Goal: Task Accomplishment & Management: Manage account settings

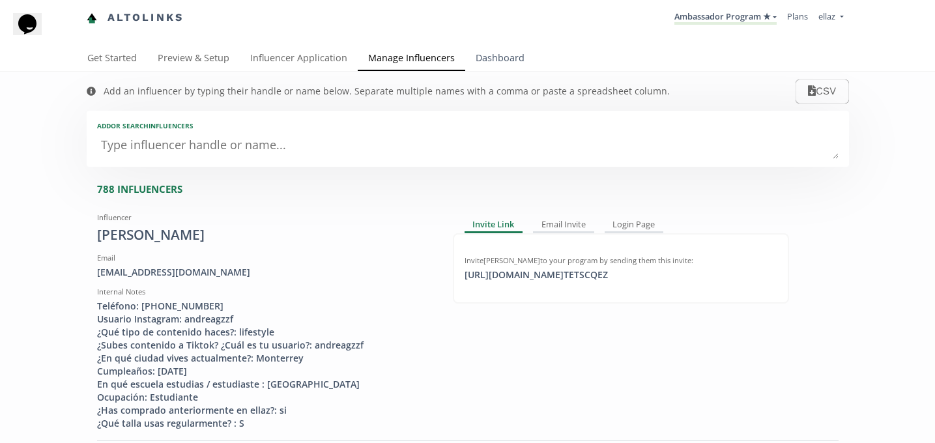
click at [494, 64] on link "Dashboard" at bounding box center [500, 59] width 70 height 26
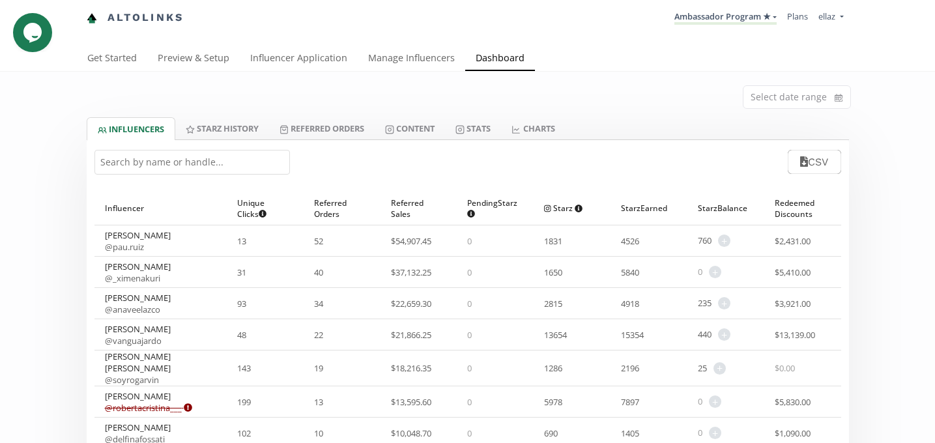
click at [190, 165] on input "text" at bounding box center [191, 162] width 195 height 25
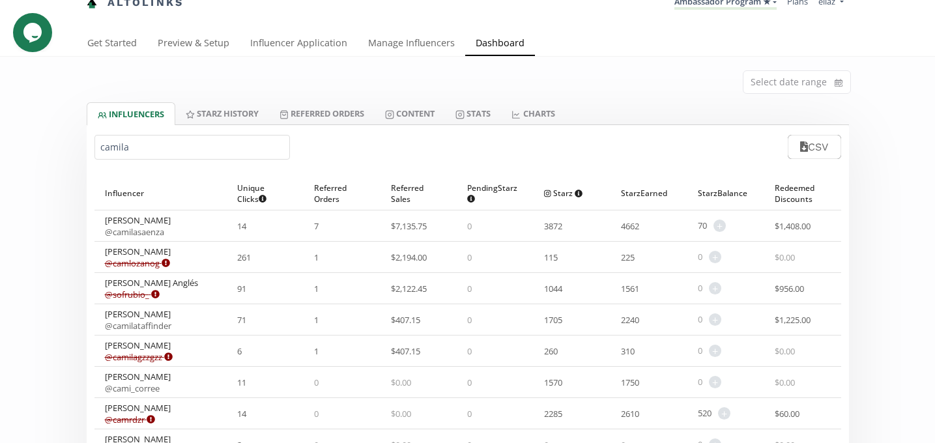
scroll to position [17, 0]
type input "camila"
click at [411, 44] on link "Manage Influencers" at bounding box center [412, 42] width 108 height 26
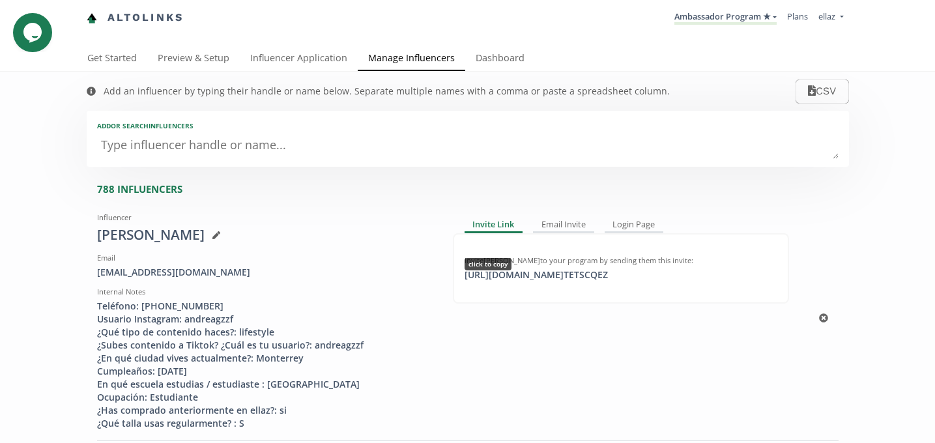
click at [553, 274] on div "https://app.altolinks.com/invite/ TETSCQEZ click to copy" at bounding box center [536, 274] width 159 height 13
click at [264, 63] on link "Influencer Application" at bounding box center [299, 59] width 118 height 26
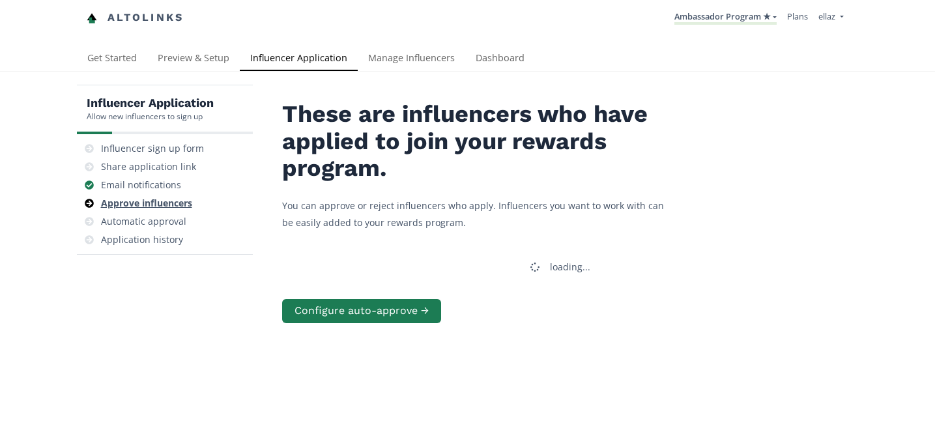
click at [167, 207] on div "Approve influencers" at bounding box center [146, 203] width 91 height 13
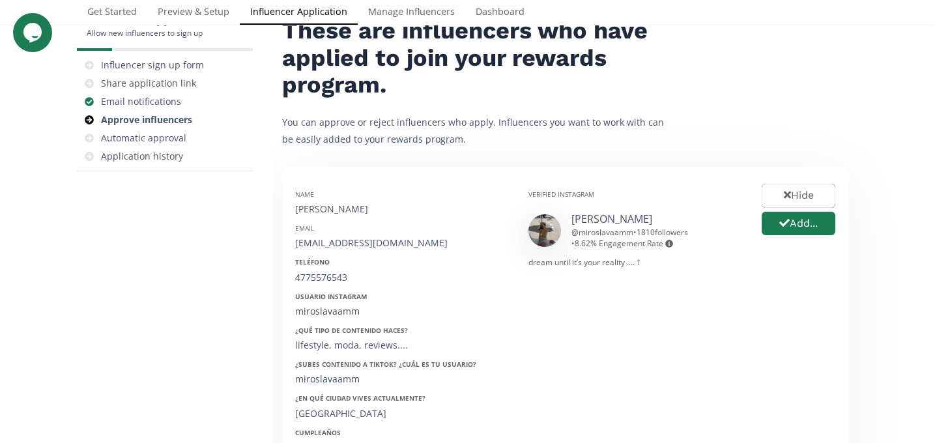
scroll to position [84, 0]
click at [338, 213] on div "Miroslava Martínez" at bounding box center [402, 208] width 214 height 13
click at [334, 209] on div "Miroslava Martínez" at bounding box center [402, 208] width 214 height 13
click at [334, 209] on div "[PERSON_NAME]" at bounding box center [402, 208] width 214 height 13
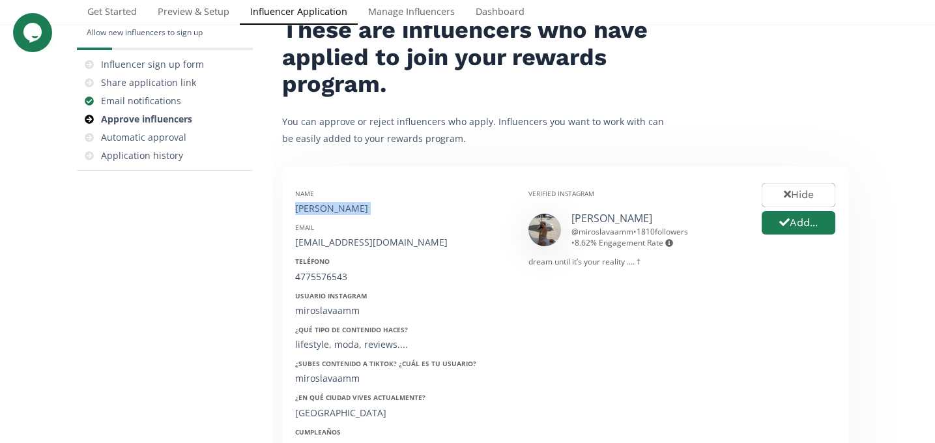
copy div "[PERSON_NAME]"
click at [327, 238] on div "[EMAIL_ADDRESS][DOMAIN_NAME]" at bounding box center [402, 242] width 214 height 13
copy div "[EMAIL_ADDRESS][DOMAIN_NAME]"
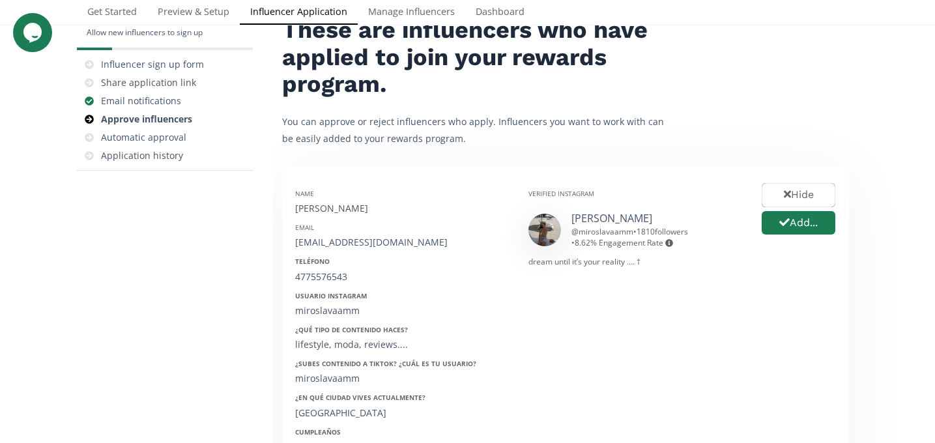
click at [332, 280] on div "4775576543" at bounding box center [402, 276] width 214 height 13
copy div "4775576543"
click at [326, 311] on div "miroslavaamm" at bounding box center [402, 310] width 214 height 13
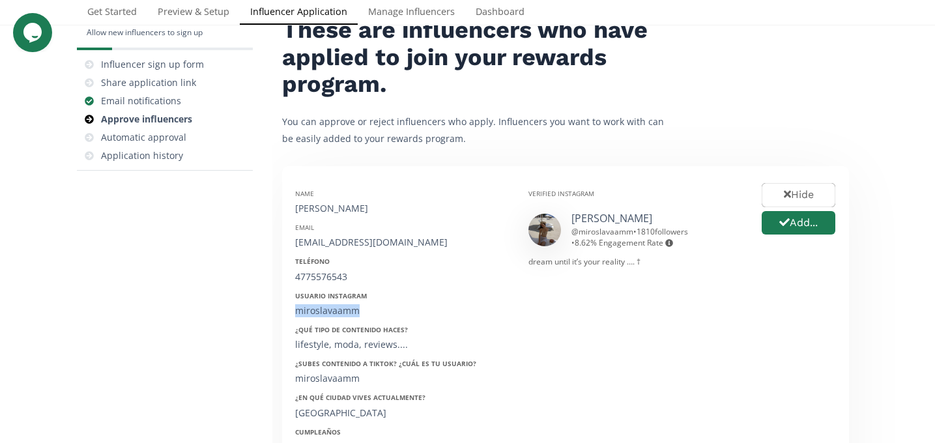
copy div "miroslavaamm"
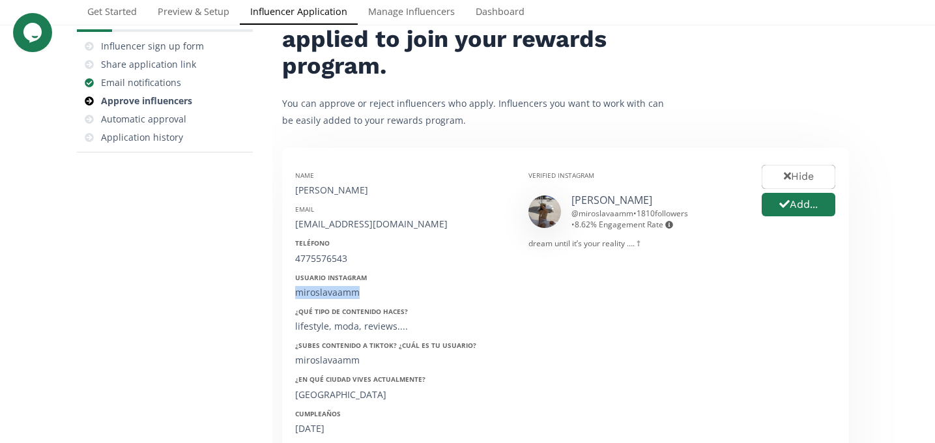
scroll to position [103, 0]
click at [316, 423] on div "02/04/2004" at bounding box center [402, 428] width 214 height 13
copy div "02/04/2004"
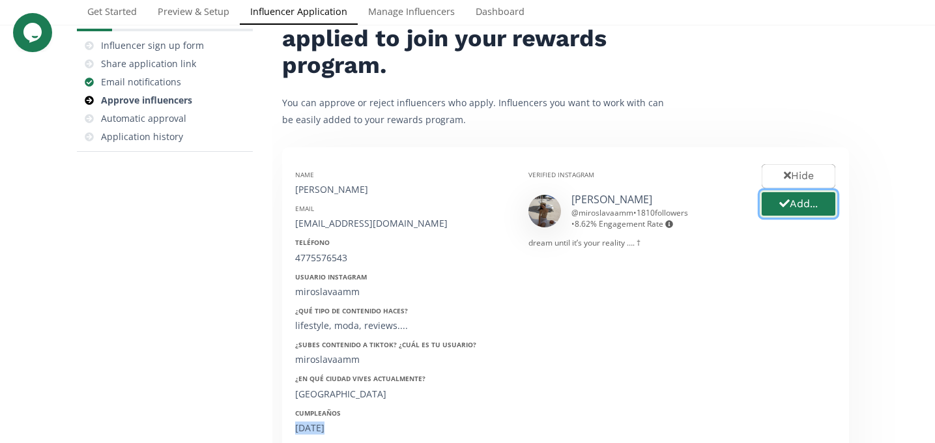
click at [818, 208] on button "Add..." at bounding box center [799, 204] width 78 height 28
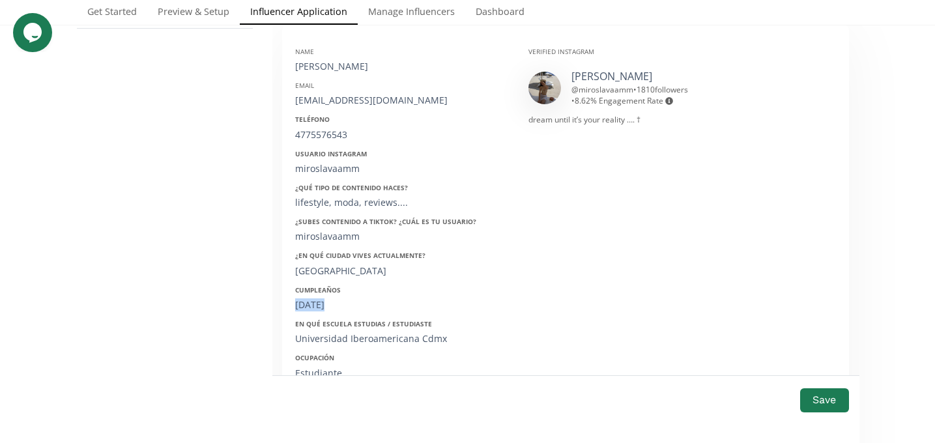
scroll to position [229, 0]
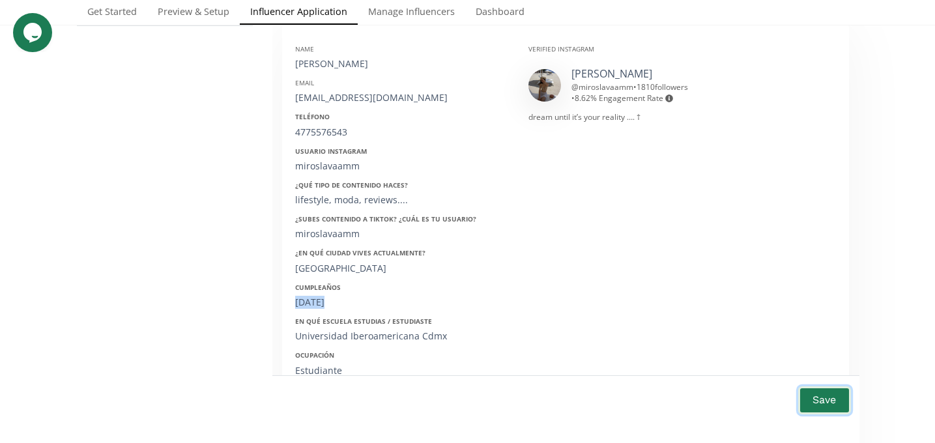
click at [829, 407] on button "Save" at bounding box center [824, 400] width 52 height 28
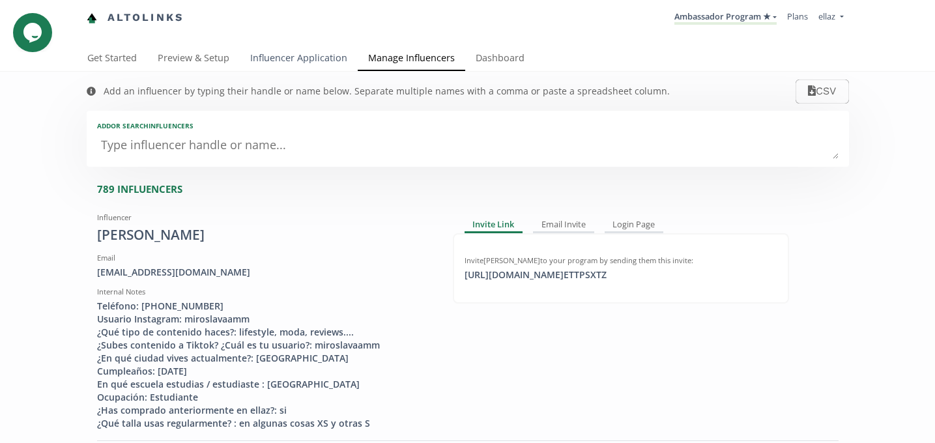
click at [265, 67] on link "Influencer Application" at bounding box center [299, 59] width 118 height 26
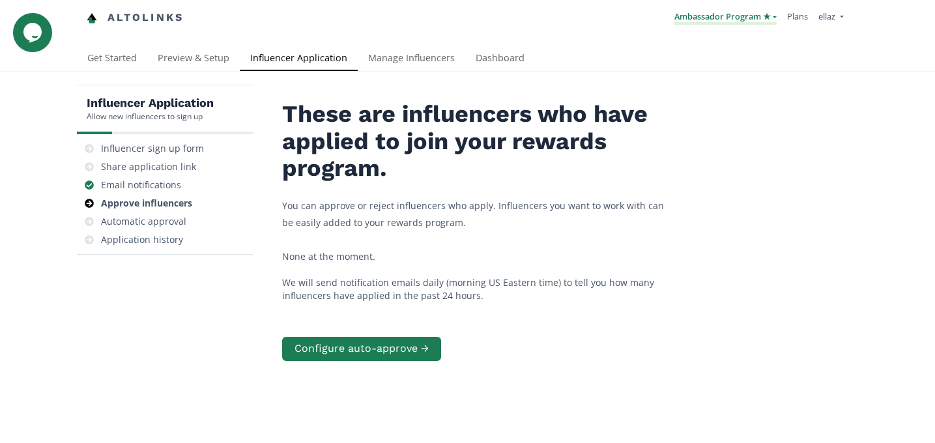
click at [706, 15] on link "Ambassador Program ★" at bounding box center [725, 17] width 102 height 14
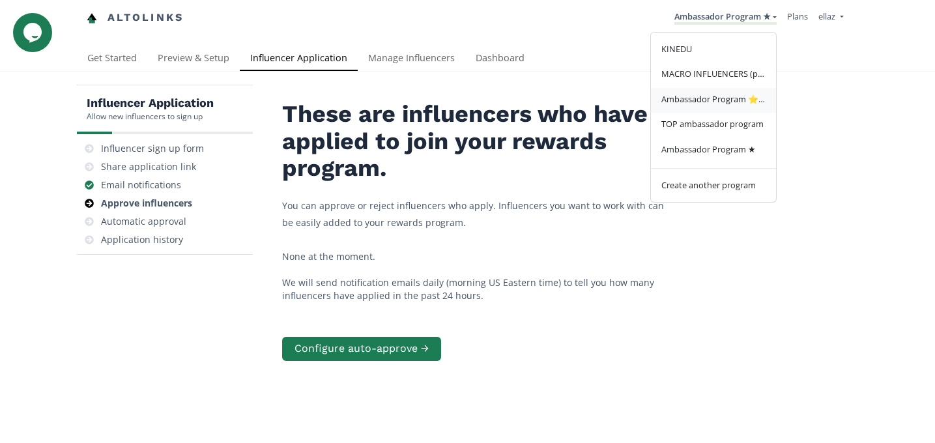
click at [710, 104] on span "Ambassador Program ⭐️⭐️" at bounding box center [713, 99] width 104 height 12
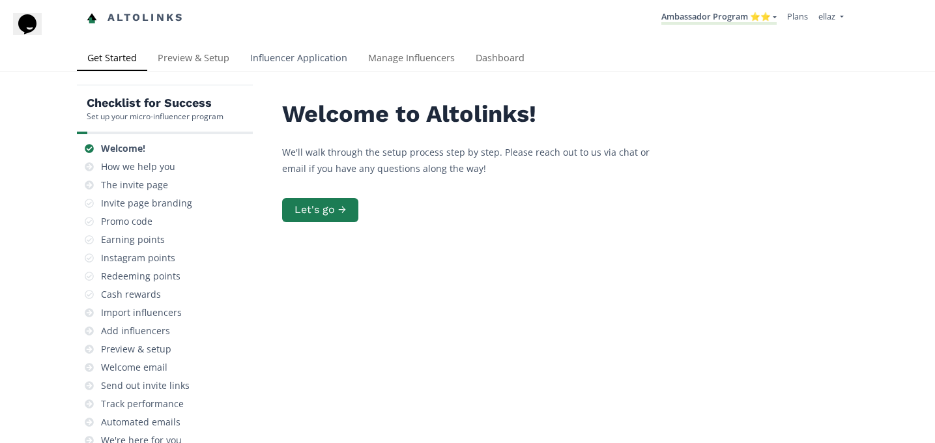
click at [313, 65] on link "Influencer Application" at bounding box center [299, 59] width 118 height 26
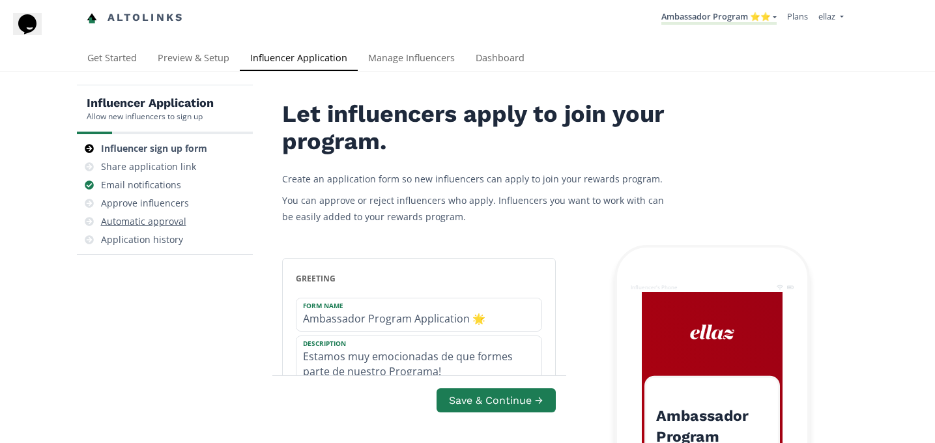
click at [160, 215] on div "Automatic approval" at bounding box center [143, 221] width 85 height 13
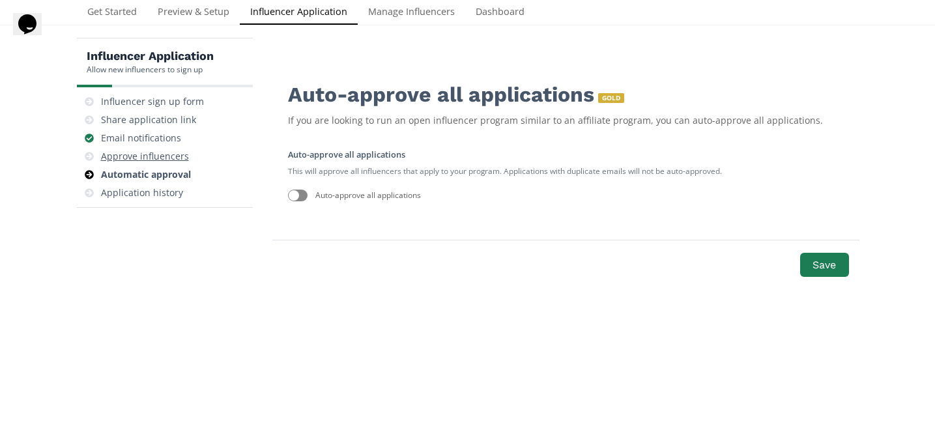
scroll to position [52, 0]
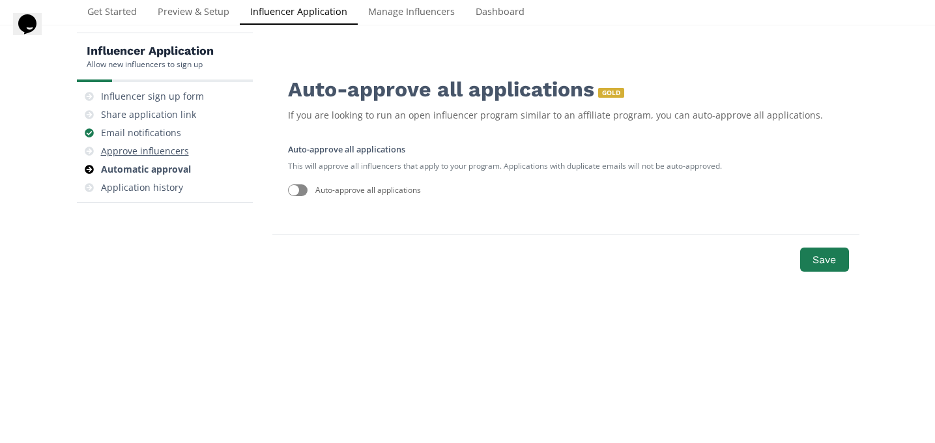
click at [148, 154] on div "Approve influencers" at bounding box center [145, 151] width 88 height 13
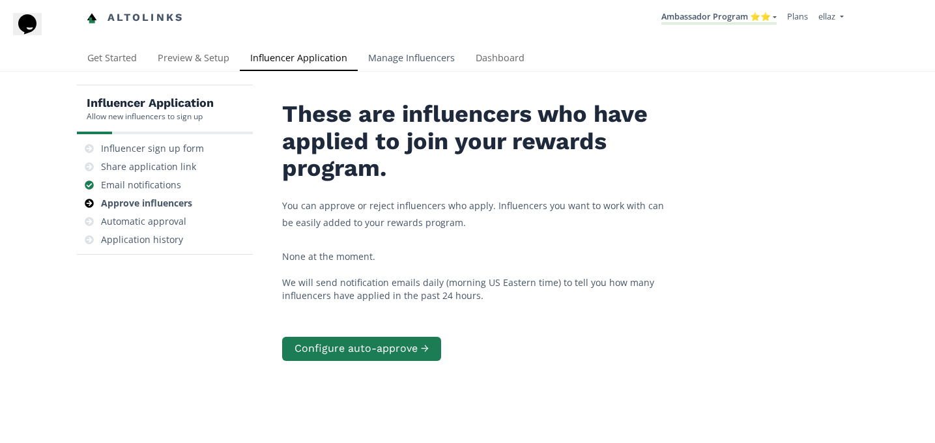
click at [390, 55] on link "Manage Influencers" at bounding box center [412, 59] width 108 height 26
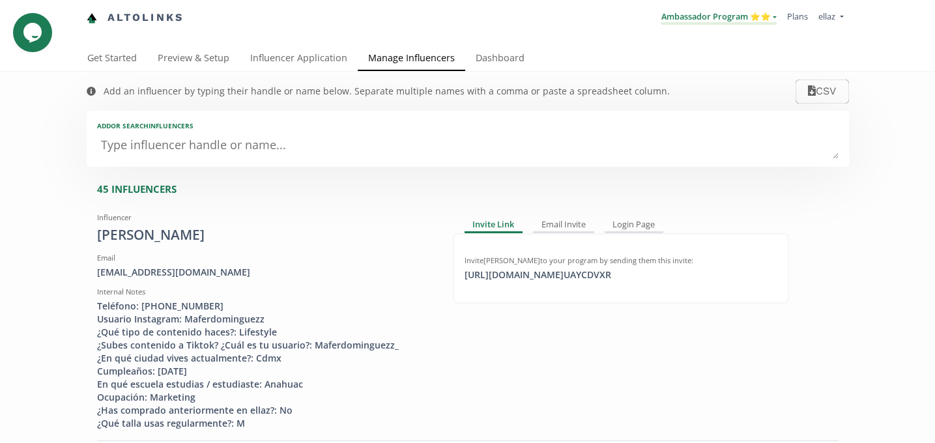
click at [739, 25] on link "Ambassador Program ⭐️⭐️" at bounding box center [718, 17] width 115 height 14
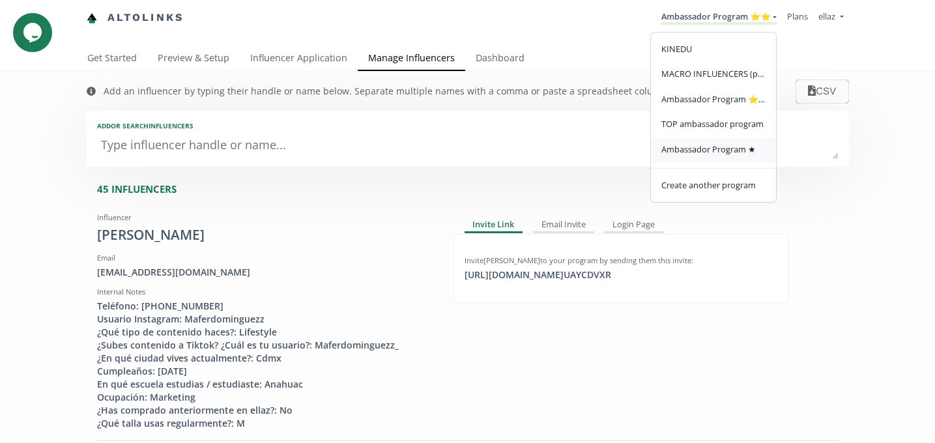
click at [741, 145] on span "Ambassador Program ★" at bounding box center [708, 149] width 94 height 12
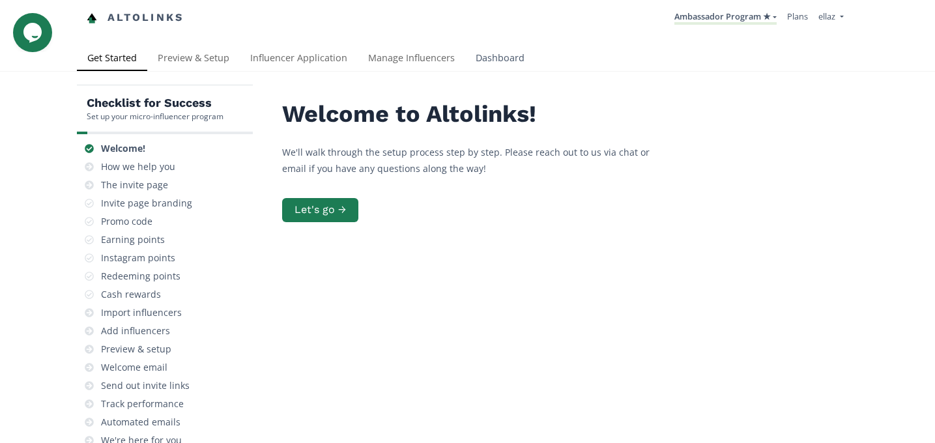
click at [503, 49] on link "Dashboard" at bounding box center [500, 59] width 70 height 26
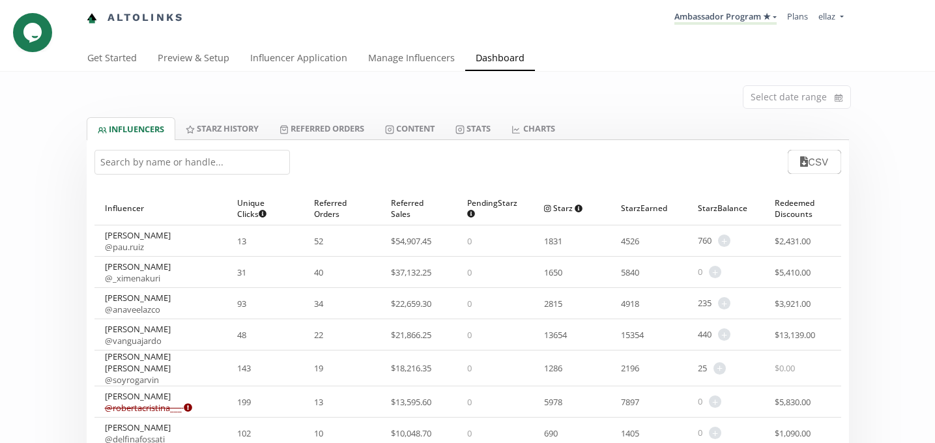
click at [154, 158] on input "text" at bounding box center [191, 162] width 195 height 25
click at [400, 63] on link "Manage Influencers" at bounding box center [412, 59] width 108 height 26
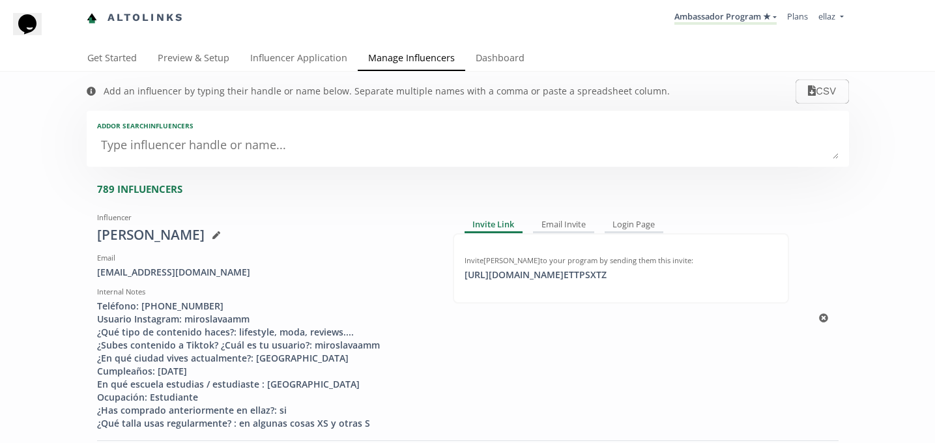
click at [184, 273] on div "miroosmm@yahoo.com" at bounding box center [265, 272] width 336 height 13
copy div "com"
click at [184, 273] on div "miroosmm@yahoo.com" at bounding box center [265, 272] width 336 height 13
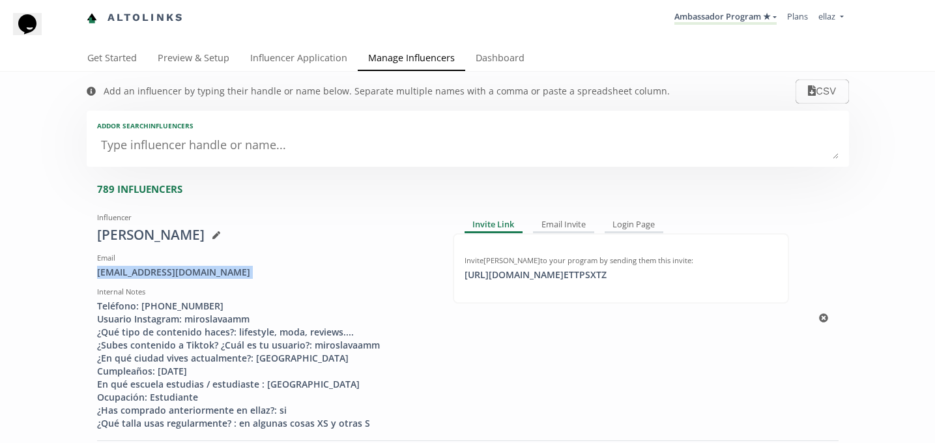
copy div "miroosmm@yahoo.com"
click at [381, 155] on textarea at bounding box center [467, 146] width 741 height 26
paste textarea "Isabel Rodríguez"
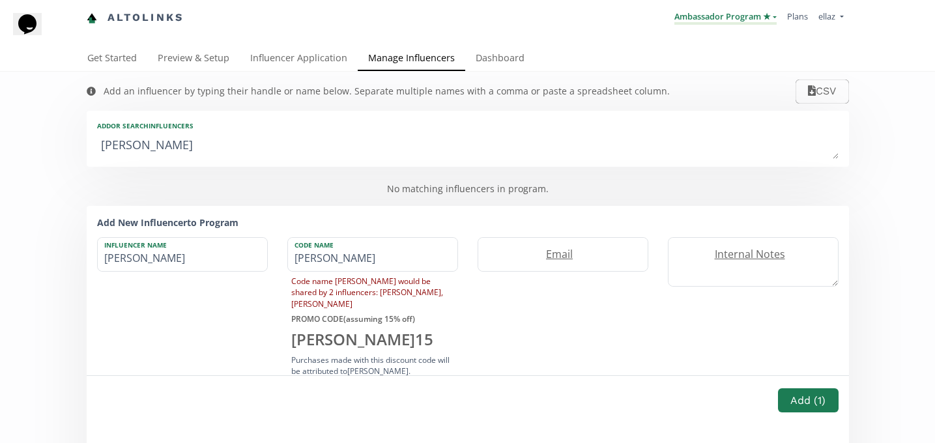
type textarea "Isabel Rodríguez"
click at [713, 18] on link "Ambassador Program ★" at bounding box center [725, 17] width 102 height 14
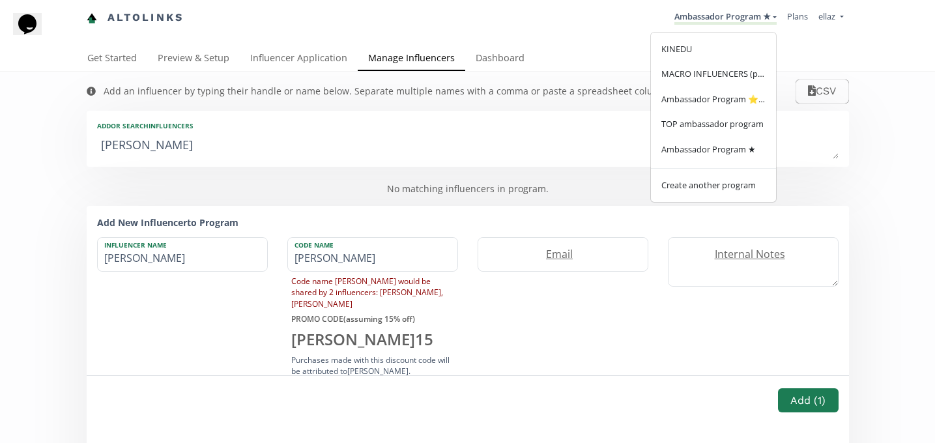
click at [518, 80] on div "Add an influencer by typing their handle or name below. Separate multiple names…" at bounding box center [378, 91] width 609 height 39
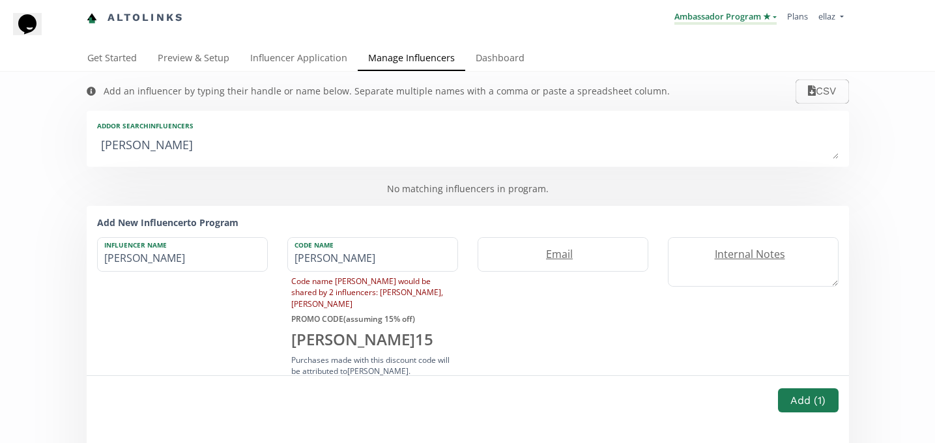
click at [718, 21] on link "Ambassador Program ★" at bounding box center [725, 17] width 102 height 14
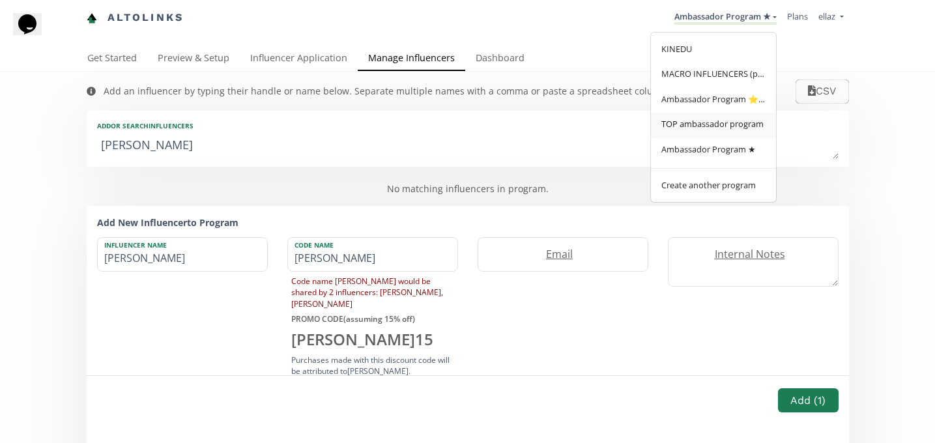
click at [725, 126] on span "TOP ambassador program" at bounding box center [712, 124] width 102 height 12
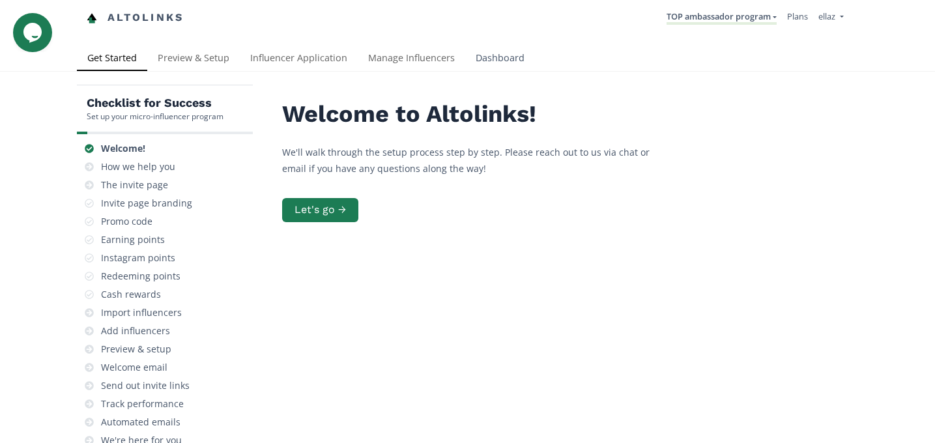
click at [484, 52] on link "Dashboard" at bounding box center [500, 59] width 70 height 26
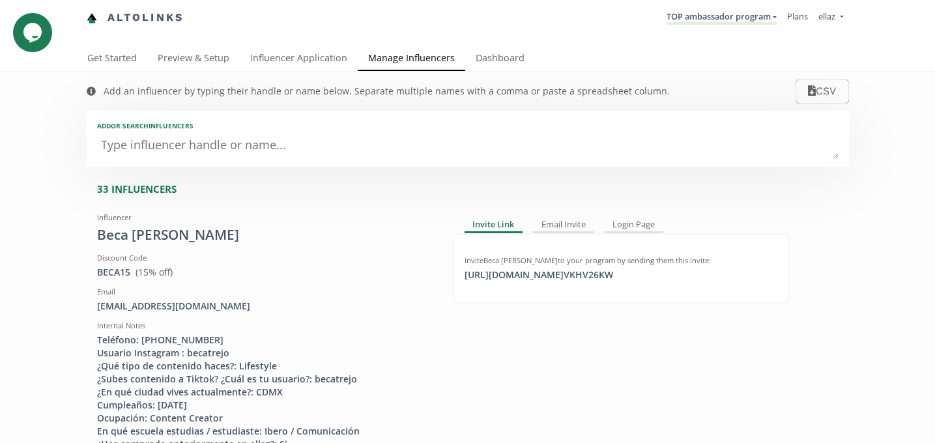
click at [227, 154] on textarea at bounding box center [467, 146] width 741 height 26
paste textarea "Isabel Rodríguez"
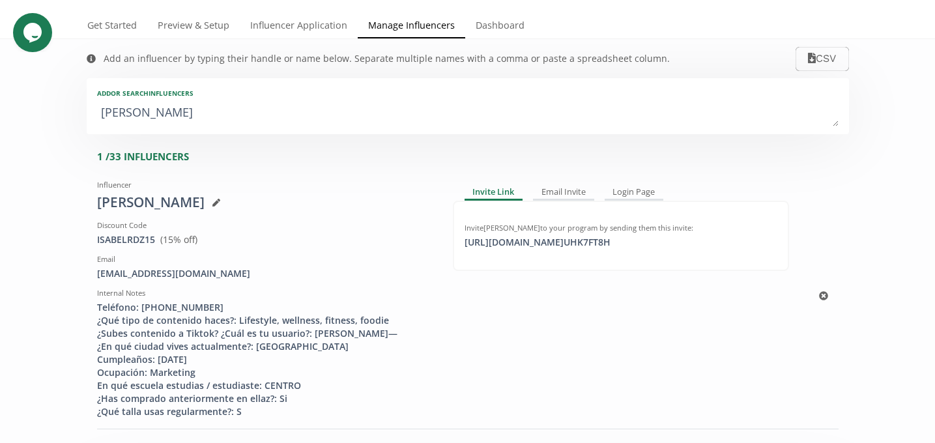
scroll to position [35, 0]
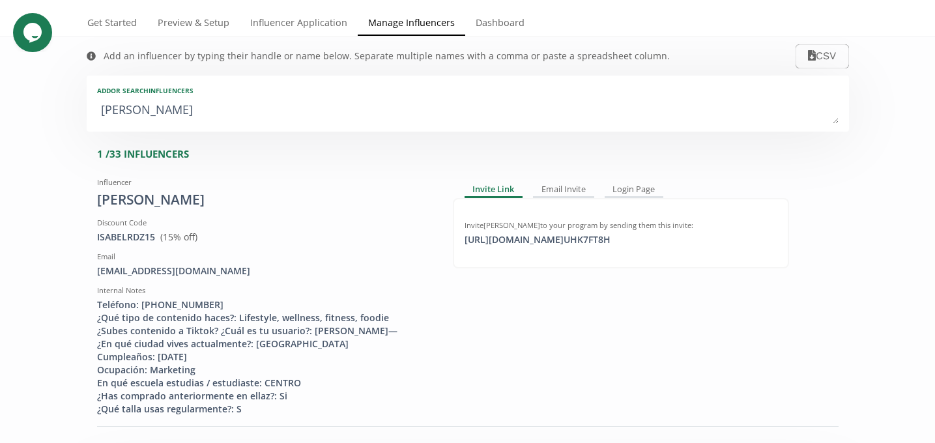
type textarea "Isabel Rodríguez"
click at [471, 45] on div "Add an influencer by typing their handle or name below. Separate multiple names…" at bounding box center [378, 55] width 609 height 39
click at [496, 22] on link "Dashboard" at bounding box center [500, 24] width 70 height 26
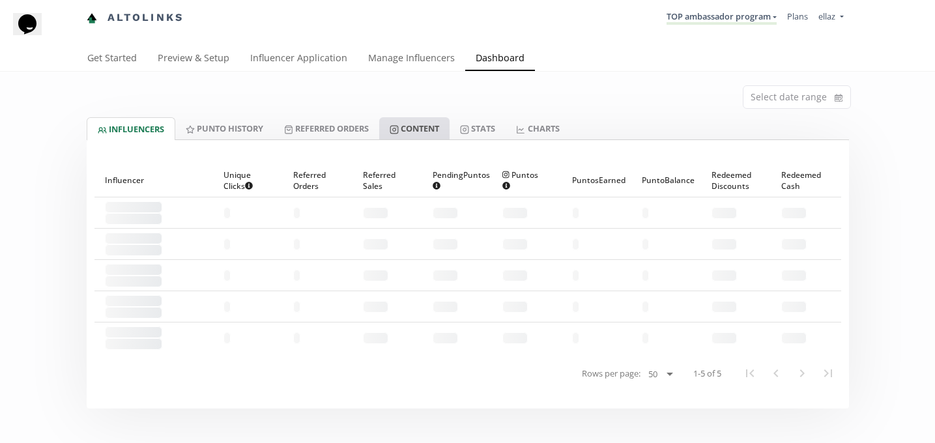
click at [424, 124] on link "Content" at bounding box center [414, 128] width 70 height 22
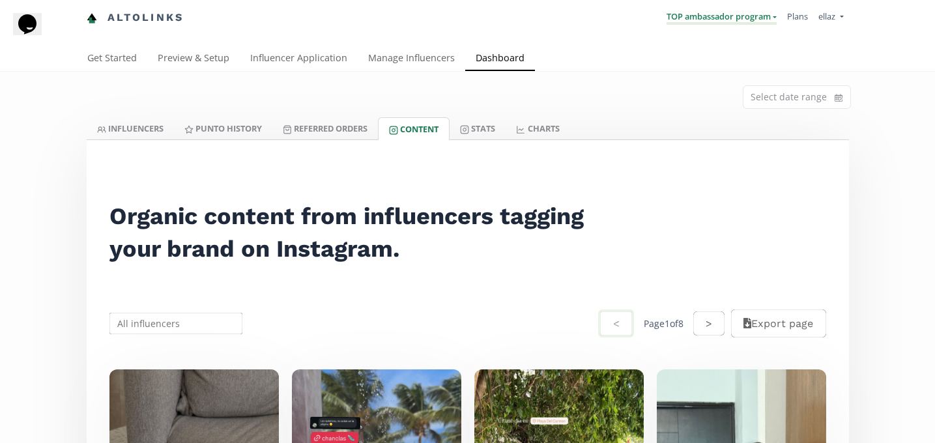
click at [672, 21] on link "TOP ambassador program" at bounding box center [722, 17] width 110 height 14
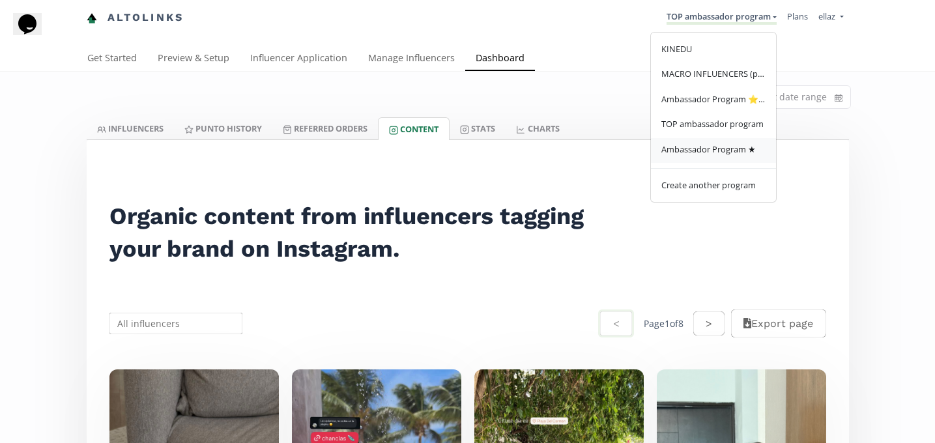
click at [698, 162] on link "Ambassador Program ★" at bounding box center [713, 150] width 125 height 25
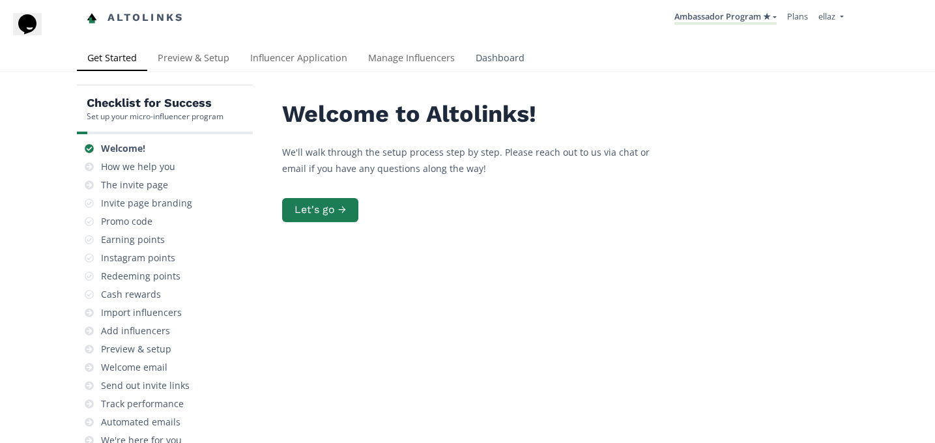
click at [501, 65] on link "Dashboard" at bounding box center [500, 59] width 70 height 26
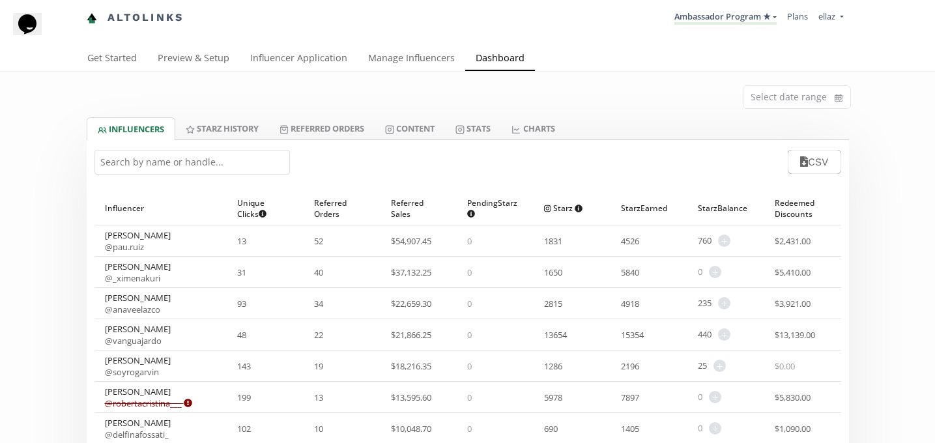
click at [264, 83] on div "Select date range" at bounding box center [468, 95] width 782 height 46
click at [263, 60] on link "Influencer Application" at bounding box center [299, 59] width 118 height 26
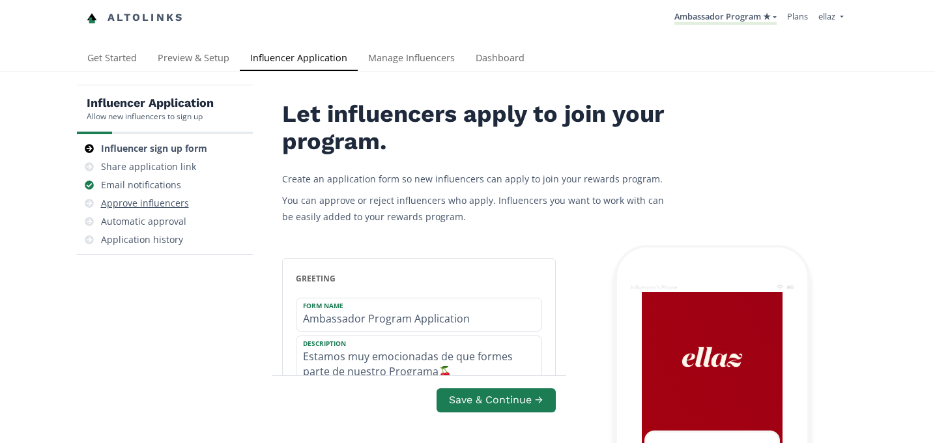
click at [169, 203] on div "Approve influencers" at bounding box center [145, 203] width 88 height 13
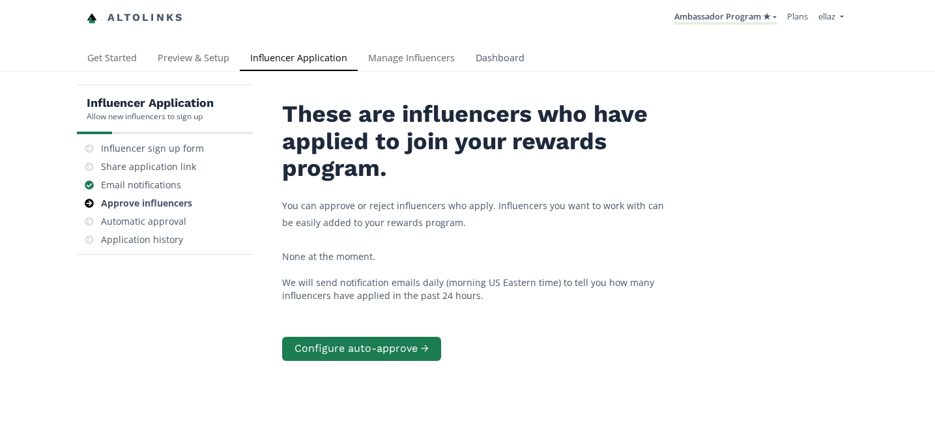
click at [491, 57] on link "Dashboard" at bounding box center [500, 59] width 70 height 26
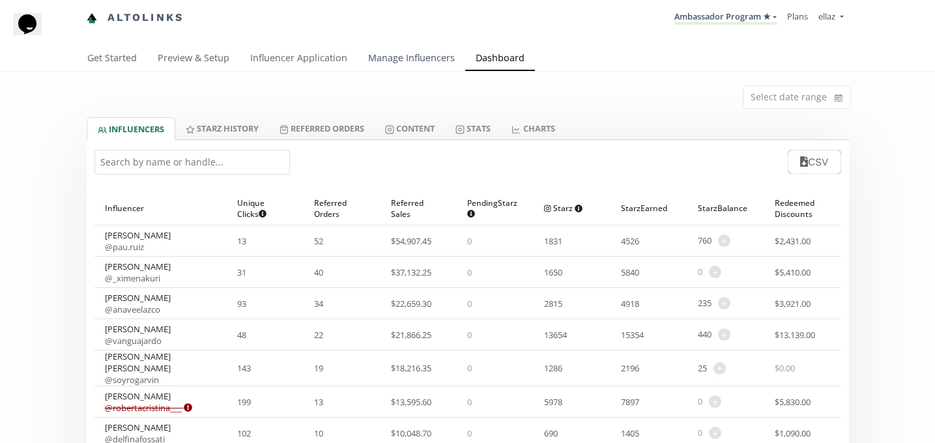
click at [391, 57] on link "Manage Influencers" at bounding box center [412, 59] width 108 height 26
click at [321, 80] on div "Select date range" at bounding box center [468, 95] width 782 height 46
click at [311, 62] on link "Influencer Application" at bounding box center [299, 59] width 118 height 26
click at [287, 60] on link "Influencer Application" at bounding box center [299, 59] width 118 height 26
click at [413, 130] on link "Content" at bounding box center [410, 128] width 70 height 22
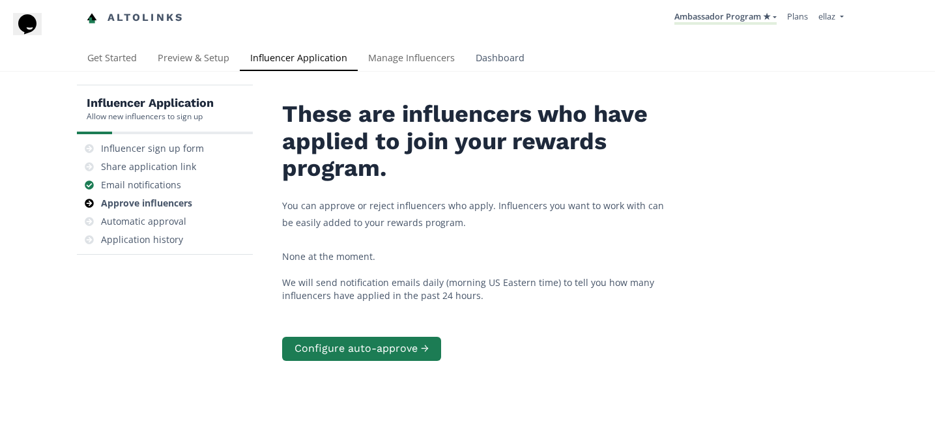
click at [508, 63] on link "Dashboard" at bounding box center [500, 59] width 70 height 26
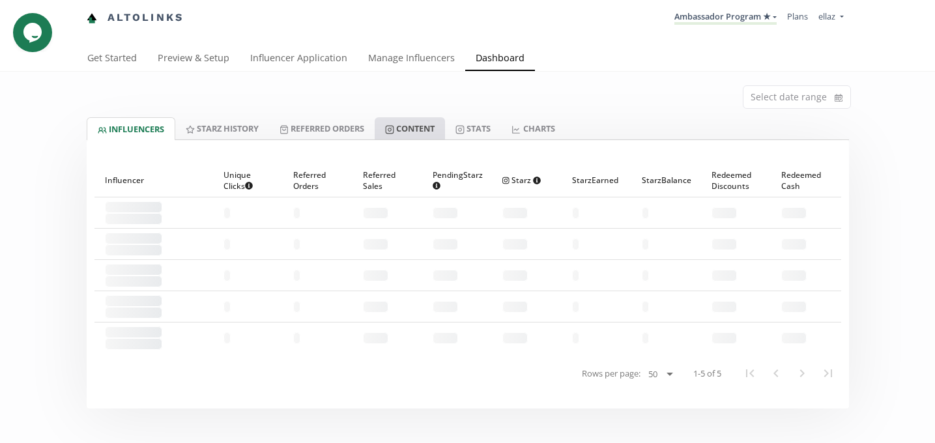
click at [433, 121] on link "Content" at bounding box center [410, 128] width 70 height 22
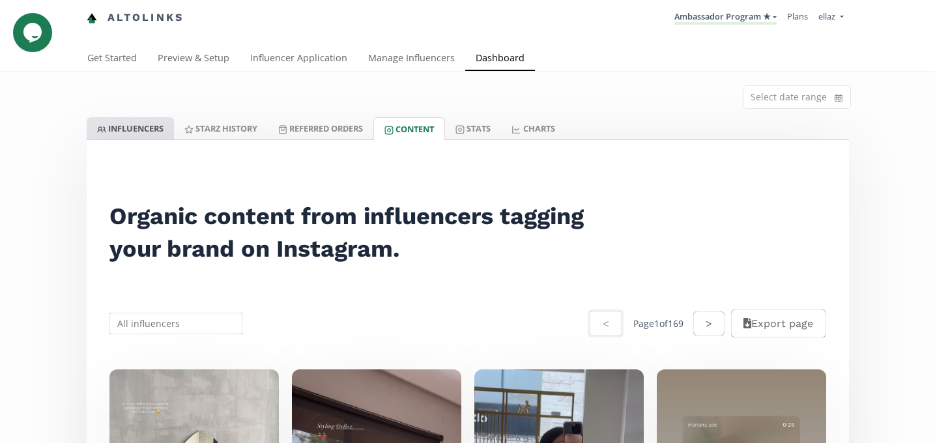
click at [141, 117] on link "INFLUENCERS" at bounding box center [130, 128] width 87 height 22
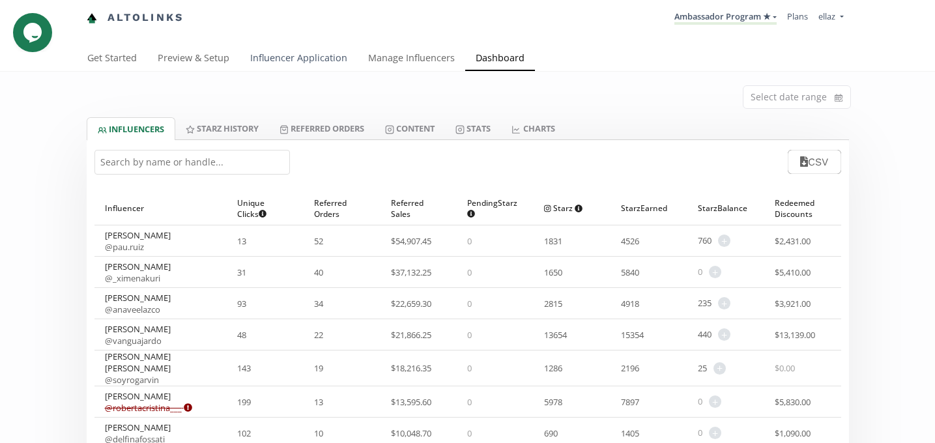
click at [288, 62] on link "Influencer Application" at bounding box center [299, 59] width 118 height 26
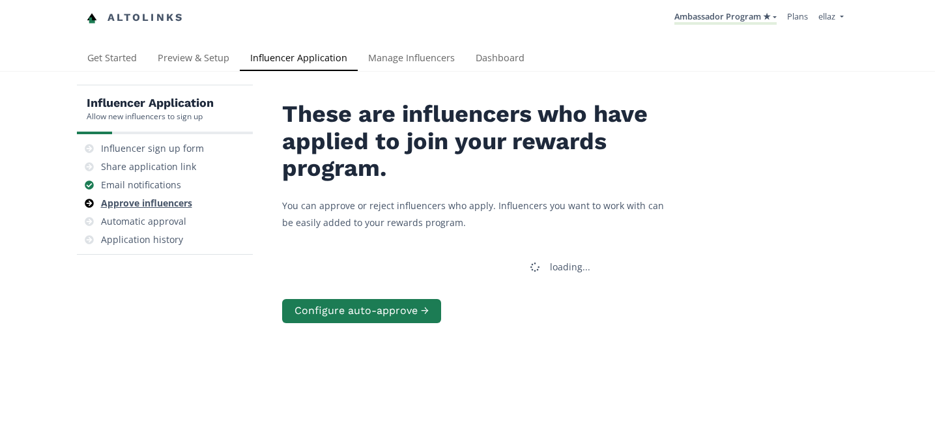
click at [173, 203] on div "Approve influencers" at bounding box center [146, 203] width 91 height 13
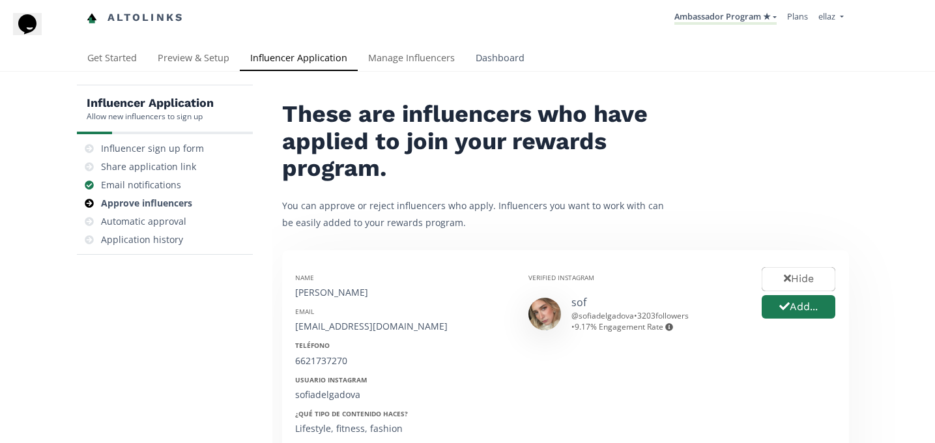
click at [504, 63] on link "Dashboard" at bounding box center [500, 59] width 70 height 26
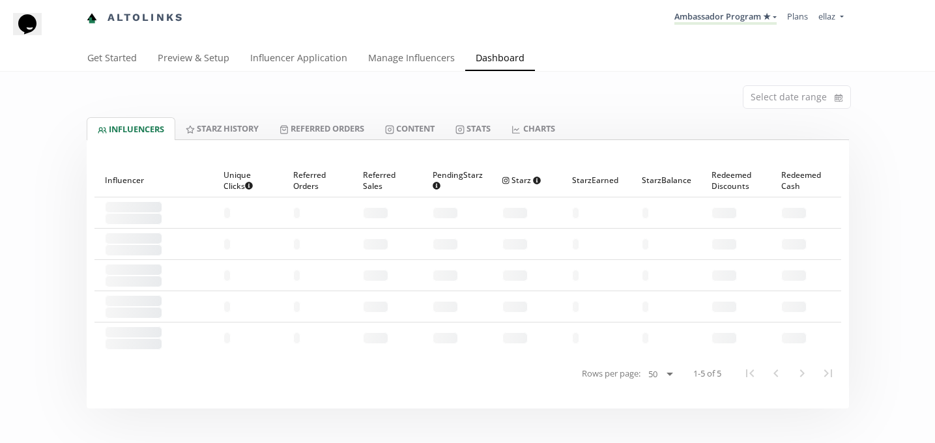
click at [347, 113] on div "Select date range" at bounding box center [468, 95] width 782 height 46
click at [324, 126] on link "Referred Orders" at bounding box center [322, 128] width 106 height 22
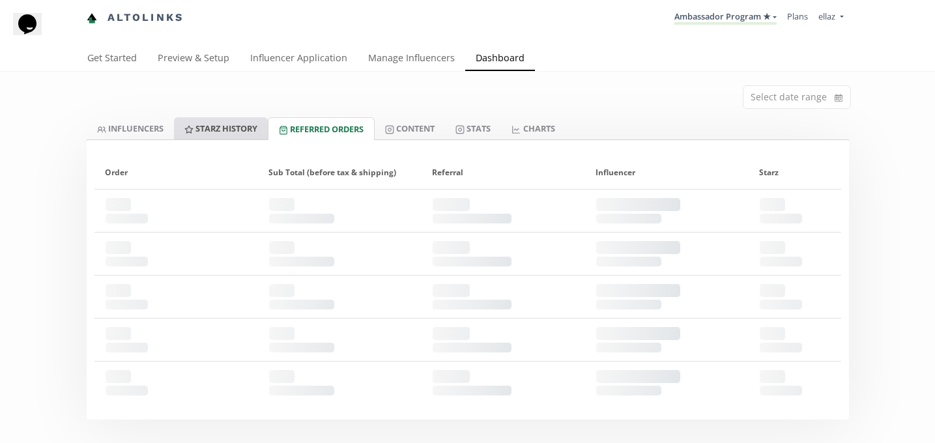
click at [211, 134] on link "Starz HISTORY" at bounding box center [221, 128] width 94 height 22
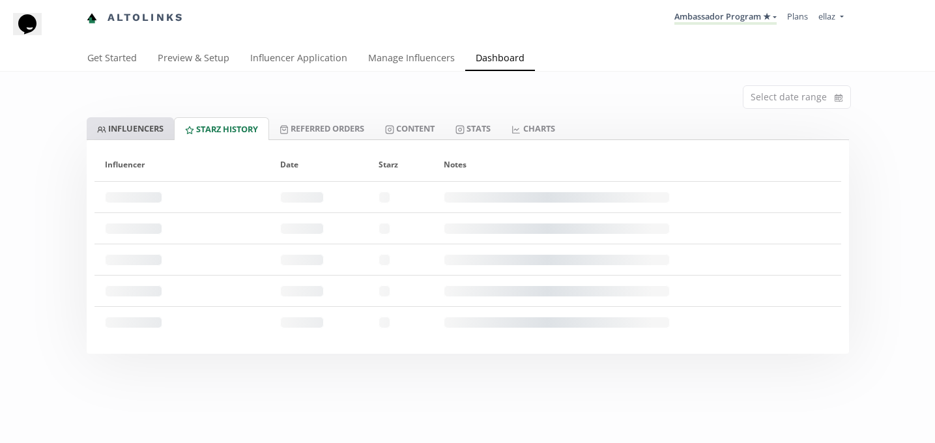
click at [154, 132] on link "INFLUENCERS" at bounding box center [130, 128] width 87 height 22
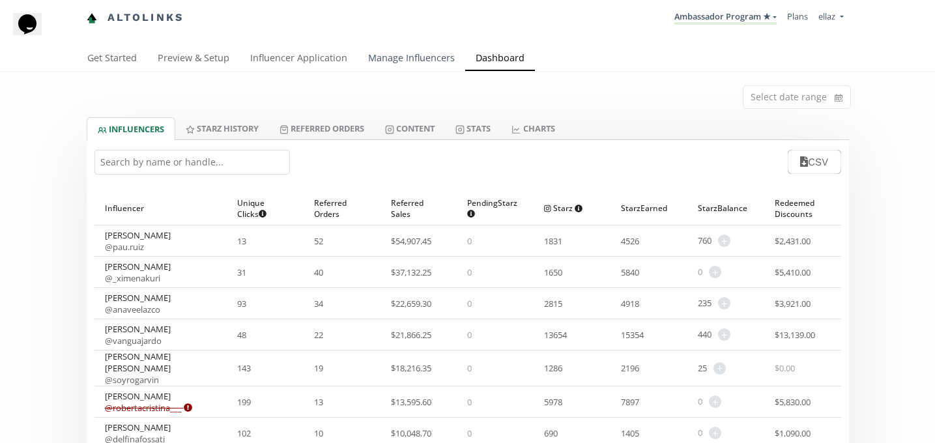
click at [362, 56] on link "Manage Influencers" at bounding box center [412, 59] width 108 height 26
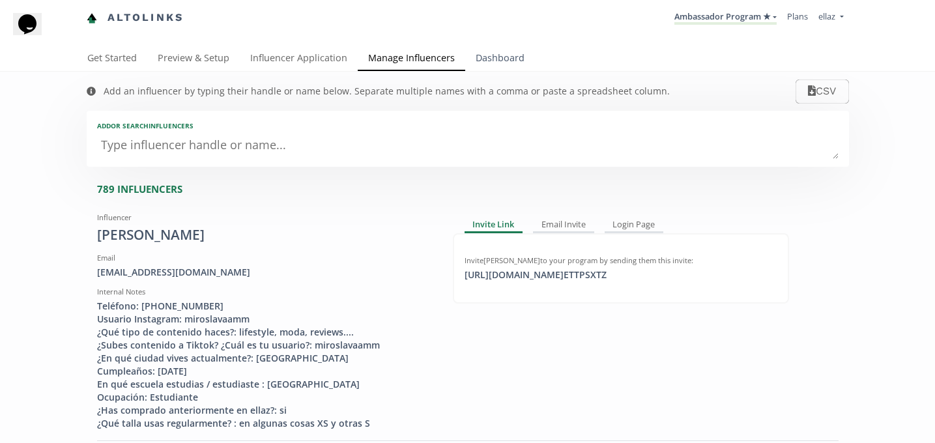
click at [479, 59] on link "Dashboard" at bounding box center [500, 59] width 70 height 26
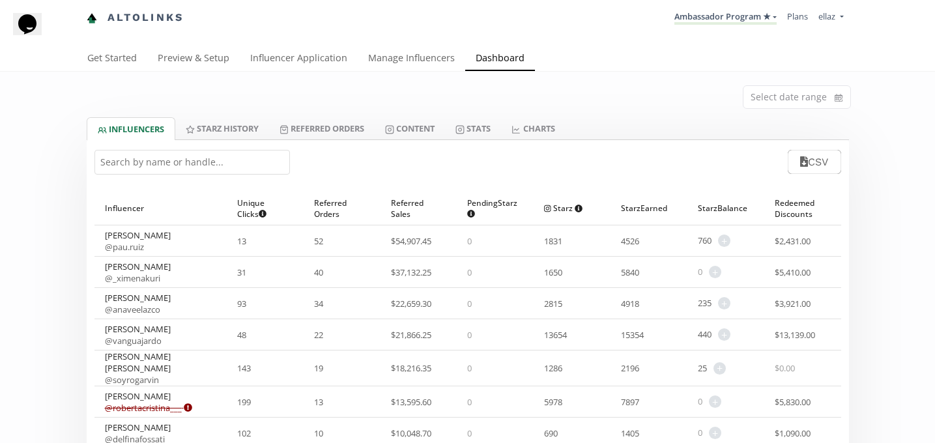
click at [190, 158] on input "text" at bounding box center [191, 162] width 195 height 25
paste input "barbiecmartinez"
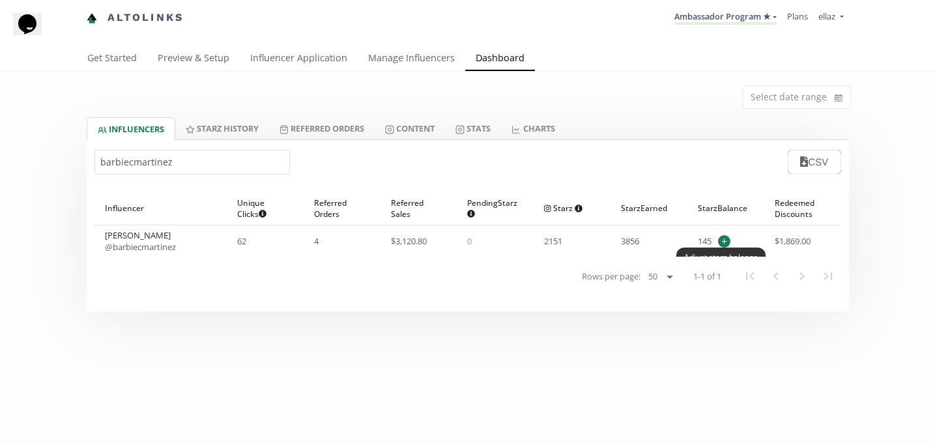
type input "barbiecmartinez"
click at [728, 239] on span "+" at bounding box center [724, 241] width 12 height 12
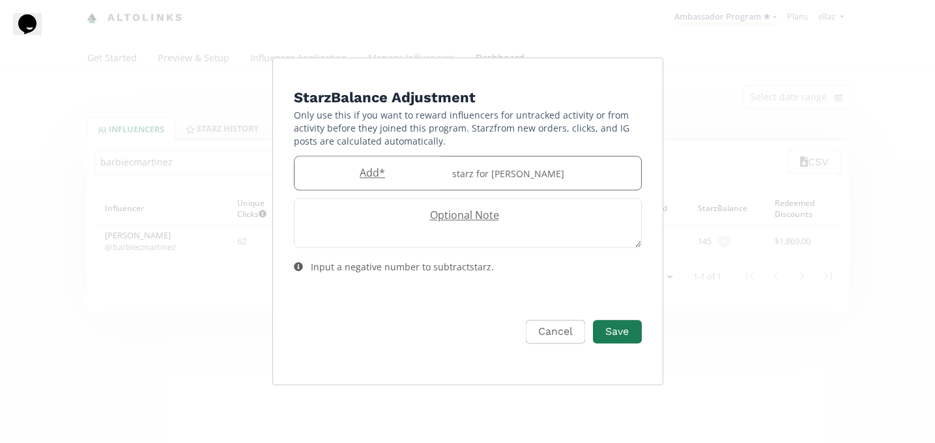
click at [393, 177] on label "Add *" at bounding box center [370, 173] width 150 height 15
type input "150"
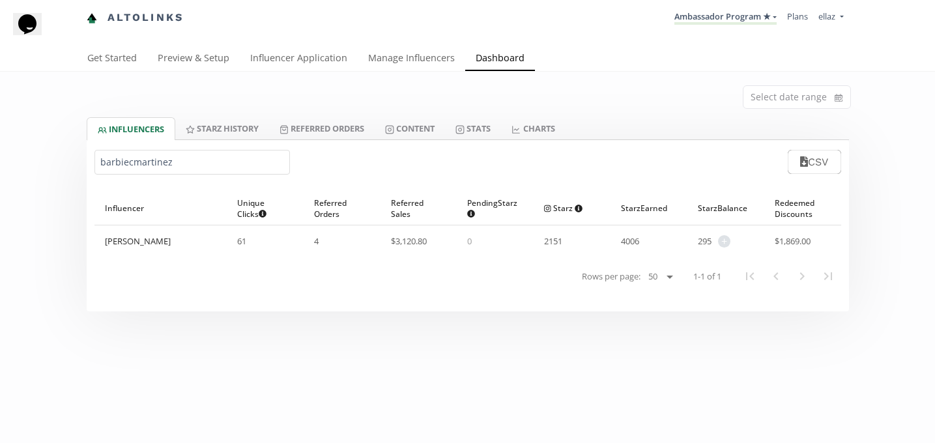
click at [160, 171] on input "barbiecmartinez" at bounding box center [191, 162] width 195 height 25
paste input "ana.guerreromt"
type input "ana.guerreromtz"
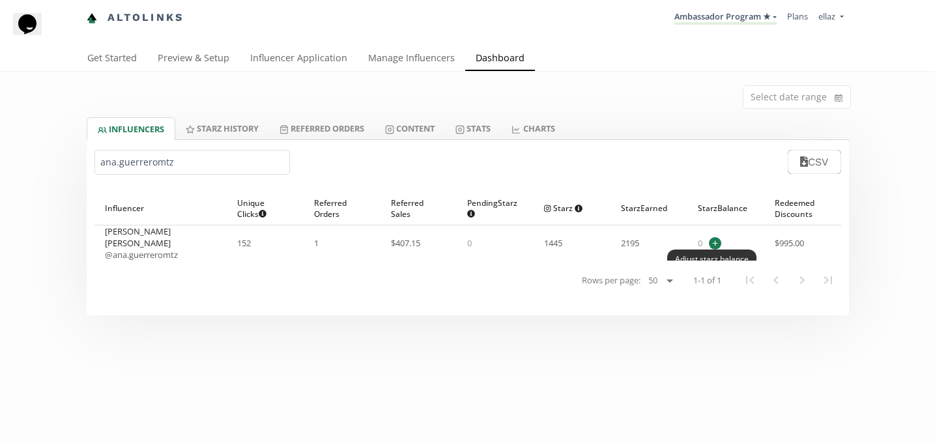
click at [715, 241] on span "+" at bounding box center [715, 243] width 12 height 12
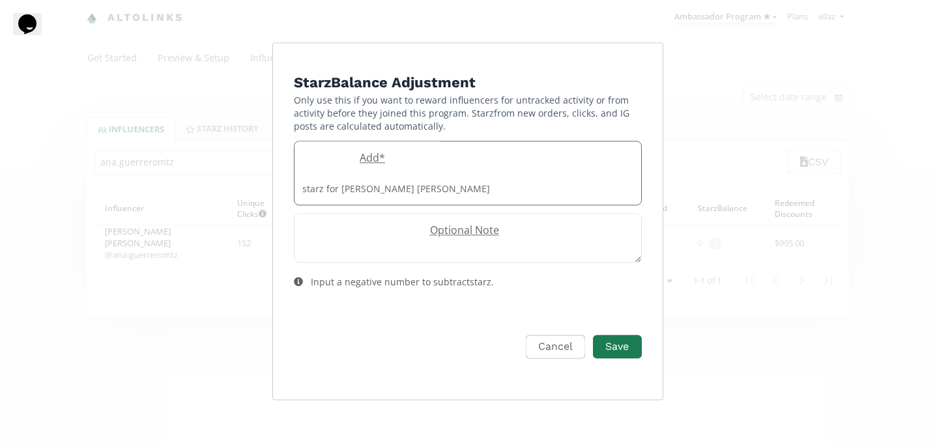
click at [316, 166] on label "Add *" at bounding box center [370, 158] width 150 height 15
type input "150"
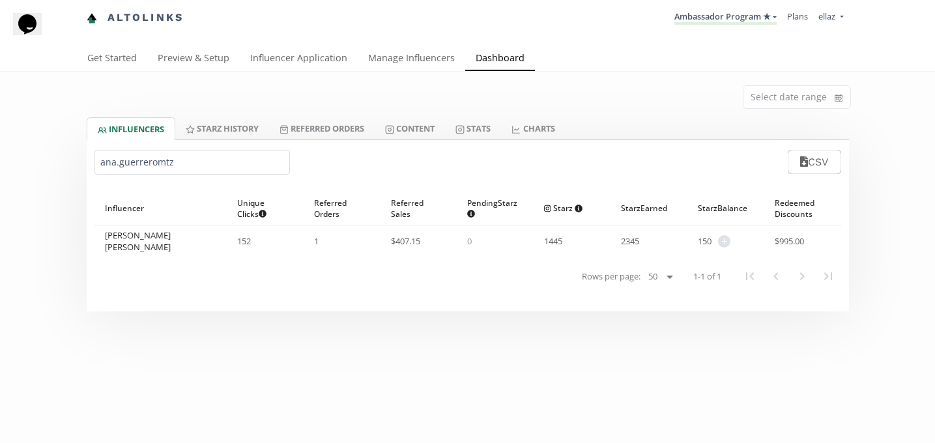
click at [163, 167] on input "ana.guerreromtz" at bounding box center [191, 162] width 195 height 25
paste input "@elisacardonaa"
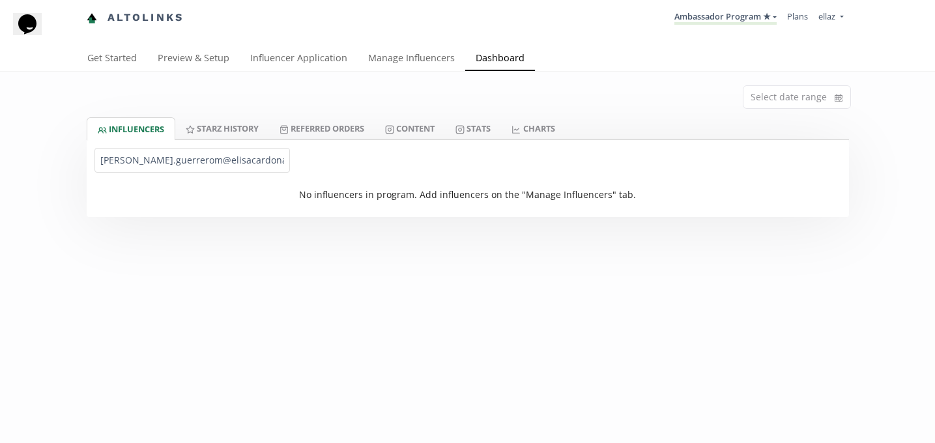
click at [122, 167] on input "ana.guerrerom@elisacardonaatz" at bounding box center [191, 160] width 195 height 25
paste input "@elisacardonaa"
click at [102, 164] on input "@elisacardonaa" at bounding box center [191, 160] width 195 height 25
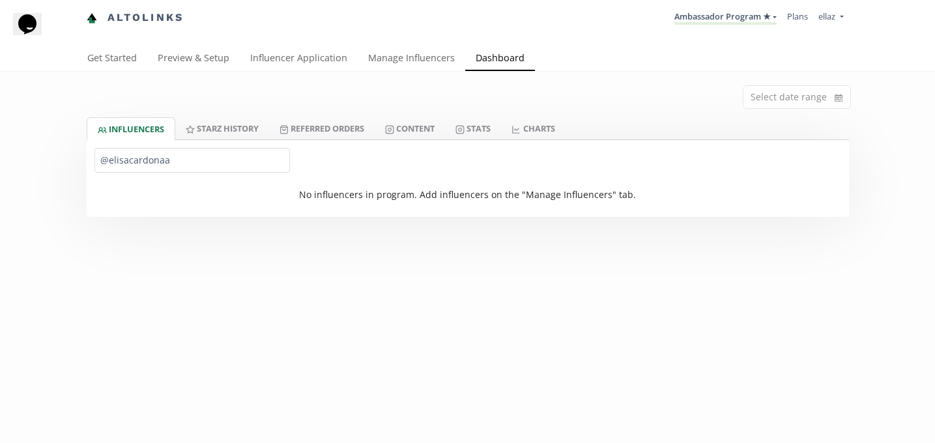
click at [105, 164] on input "@elisacardonaa" at bounding box center [191, 160] width 195 height 25
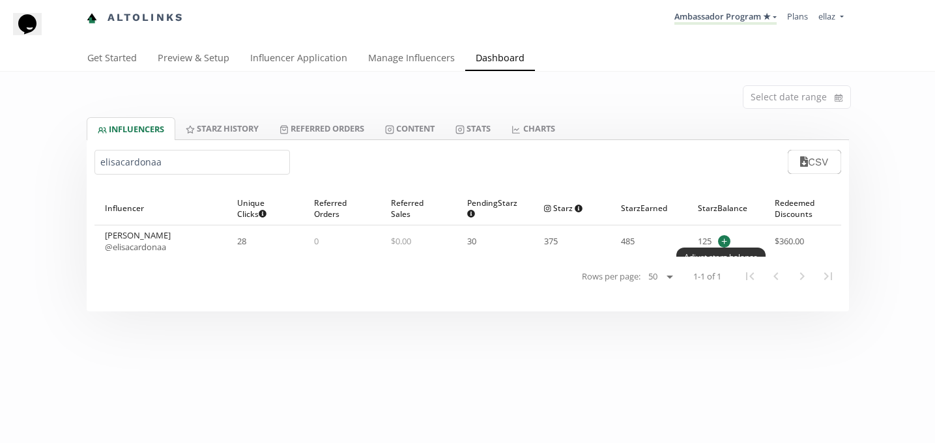
type input "elisacardonaa"
click at [722, 240] on span "+" at bounding box center [724, 241] width 12 height 12
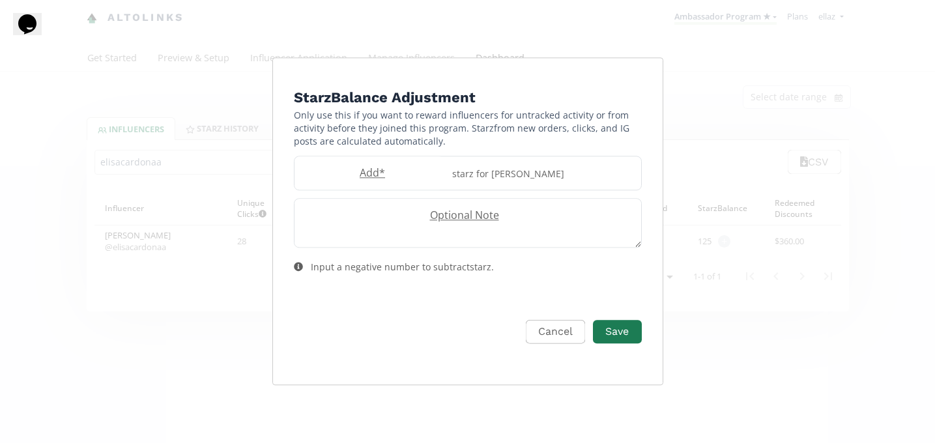
click at [354, 192] on form "Starz Balance Adjustment Only use this if you want to reward influencers for un…" at bounding box center [468, 230] width 348 height 287
click at [354, 177] on label "Add *" at bounding box center [370, 173] width 150 height 15
type input "150"
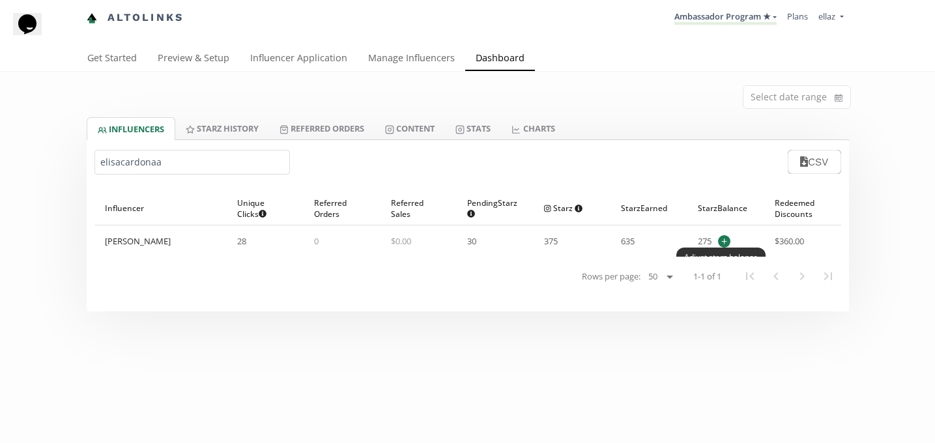
click at [721, 240] on span "+" at bounding box center [724, 241] width 12 height 12
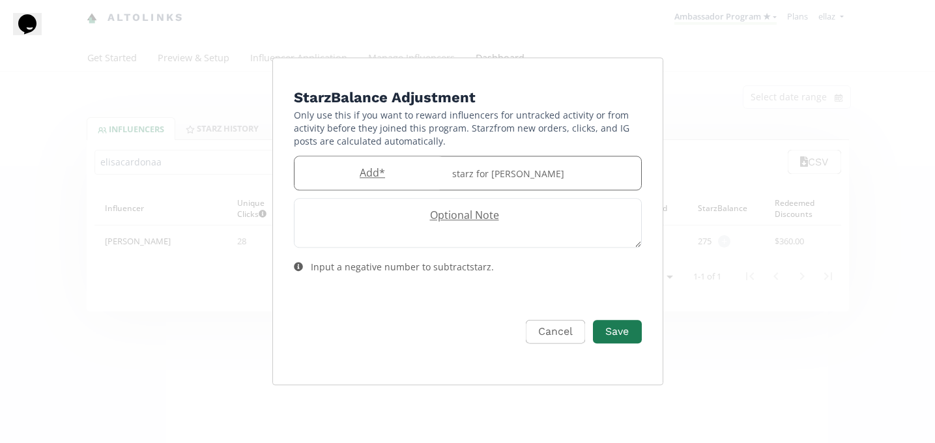
click at [368, 176] on label "Add *" at bounding box center [370, 173] width 150 height 15
type input "80"
click at [618, 325] on button "Save" at bounding box center [617, 332] width 52 height 28
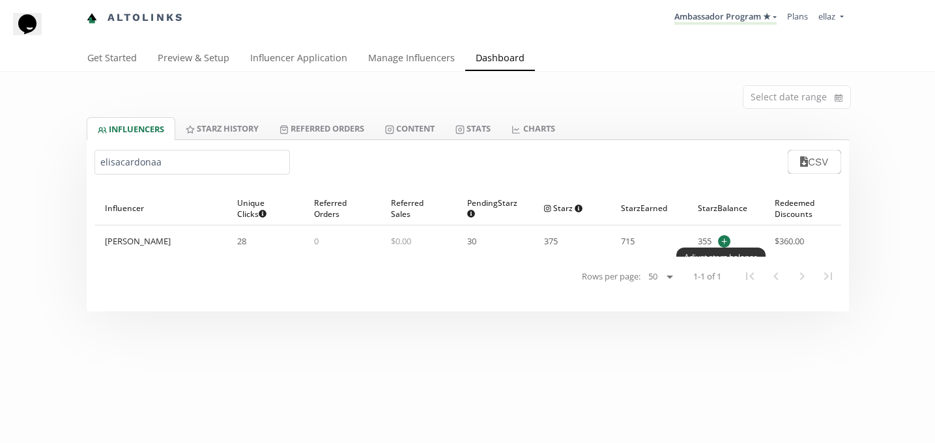
click at [723, 242] on span "+" at bounding box center [724, 241] width 12 height 12
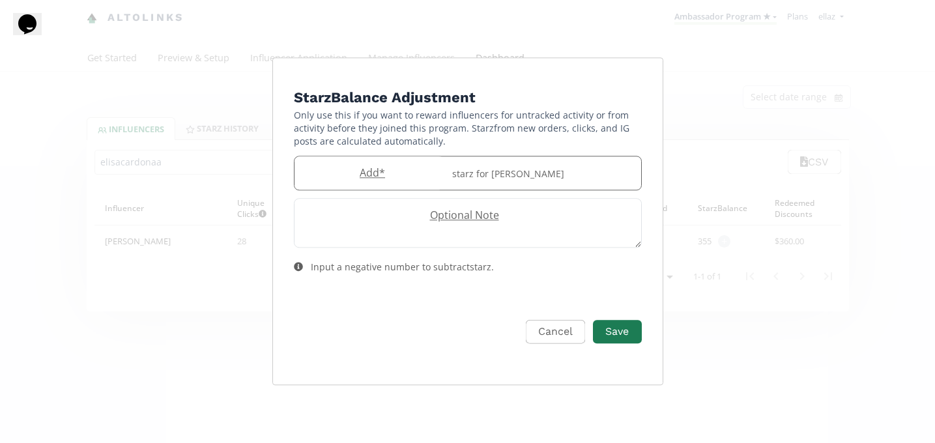
click at [399, 173] on label "Add *" at bounding box center [370, 173] width 150 height 15
type input "180"
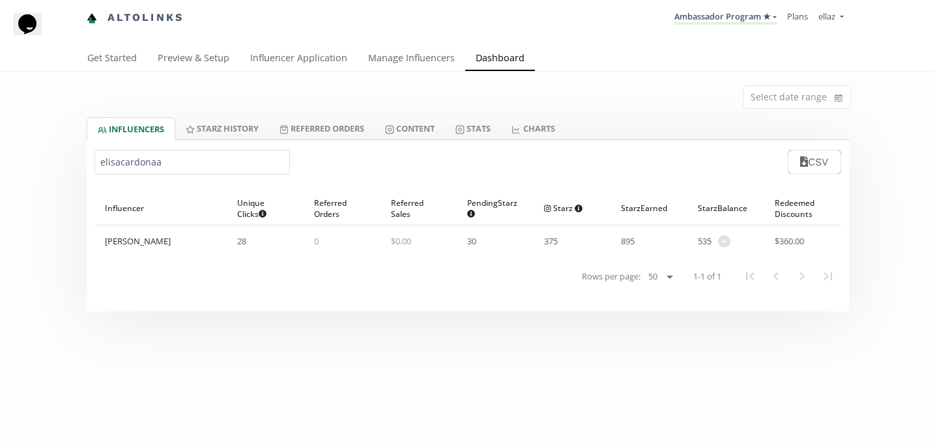
click at [190, 164] on input "elisacardonaa" at bounding box center [191, 162] width 195 height 25
paste input "czarinaoviedo"
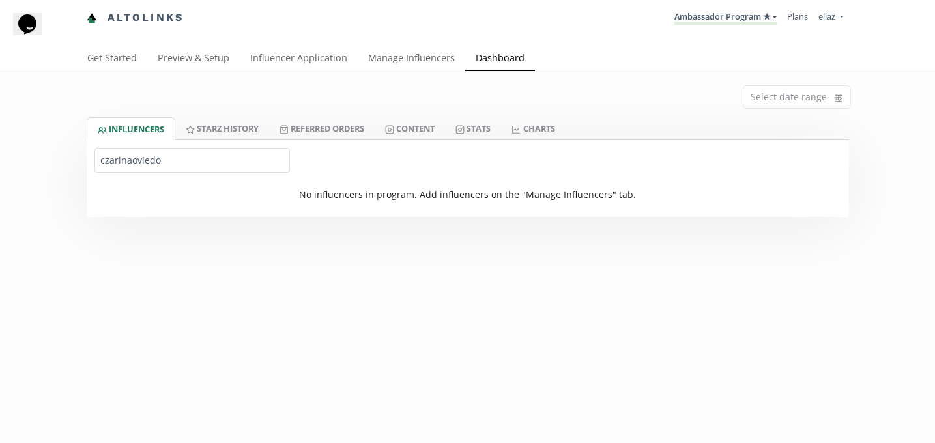
click at [171, 154] on input "czarinaoviedo" at bounding box center [191, 160] width 195 height 25
paste input "bettinamestres"
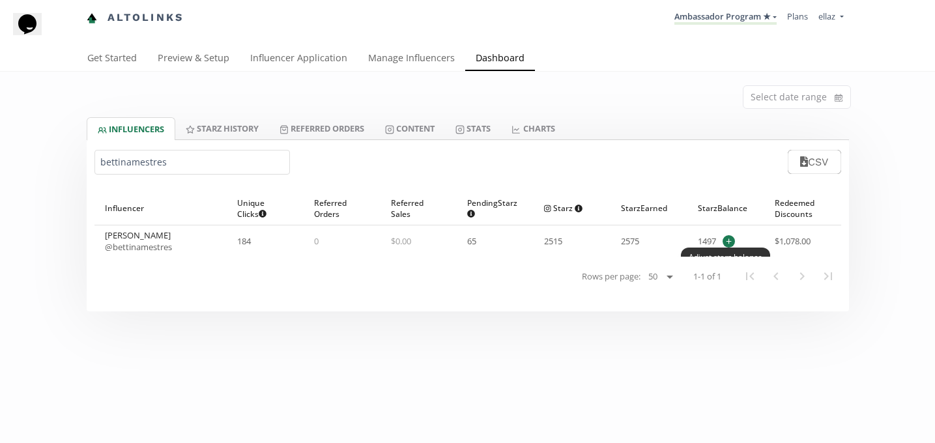
type input "bettinamestres"
click at [727, 246] on span "+" at bounding box center [729, 241] width 12 height 12
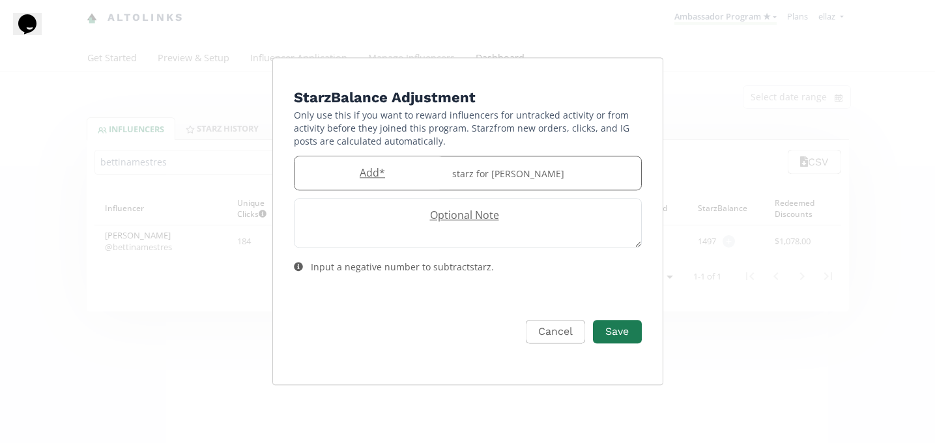
click at [375, 184] on input "Edit Program" at bounding box center [370, 172] width 150 height 33
type input "15"
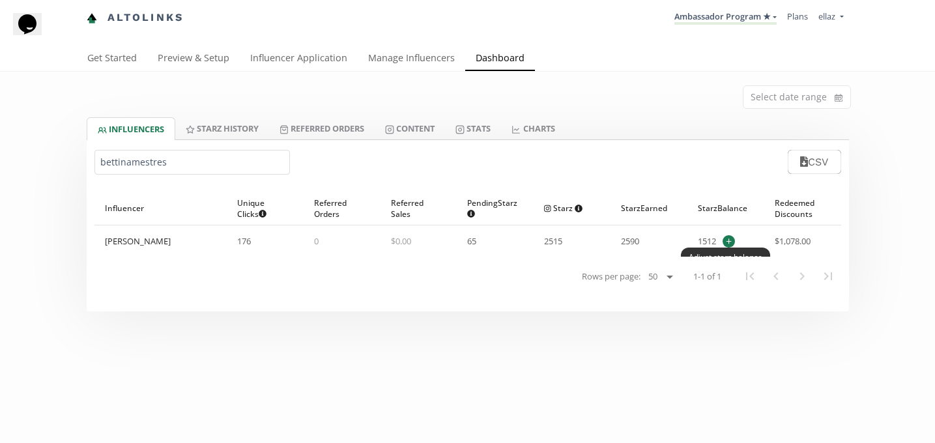
click at [725, 246] on span "+" at bounding box center [729, 241] width 12 height 12
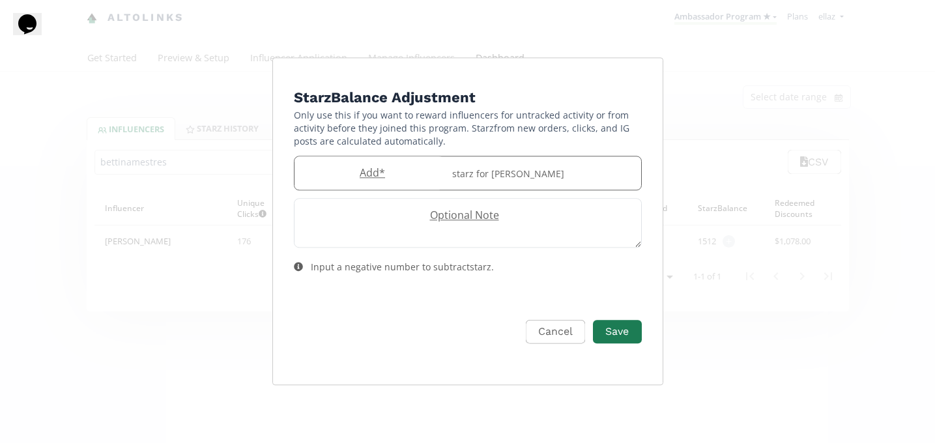
click at [382, 180] on label "Add *" at bounding box center [370, 173] width 150 height 15
type input "-15"
click at [619, 336] on button "Save" at bounding box center [617, 332] width 52 height 28
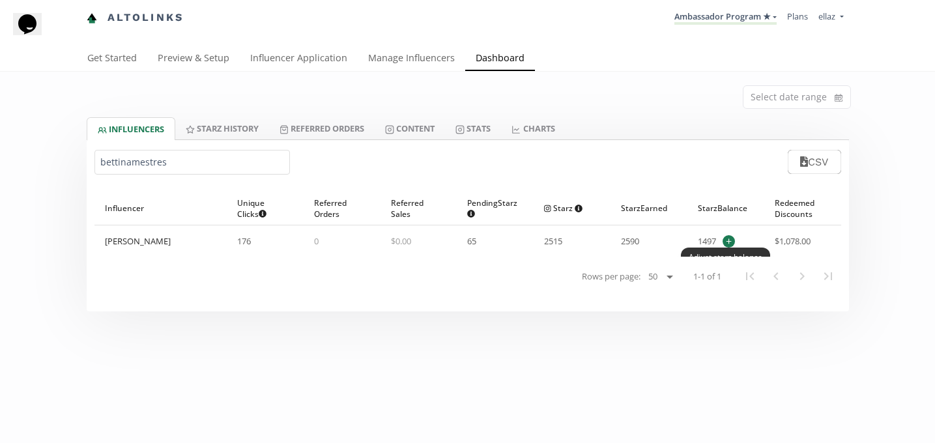
click at [732, 236] on span "+" at bounding box center [729, 241] width 12 height 12
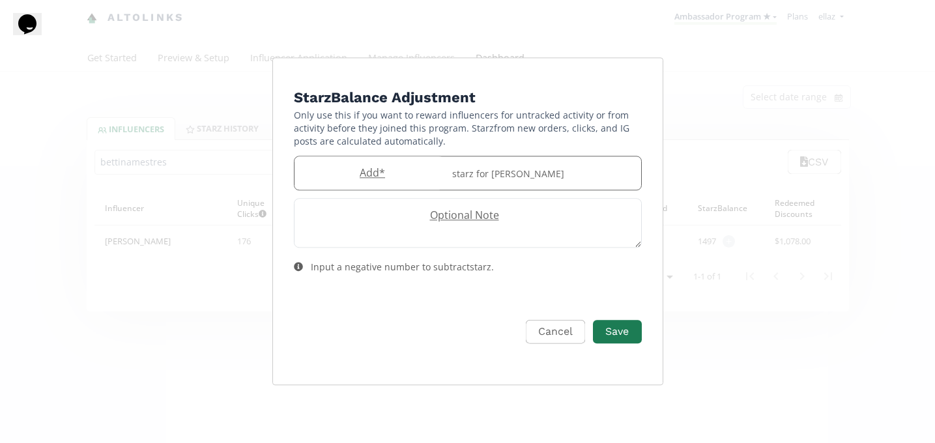
click at [381, 168] on label "Add *" at bounding box center [370, 173] width 150 height 15
type input "150"
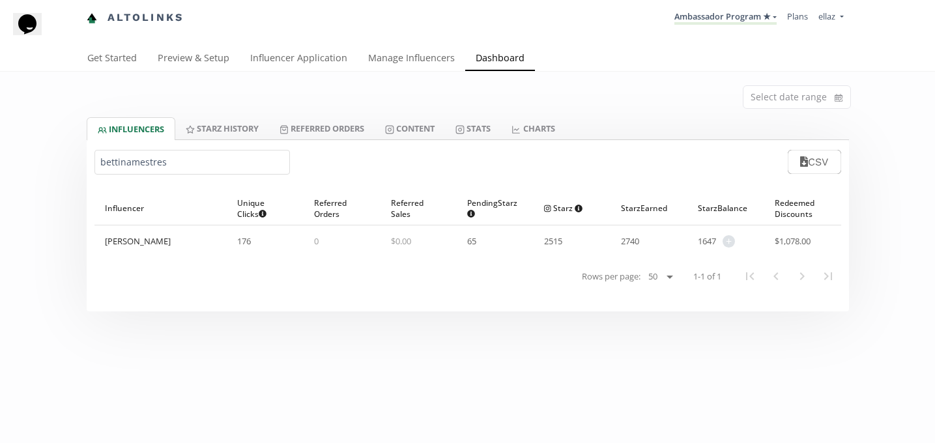
click at [151, 151] on input "bettinamestres" at bounding box center [191, 162] width 195 height 25
paste input "@jimeeet"
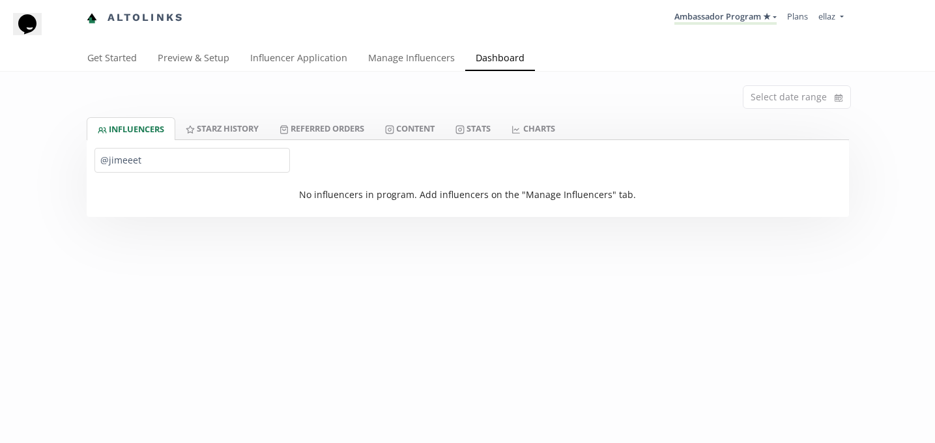
click at [108, 162] on input "@jimeeet" at bounding box center [191, 160] width 195 height 25
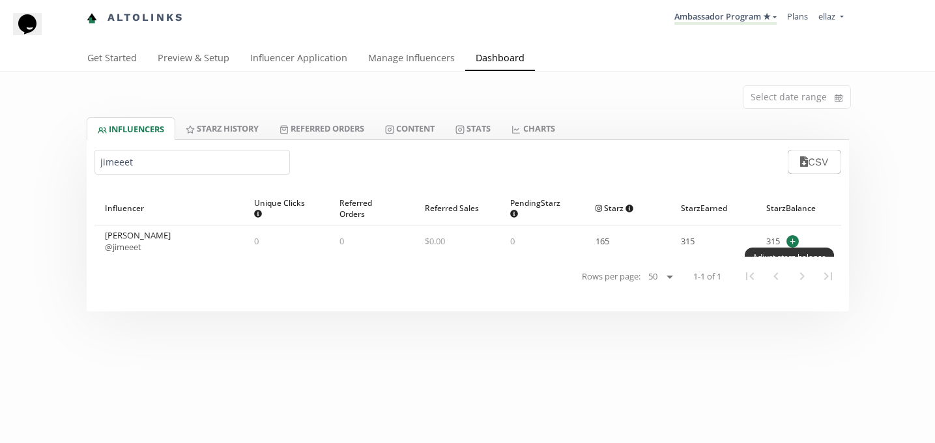
type input "jimeeet"
click at [793, 242] on span "+" at bounding box center [792, 241] width 12 height 12
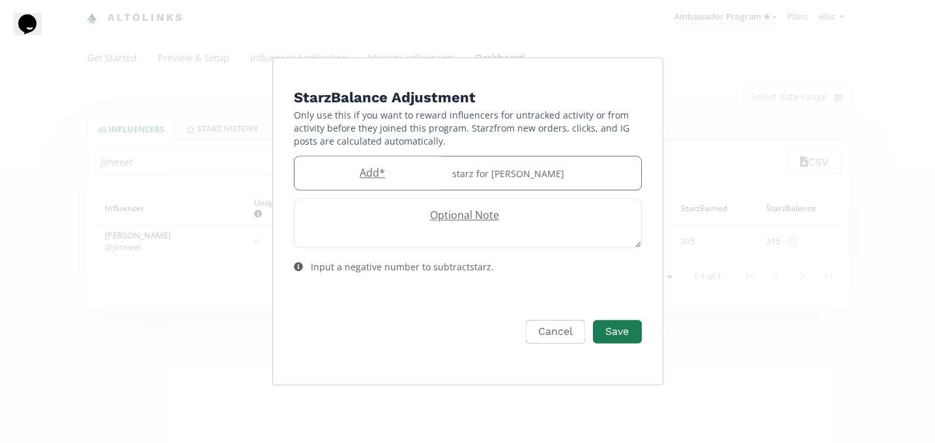
click at [396, 171] on label "Add *" at bounding box center [370, 173] width 150 height 15
type input "150"
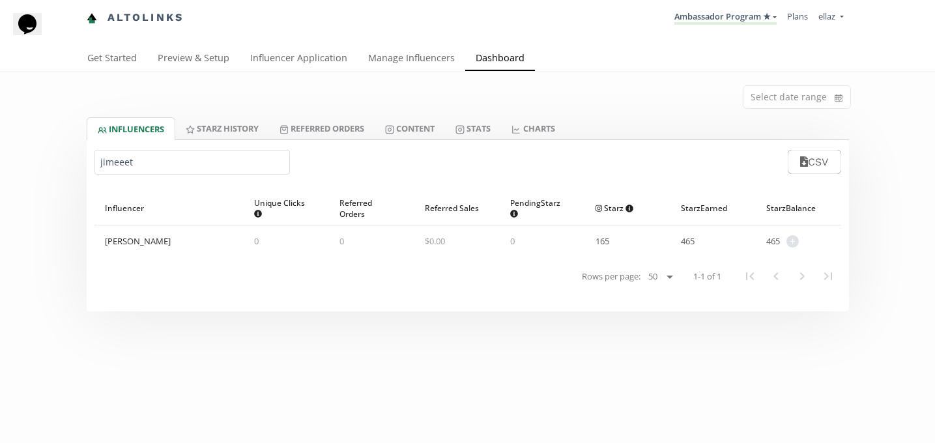
click at [115, 169] on input "jimeeet" at bounding box center [191, 162] width 195 height 25
paste input "@_ywhouse"
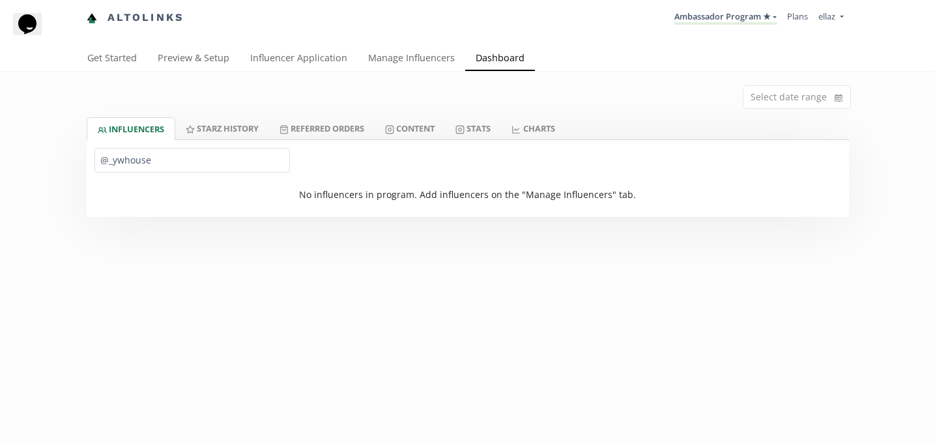
click at [107, 163] on input "@_ywhouse" at bounding box center [191, 160] width 195 height 25
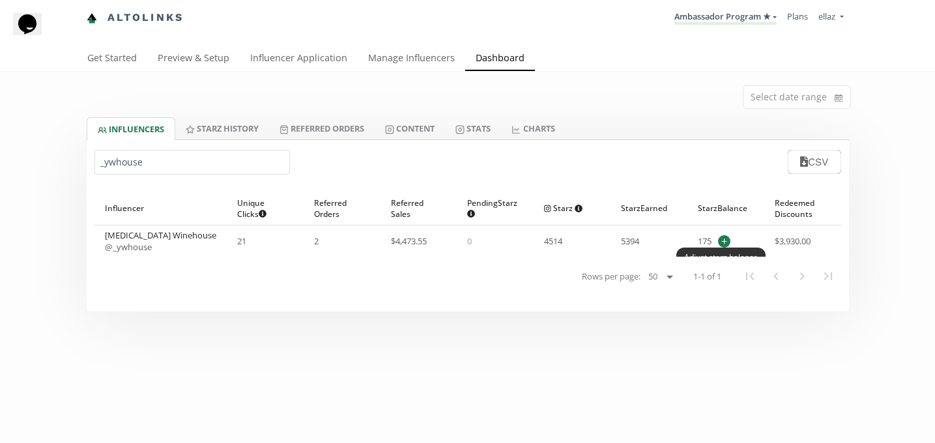
type input "_ywhouse"
click at [723, 241] on span "+" at bounding box center [724, 241] width 12 height 12
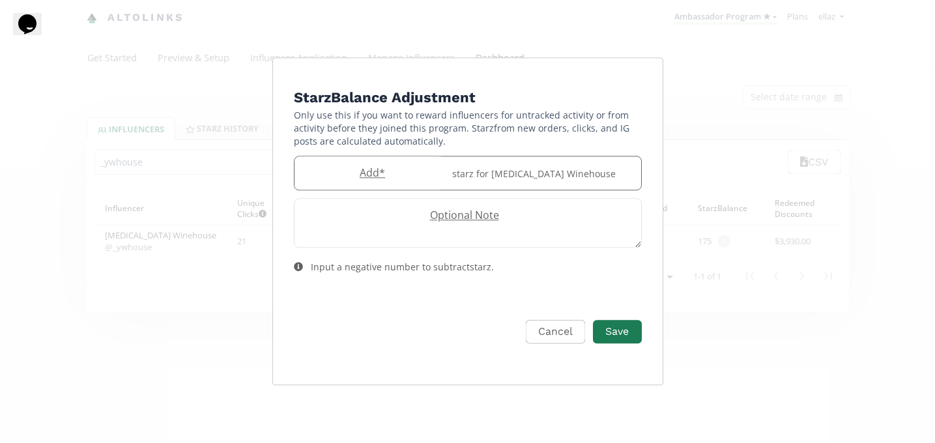
click at [352, 171] on label "Add *" at bounding box center [370, 173] width 150 height 15
type input "150"
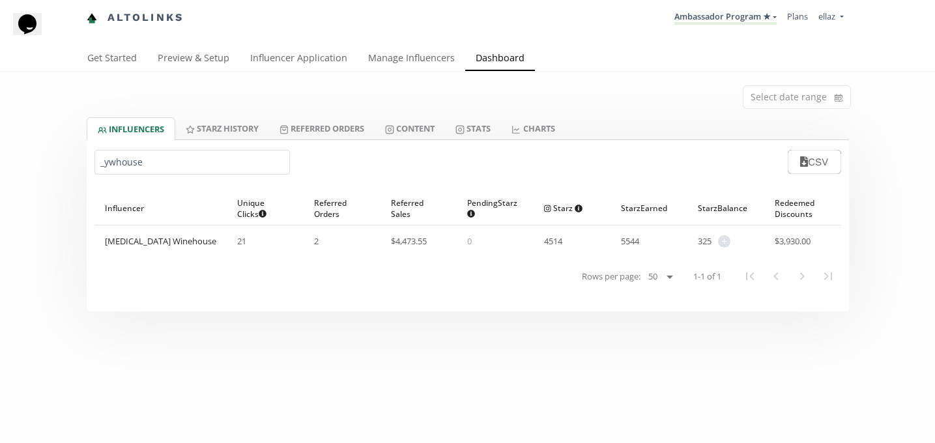
click at [126, 159] on input "_ywhouse" at bounding box center [191, 162] width 195 height 25
paste input "Stefanialopez7"
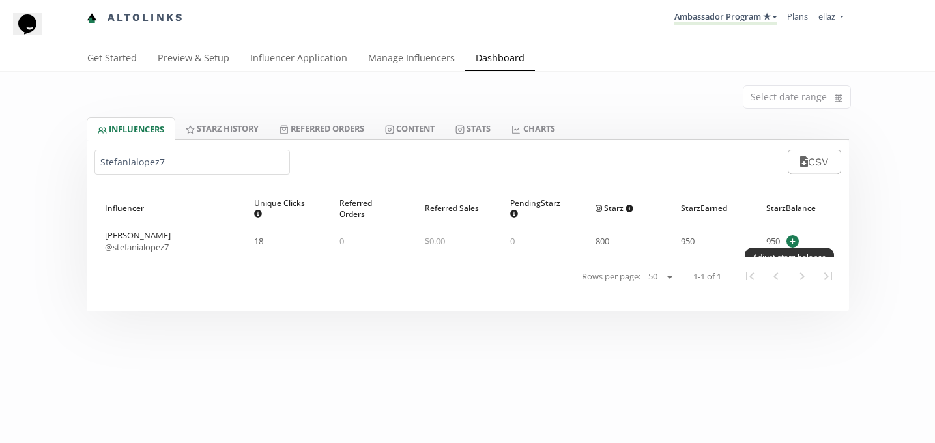
type input "Stefanialopez7"
click at [786, 242] on span "+" at bounding box center [792, 241] width 12 height 12
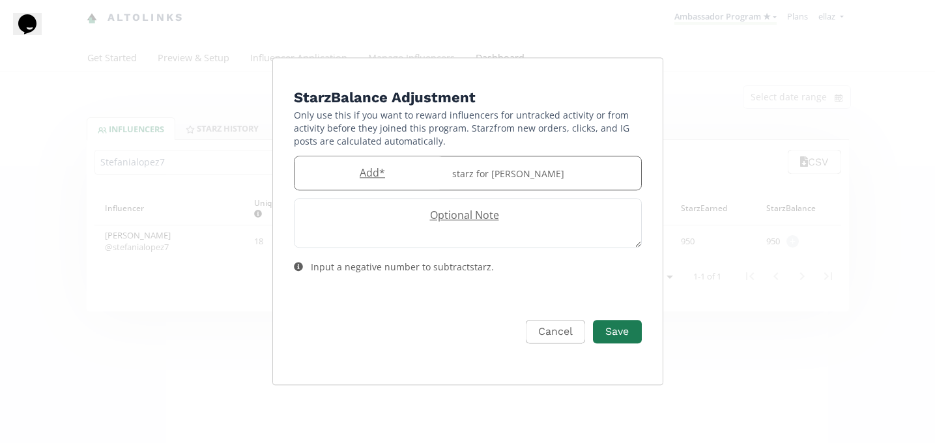
click at [354, 174] on label "Add *" at bounding box center [370, 173] width 150 height 15
type input "150"
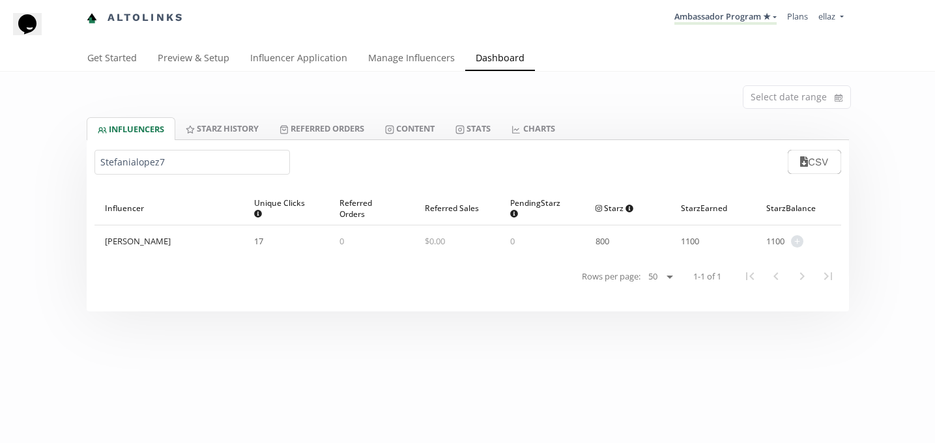
click at [164, 161] on input "Stefanialopez7" at bounding box center [191, 162] width 195 height 25
paste input "Yoselinelopezlrr"
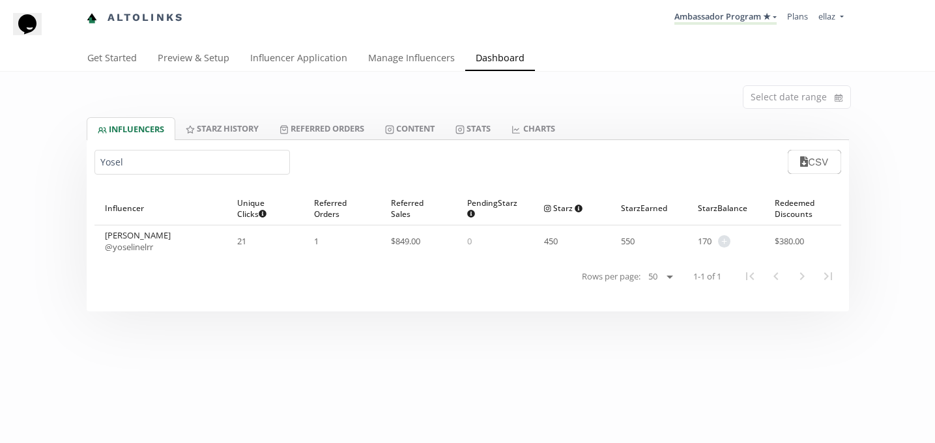
type input "Yosel"
click at [731, 240] on div "170 + Adjust starz balance" at bounding box center [725, 240] width 77 height 31
click at [723, 240] on span "+" at bounding box center [724, 241] width 12 height 12
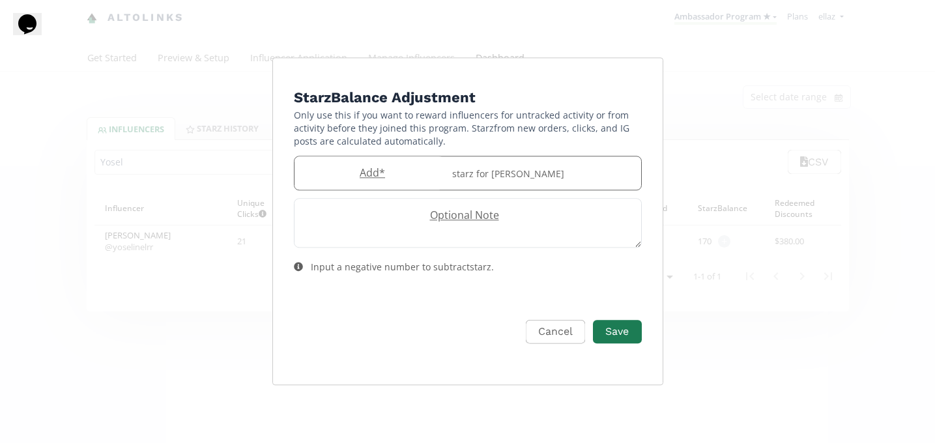
click at [366, 169] on label "Add *" at bounding box center [370, 173] width 150 height 15
type input "20"
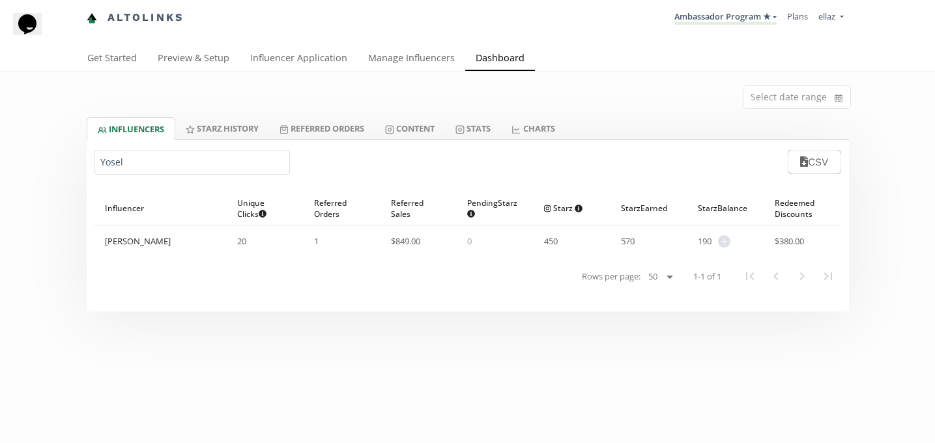
click at [186, 158] on input "Yosel" at bounding box center [191, 162] width 195 height 25
paste input "Valerodarte"
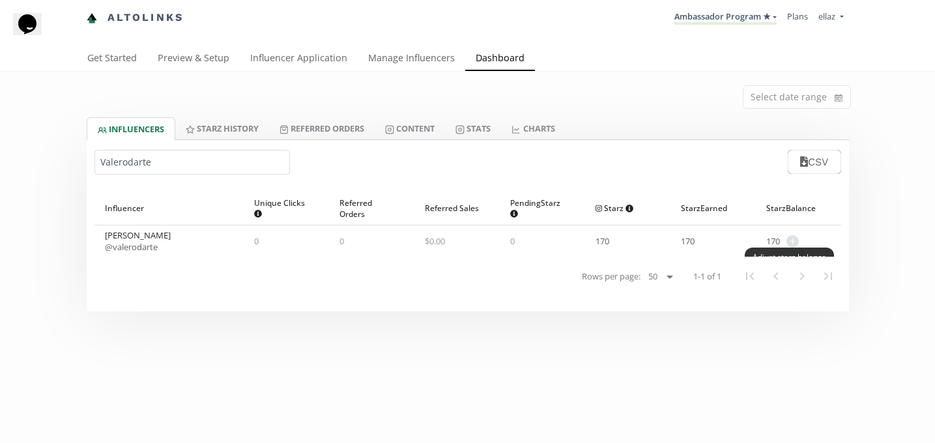
type input "Valerodarte"
click at [786, 242] on span "+ Adjust starz balance" at bounding box center [789, 241] width 19 height 12
click at [787, 242] on span "+" at bounding box center [792, 241] width 12 height 12
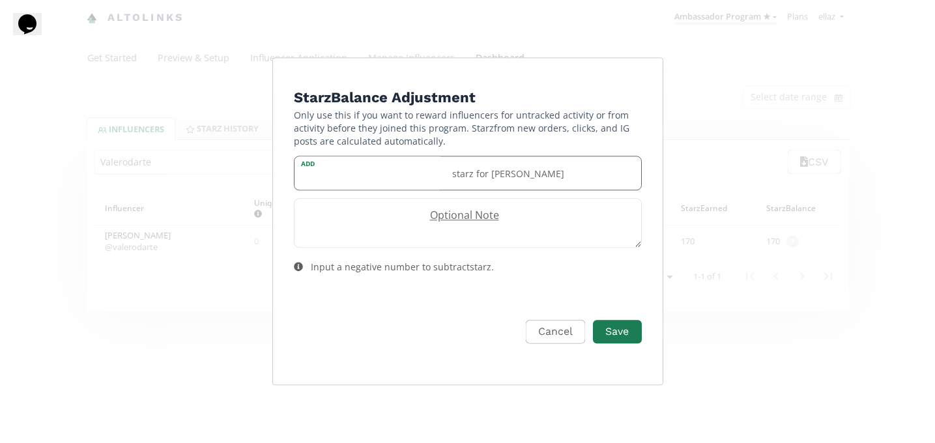
click at [370, 165] on div "Add starz for Valeria Rodarte" at bounding box center [468, 173] width 348 height 35
type input "5"
type input "40"
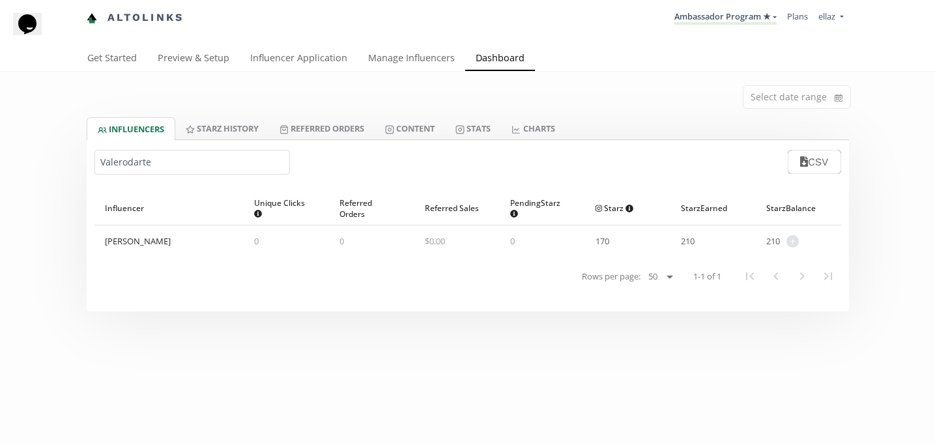
click at [123, 176] on div "Valerodarte CSV" at bounding box center [468, 162] width 762 height 44
click at [122, 168] on input "Valerodarte" at bounding box center [191, 162] width 195 height 25
paste input "Ivannajadra_"
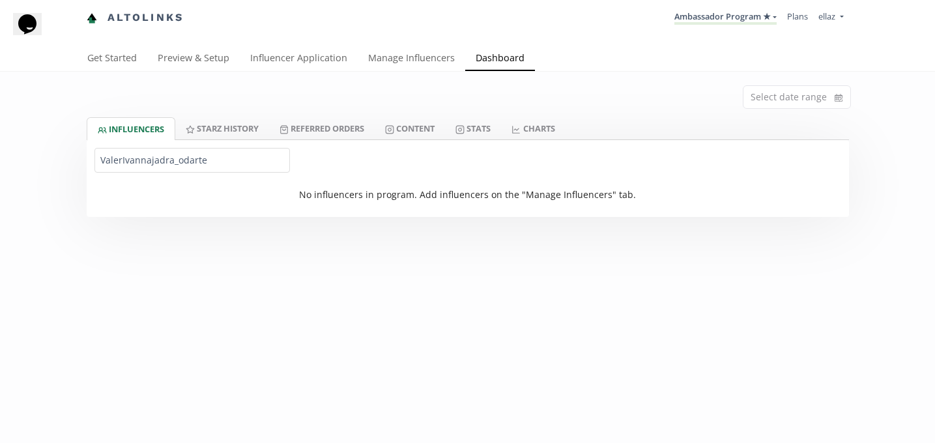
click at [160, 162] on input "ValerIvannajadra_odarte" at bounding box center [191, 160] width 195 height 25
paste input "Ivannajadra_"
click at [160, 162] on input "ValerIvannajaIvannajadra_dra_odarte" at bounding box center [191, 160] width 195 height 25
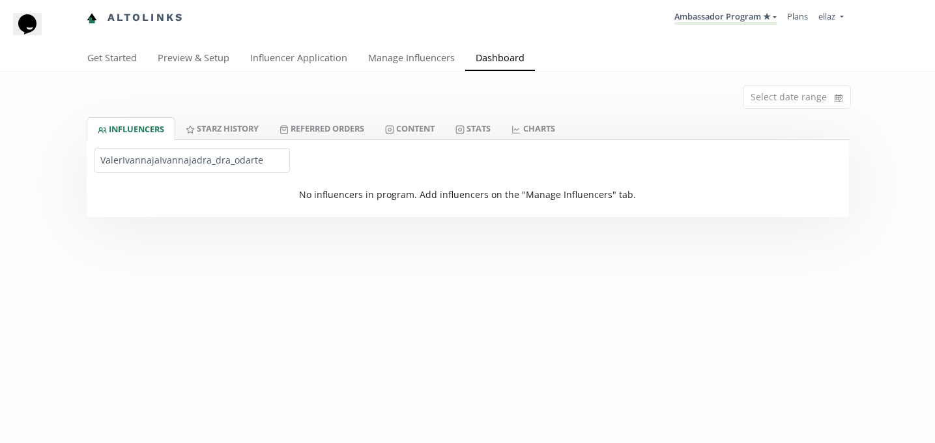
click at [160, 162] on input "ValerIvannajaIvannajadra_dra_odarte" at bounding box center [191, 160] width 195 height 25
paste input "Ivannajadra_"
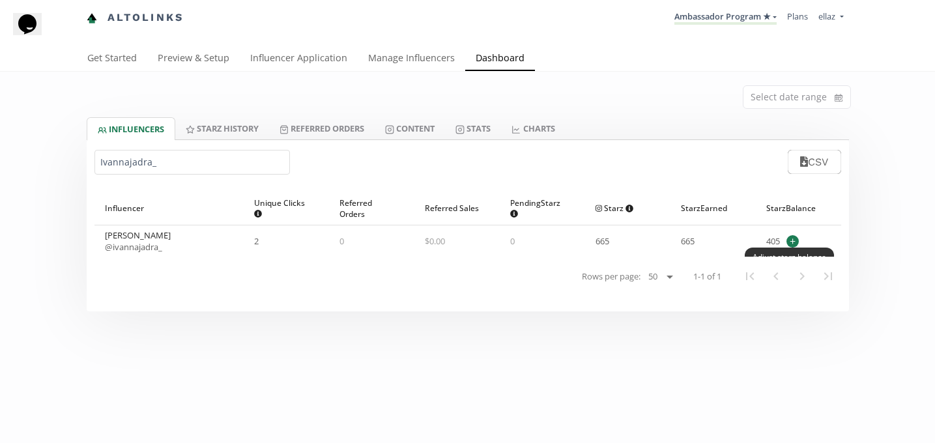
type input "Ivannajadra_"
click at [790, 241] on span "+" at bounding box center [792, 241] width 12 height 12
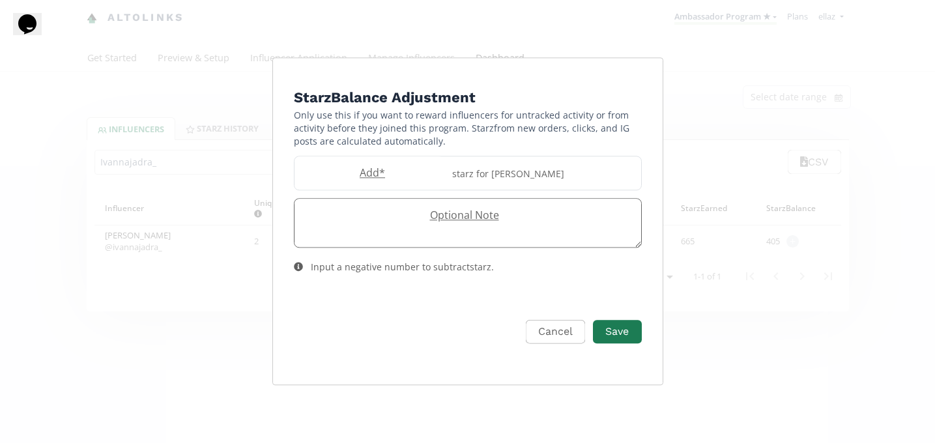
click at [359, 208] on label "Optional Note" at bounding box center [462, 215] width 334 height 15
click at [360, 171] on label "Add *" at bounding box center [370, 173] width 150 height 15
type input "40"
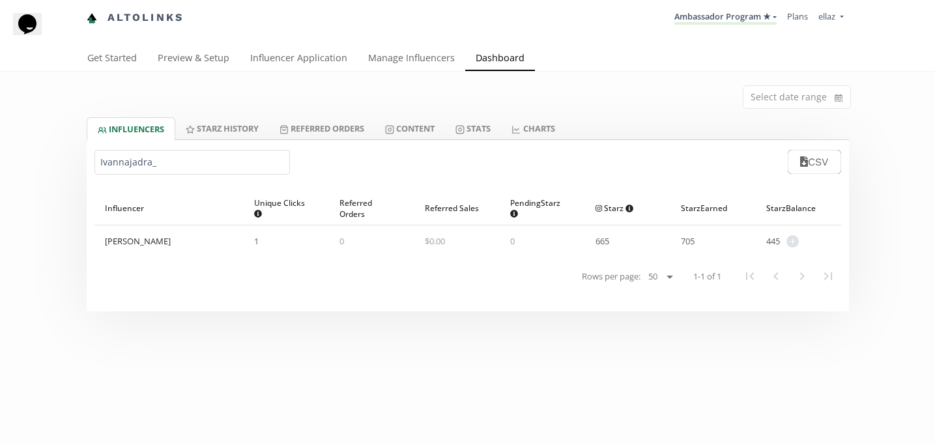
click at [133, 158] on input "Ivannajadra_" at bounding box center [191, 162] width 195 height 25
paste input "cami.kessissian"
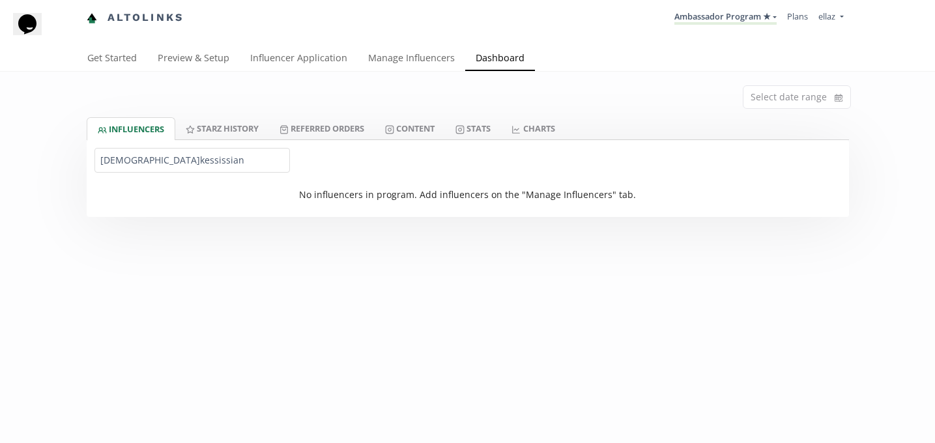
click at [136, 160] on input "cami.kessissian" at bounding box center [191, 160] width 195 height 25
paste input "bettinamestres"
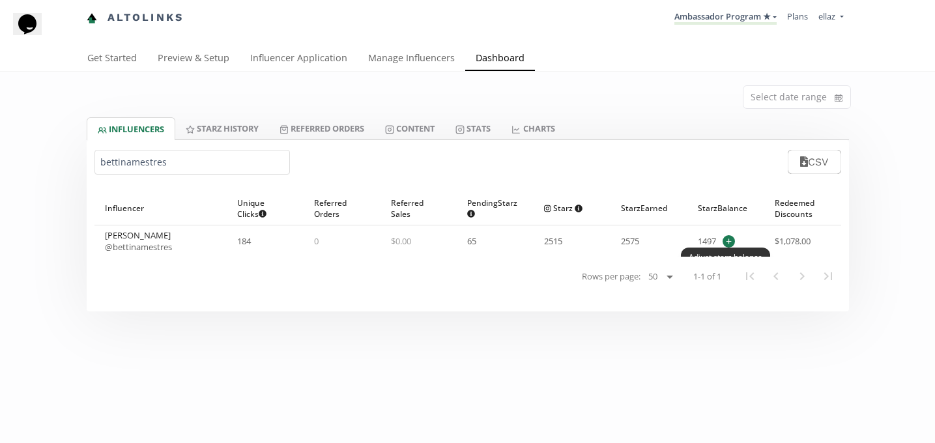
type input "bettinamestres"
click at [732, 240] on span "+" at bounding box center [729, 241] width 12 height 12
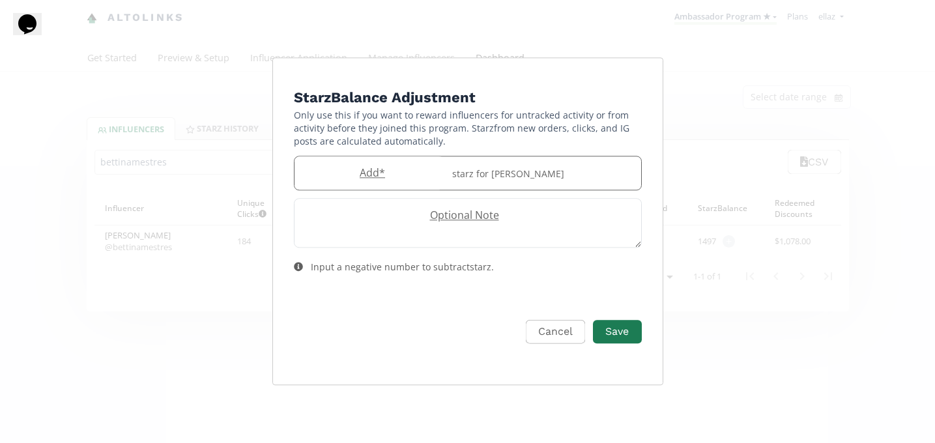
click at [394, 177] on label "Add *" at bounding box center [370, 173] width 150 height 15
type input "20"
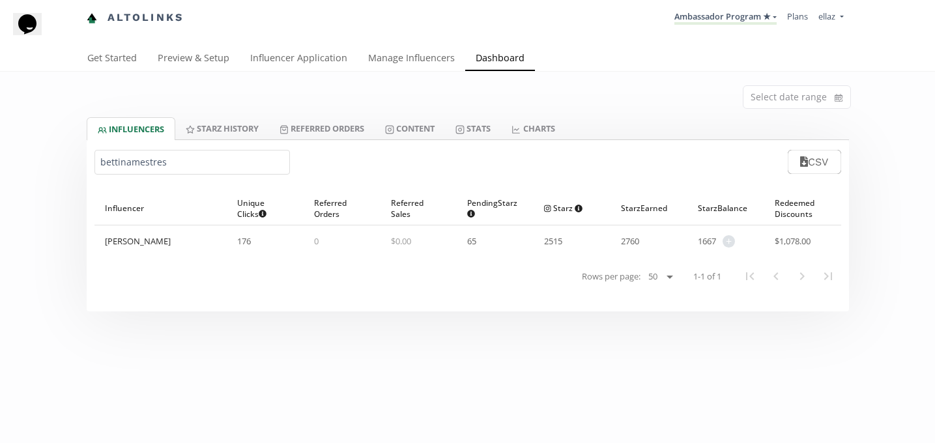
click at [130, 159] on input "bettinamestres" at bounding box center [191, 162] width 195 height 25
paste input "vale_adame"
type input "vale_adame"
click at [721, 246] on div "0 + Adjust starz balance" at bounding box center [714, 241] width 33 height 12
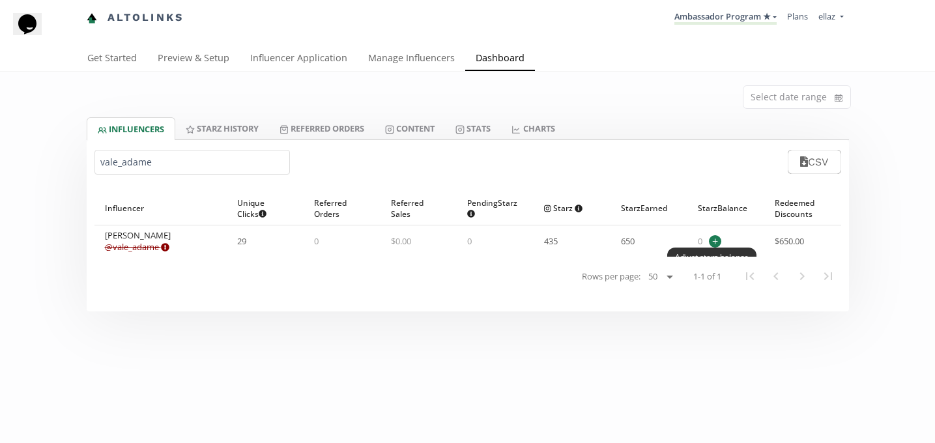
click at [719, 245] on span "+" at bounding box center [715, 241] width 12 height 12
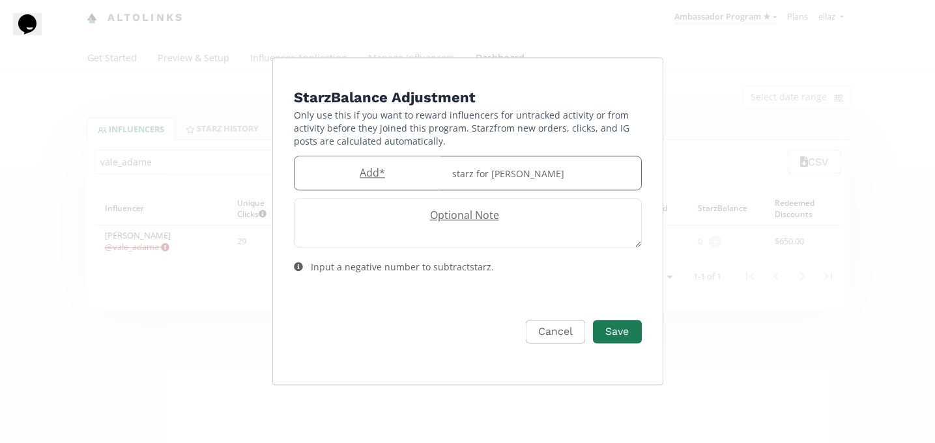
click at [342, 174] on label "Add *" at bounding box center [370, 173] width 150 height 15
type input "20"
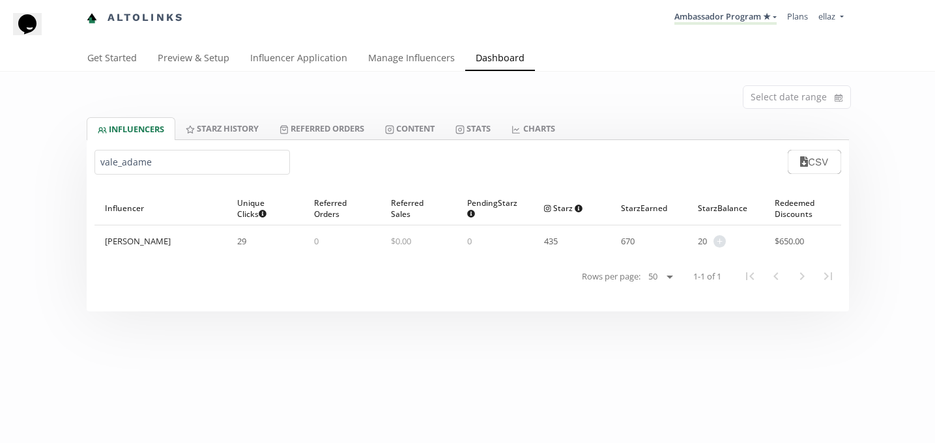
click at [102, 170] on input "vale_adame" at bounding box center [191, 162] width 195 height 25
paste input "Xi.marie"
type input "Xi.mari"
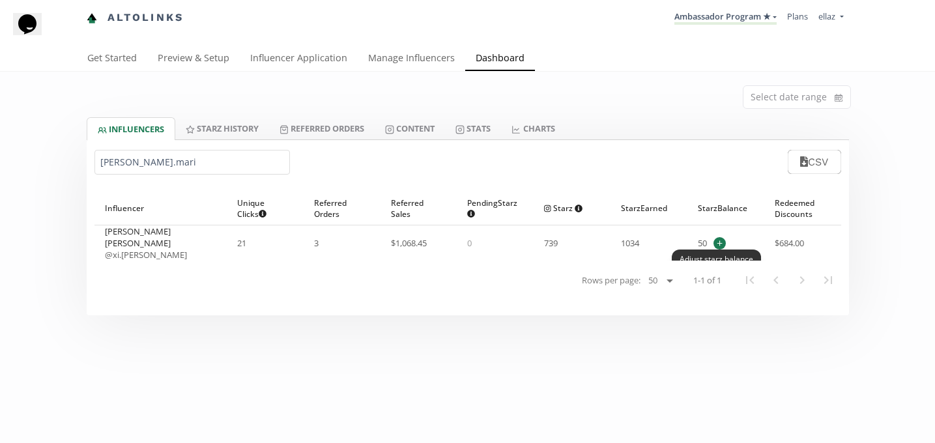
click at [722, 242] on span "+" at bounding box center [719, 243] width 12 height 12
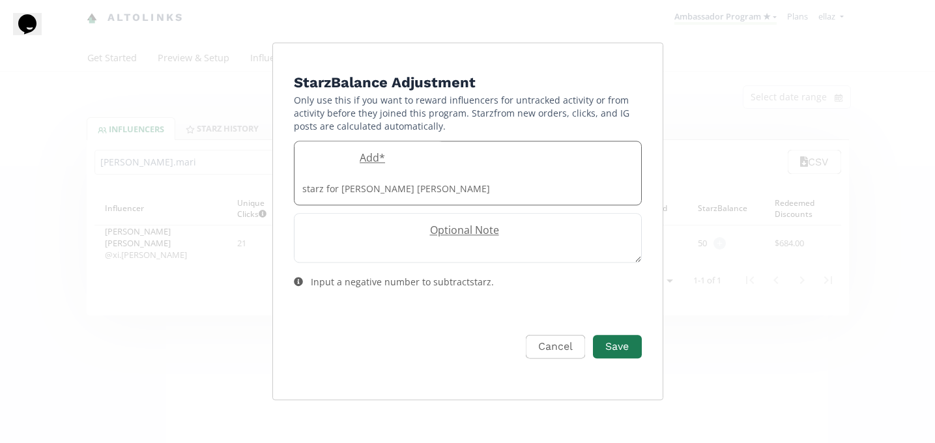
click at [354, 166] on label "Add *" at bounding box center [370, 158] width 150 height 15
type input "20"
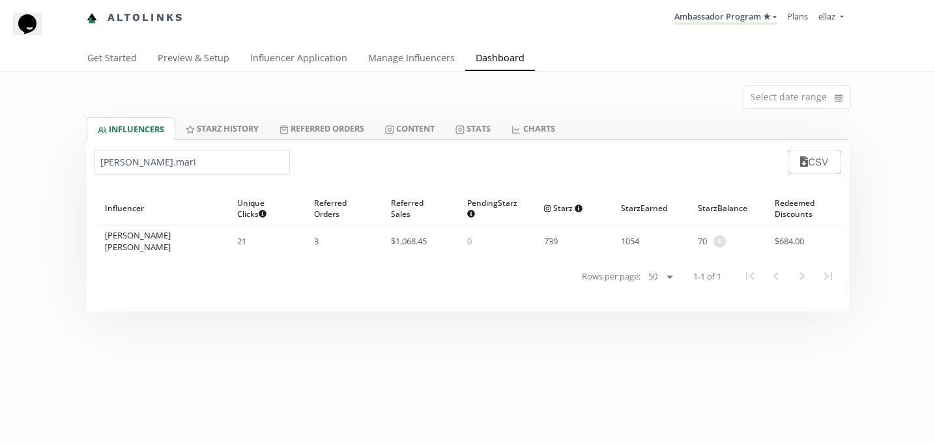
click at [128, 164] on input "Xi.mari" at bounding box center [191, 162] width 195 height 25
paste input "Paumendozaleon"
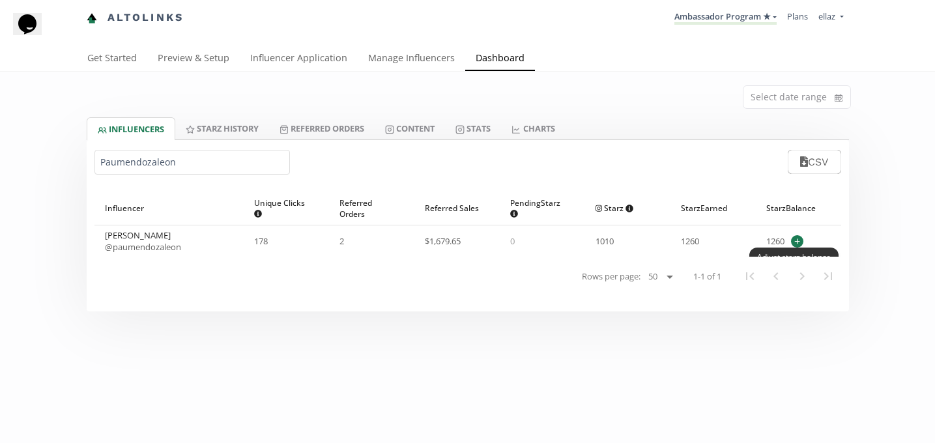
type input "Paumendozaleon"
click at [793, 242] on span "+" at bounding box center [797, 241] width 12 height 12
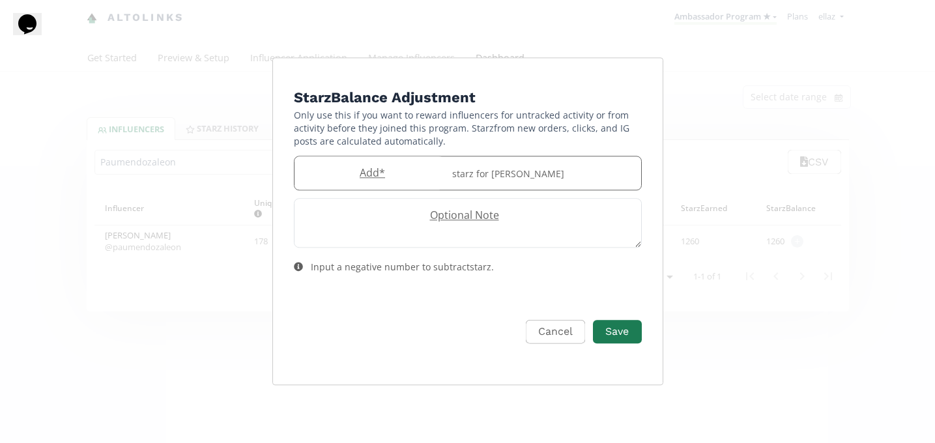
click at [407, 177] on label "Add *" at bounding box center [370, 173] width 150 height 15
type input "20"
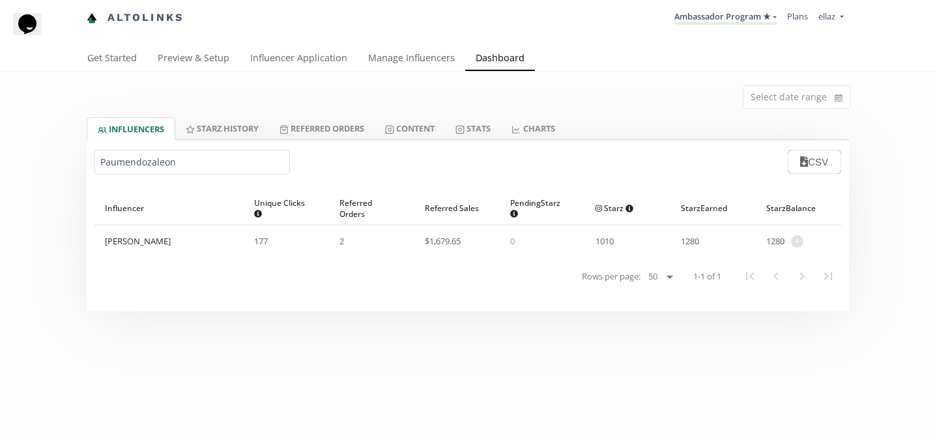
click at [138, 158] on input "Paumendozaleon" at bounding box center [191, 162] width 195 height 25
paste input "Matildeabdoo"
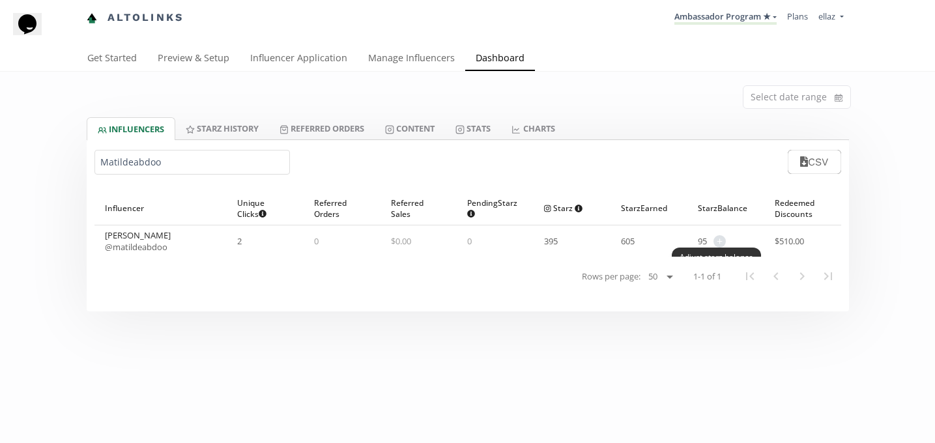
type input "Matildeabdoo"
click at [723, 235] on span "+ Adjust starz balance" at bounding box center [716, 241] width 19 height 12
click at [722, 246] on span "+" at bounding box center [719, 241] width 12 height 12
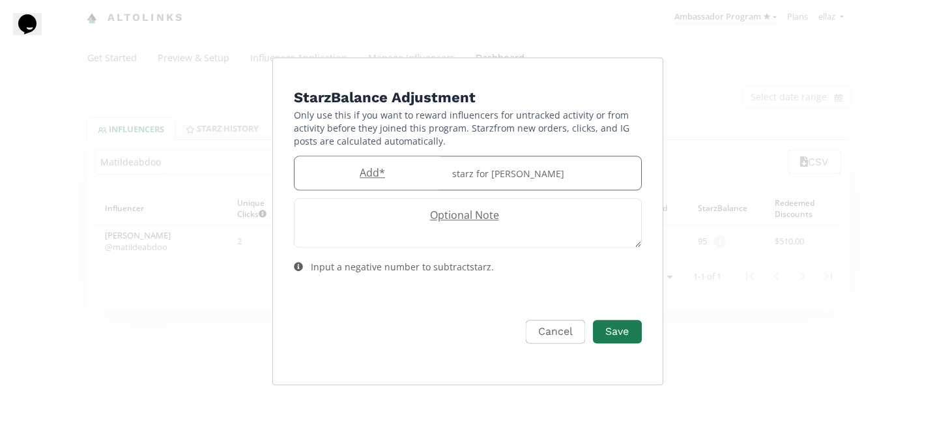
click at [351, 171] on label "Add *" at bounding box center [370, 173] width 150 height 15
type input "20"
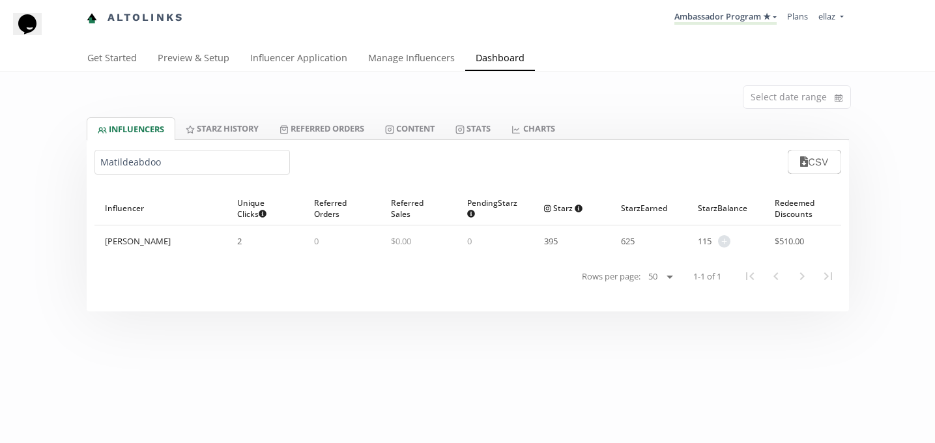
click at [154, 154] on input "Matildeabdoo" at bounding box center [191, 162] width 195 height 25
paste input "Inamarianaog"
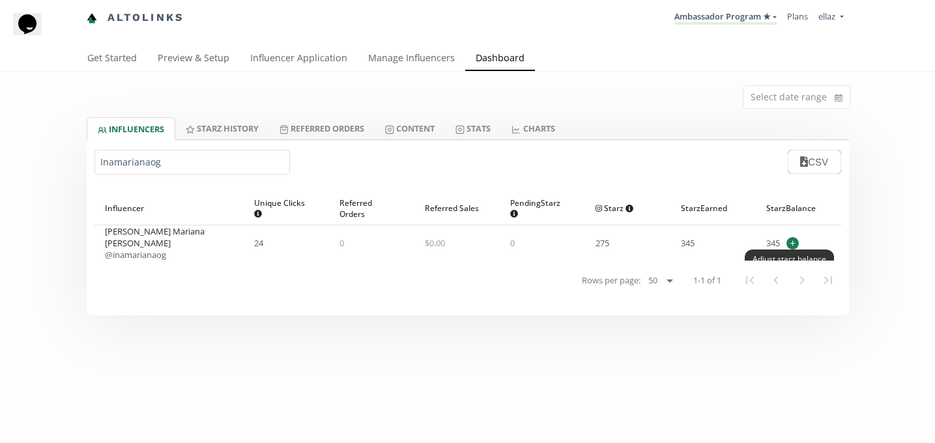
type input "Inamarianaog"
click at [796, 238] on span "+" at bounding box center [792, 243] width 12 height 12
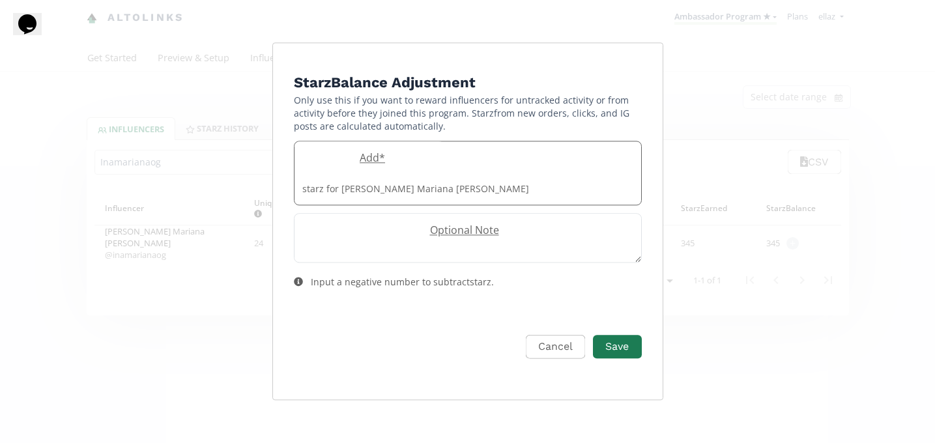
click at [373, 160] on div "Add * starz for Ina Mariana Othon Galaz" at bounding box center [468, 173] width 348 height 65
type input "20"
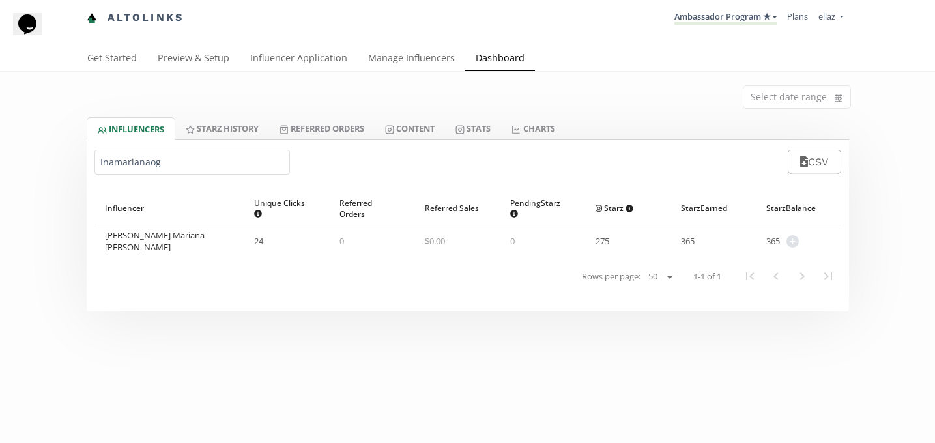
click at [122, 158] on input "Inamarianaog" at bounding box center [191, 162] width 195 height 25
paste input "Valerodarte"
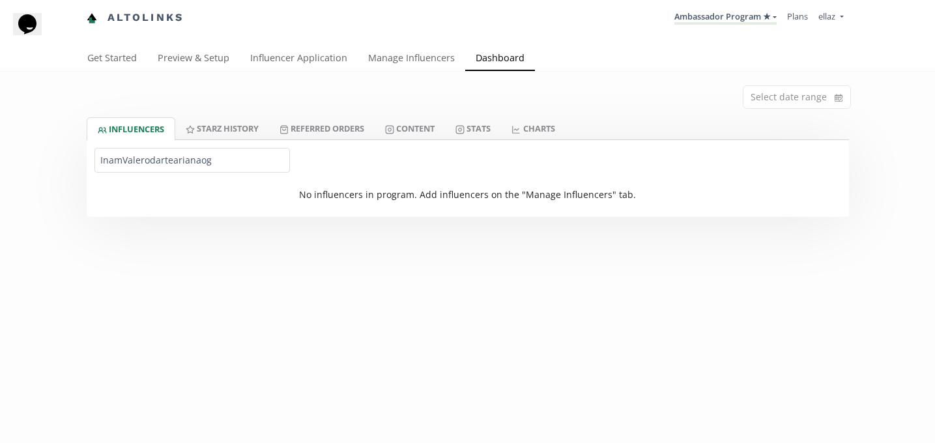
click at [128, 182] on div "No influencers in program. Add influencers on the "Manage Influencers" tab." at bounding box center [468, 198] width 762 height 36
click at [127, 162] on input "InamValerodartearianaog" at bounding box center [191, 160] width 195 height 25
paste input "Valerodarte"
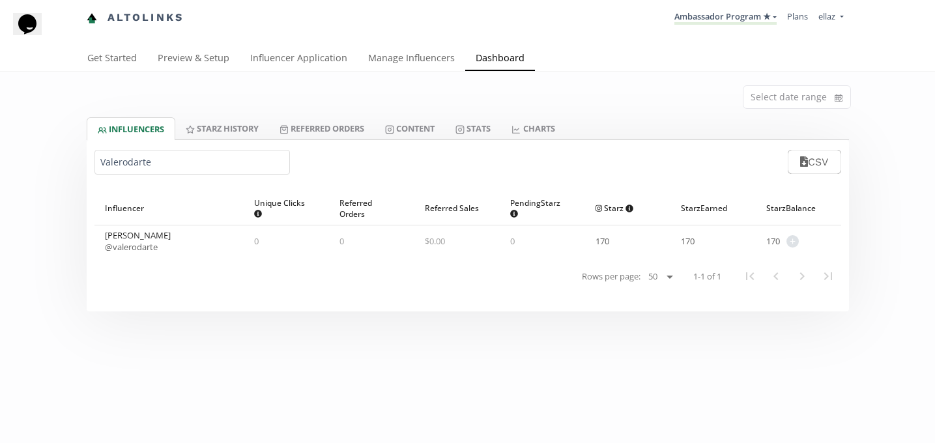
type input "Valerodarte"
click at [794, 242] on span "+" at bounding box center [792, 241] width 12 height 12
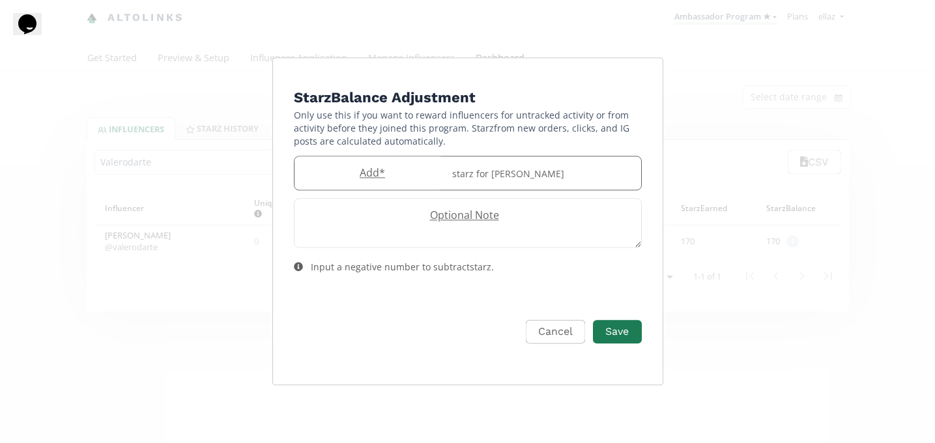
click at [387, 175] on label "Add *" at bounding box center [370, 173] width 150 height 15
type input "20"
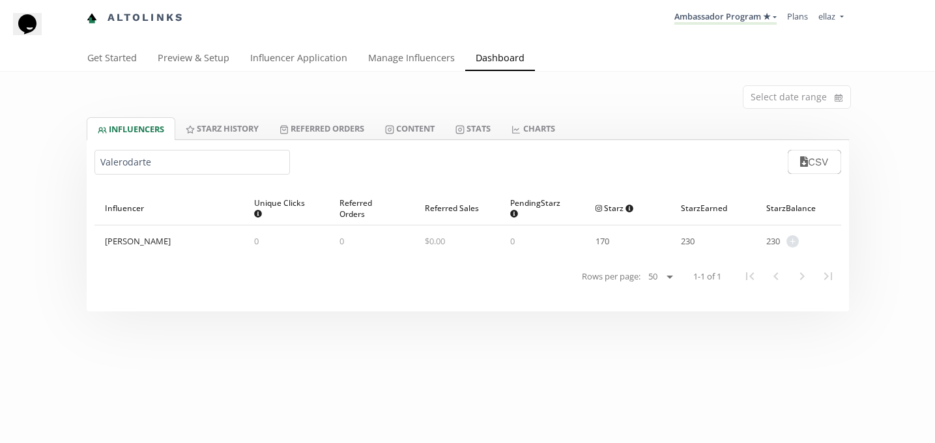
click at [149, 167] on input "Valerodarte" at bounding box center [191, 162] width 195 height 25
paste input "avila"
type input "Valerodart"
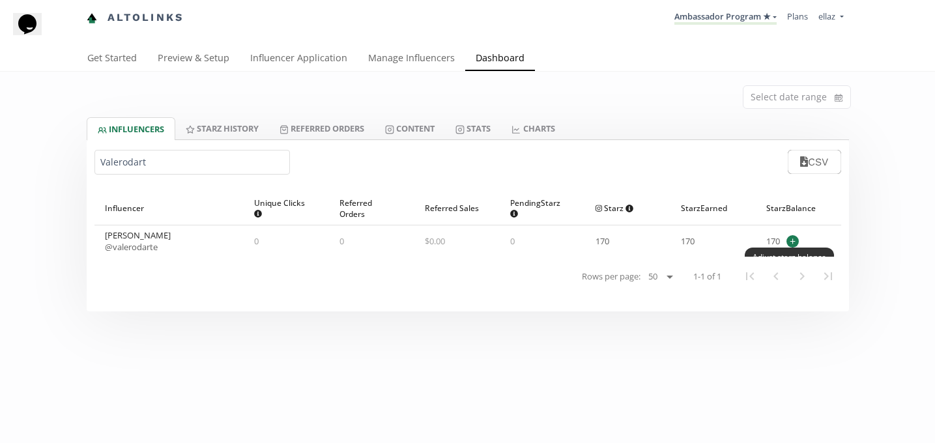
click at [791, 238] on span "+" at bounding box center [792, 241] width 12 height 12
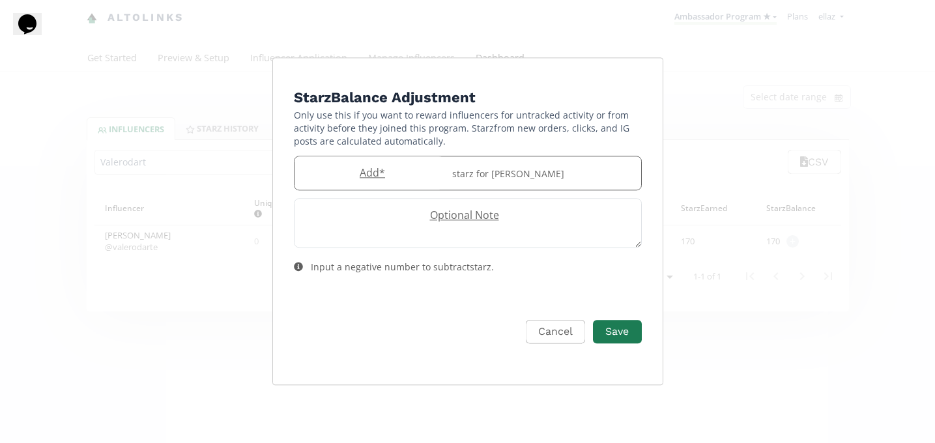
click at [367, 177] on label "Add *" at bounding box center [370, 173] width 150 height 15
type input "20"
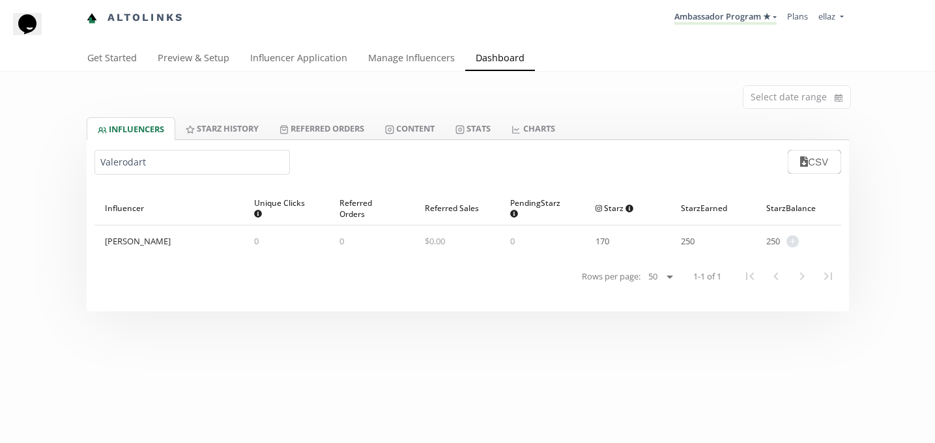
click at [120, 164] on input "Valerodart" at bounding box center [191, 162] width 195 height 25
paste input "Inamarianaog"
type input "Inamarianaog"
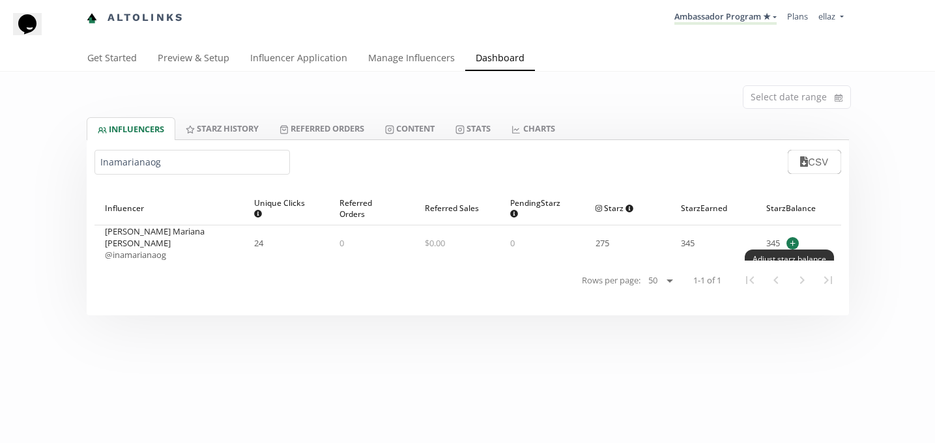
click at [790, 238] on span "+" at bounding box center [792, 243] width 12 height 12
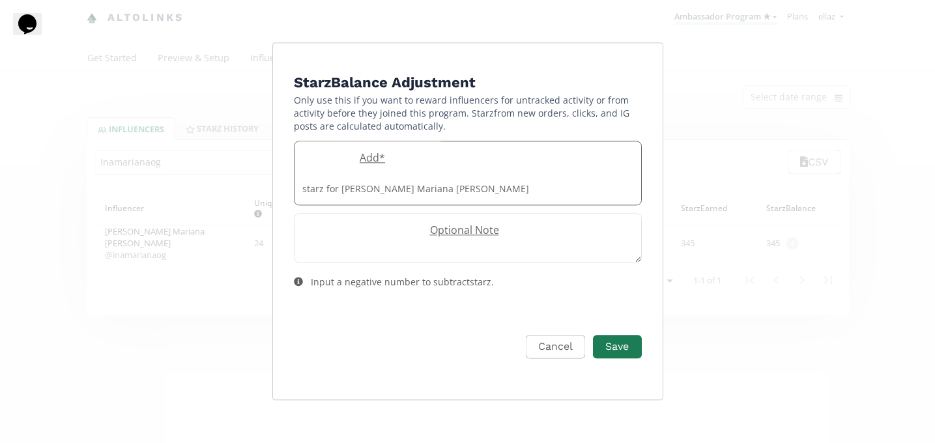
click at [394, 166] on label "Add *" at bounding box center [370, 158] width 150 height 15
type input "20"
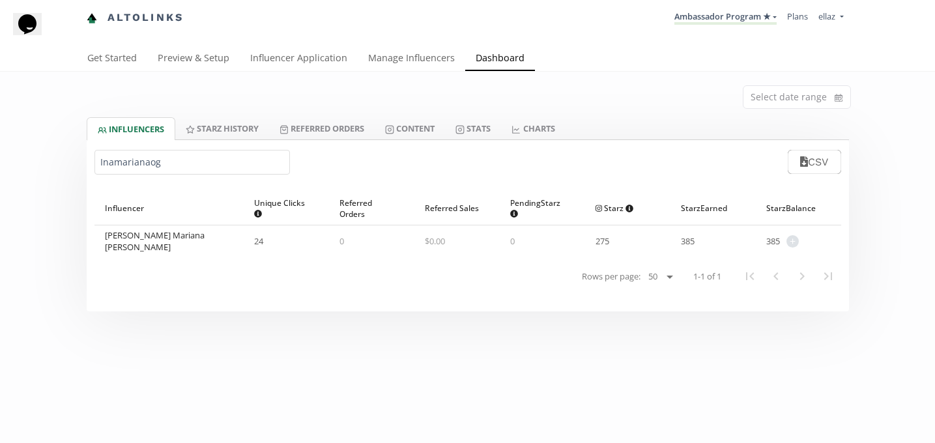
click at [117, 171] on input "Inamarianaog" at bounding box center [191, 162] width 195 height 25
paste input "valeriaacoeto"
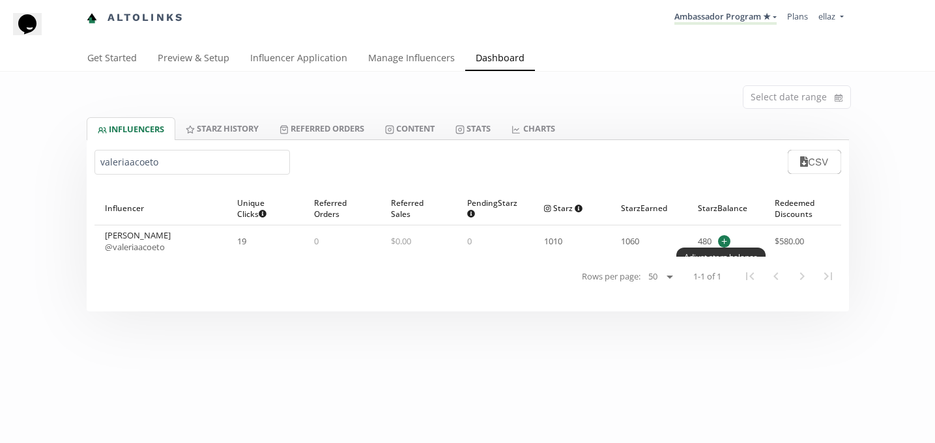
type input "valeriaacoeto"
click at [727, 244] on span "+" at bounding box center [724, 241] width 12 height 12
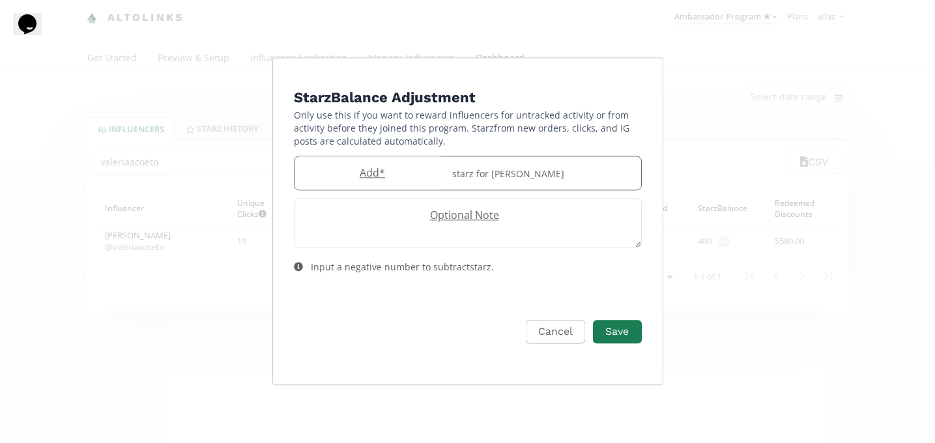
click at [351, 173] on label "Add *" at bounding box center [370, 173] width 150 height 15
type input "80"
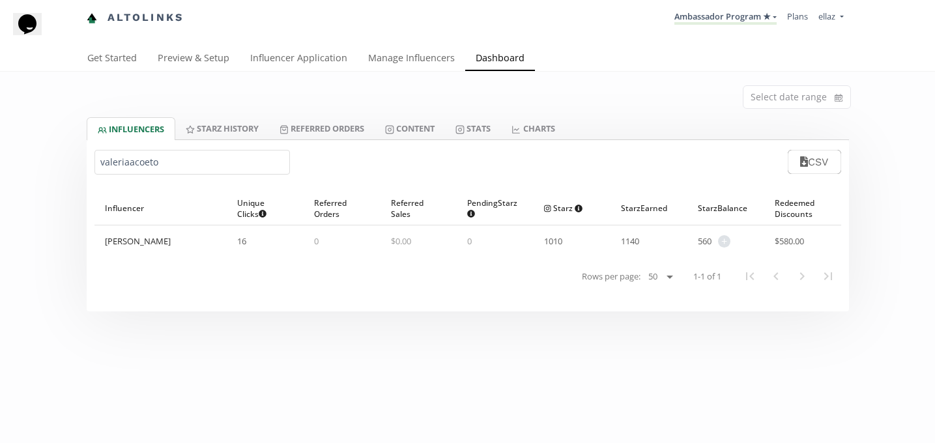
click at [130, 162] on input "valeriaacoeto" at bounding box center [191, 162] width 195 height 25
paste input "elochapa"
type input "elochapa"
click at [725, 238] on span "+" at bounding box center [729, 241] width 12 height 12
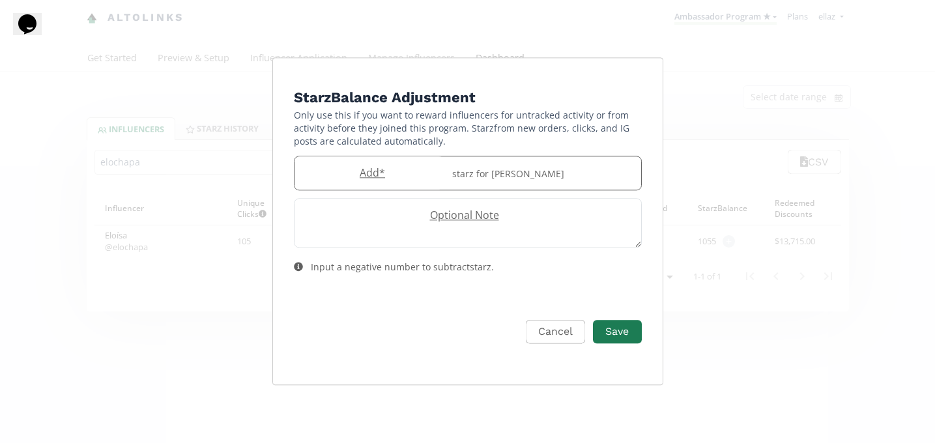
click at [396, 174] on label "Add *" at bounding box center [370, 173] width 150 height 15
type input "150"
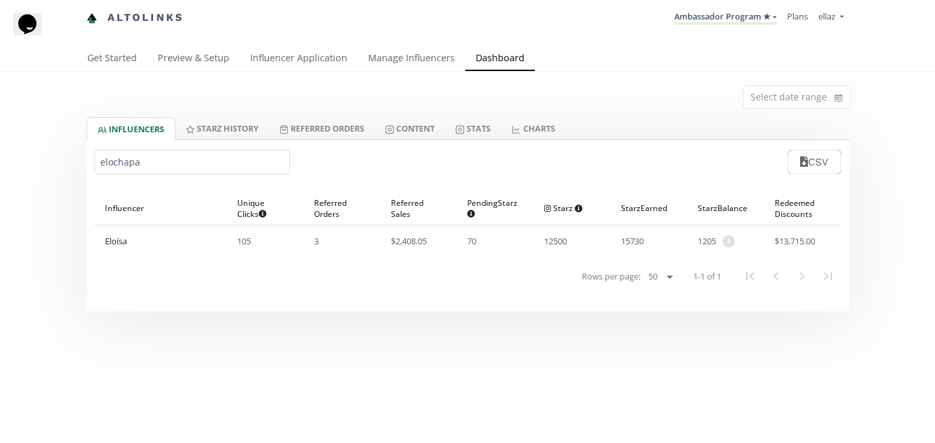
click at [135, 168] on input "elochapa" at bounding box center [191, 162] width 195 height 25
type input "azul"
click at [714, 237] on span "+" at bounding box center [715, 241] width 12 height 12
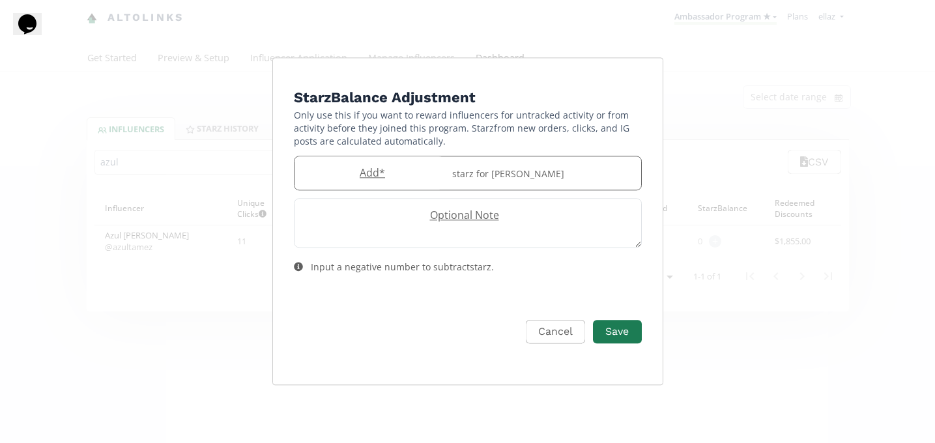
click at [396, 161] on div "Add * starz for Azul Tamez" at bounding box center [468, 173] width 348 height 35
type input "150"
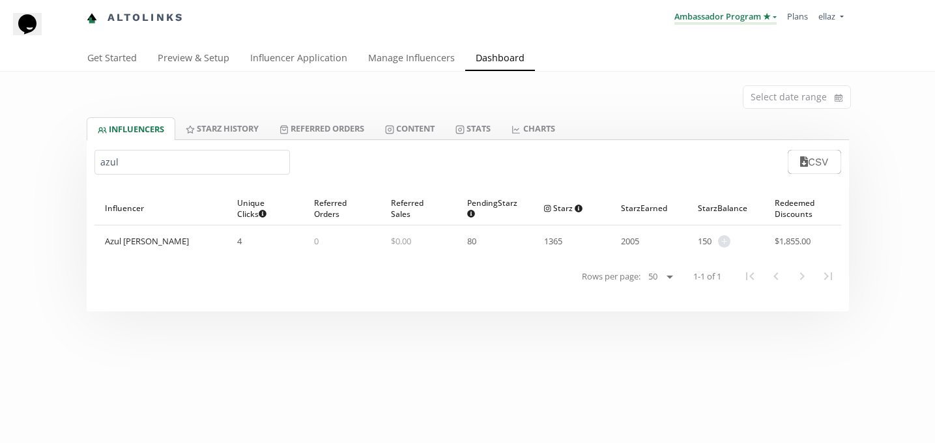
click at [697, 17] on link "Ambassador Program ★" at bounding box center [725, 17] width 102 height 14
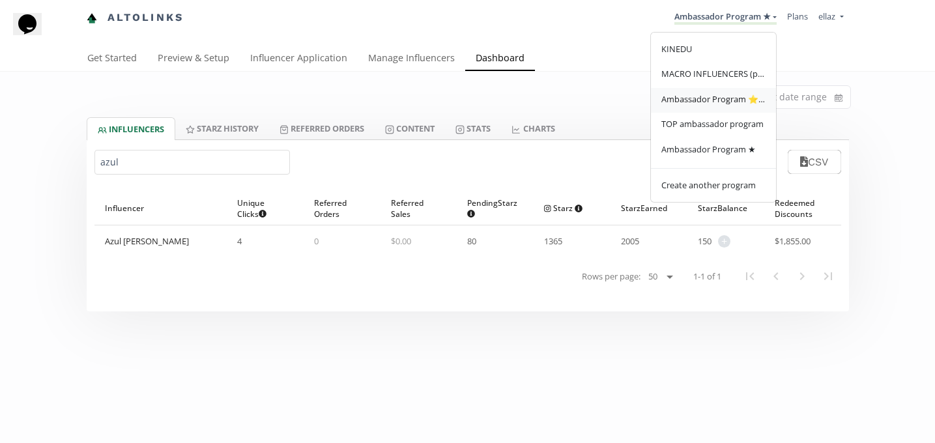
click at [705, 91] on link "Ambassador Program ⭐️⭐️" at bounding box center [713, 100] width 125 height 25
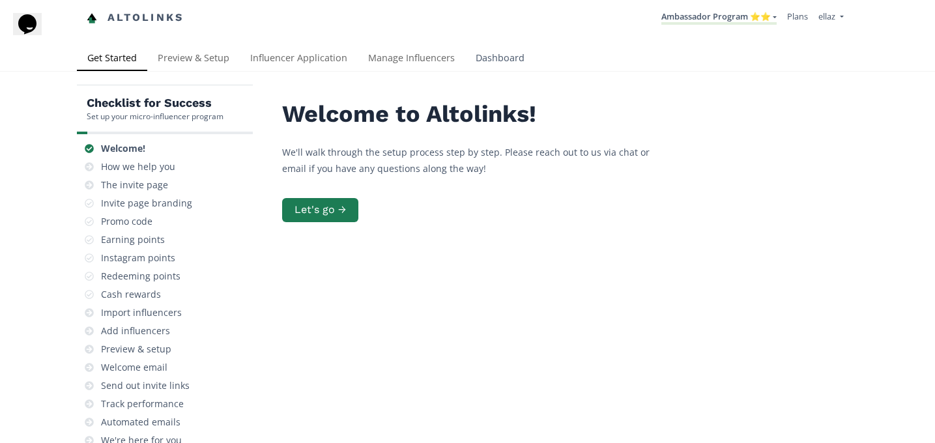
click at [501, 64] on link "Dashboard" at bounding box center [500, 59] width 70 height 26
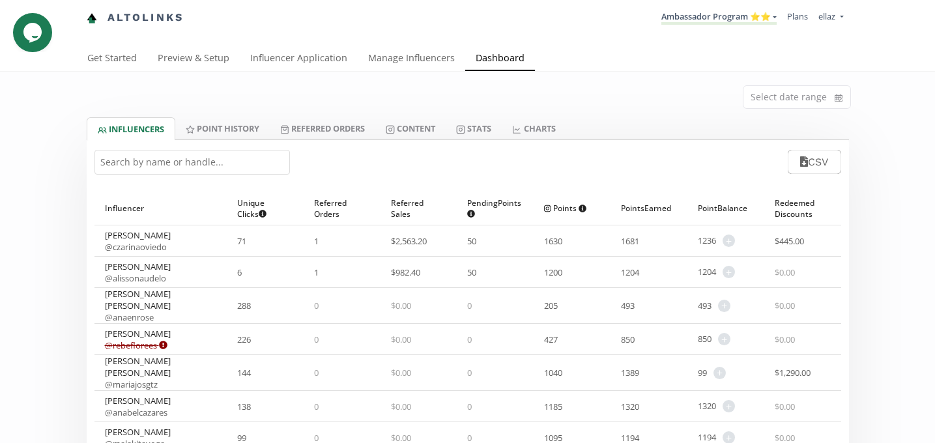
click at [250, 154] on input "text" at bounding box center [191, 162] width 195 height 25
paste input "czarinaoviedo"
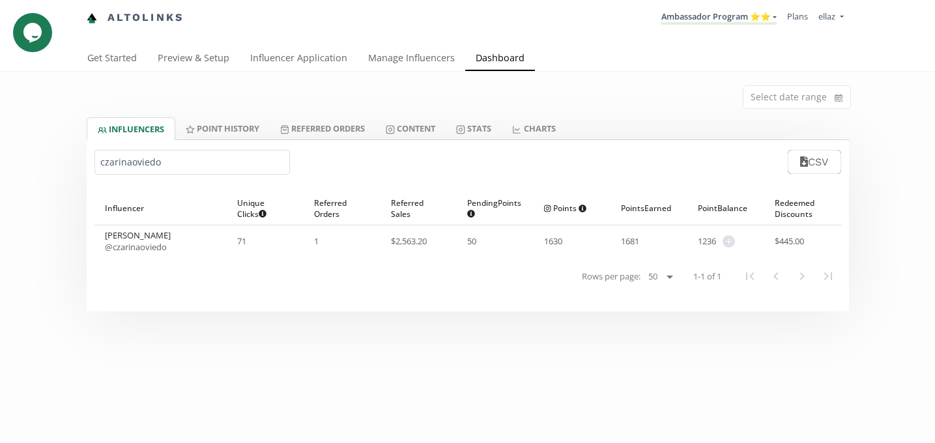
type input "czarinaoviedo"
click at [730, 239] on span "+" at bounding box center [729, 241] width 12 height 12
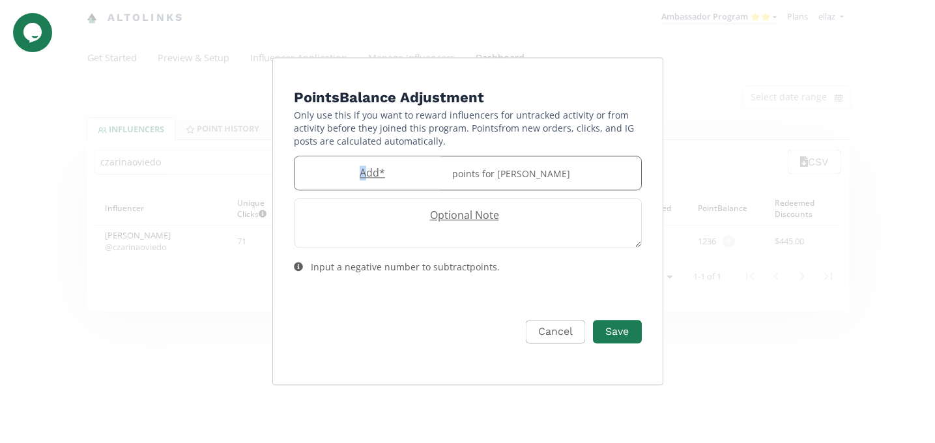
click at [363, 175] on label "Add *" at bounding box center [370, 173] width 150 height 15
type input "150"
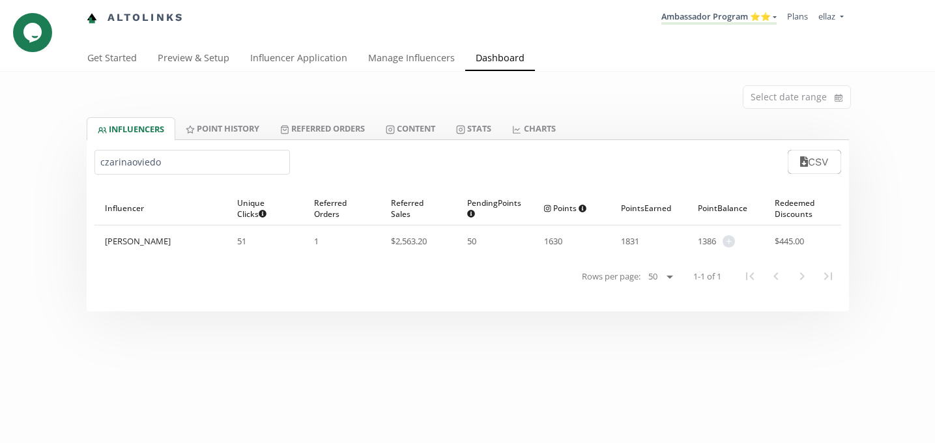
click at [122, 149] on div "czarinaoviedo CSV" at bounding box center [468, 162] width 762 height 44
click at [125, 156] on input "czarinaoviedo" at bounding box center [191, 162] width 195 height 25
paste input "ami.kessissian"
type input "[DEMOGRAPHIC_DATA]kessissian"
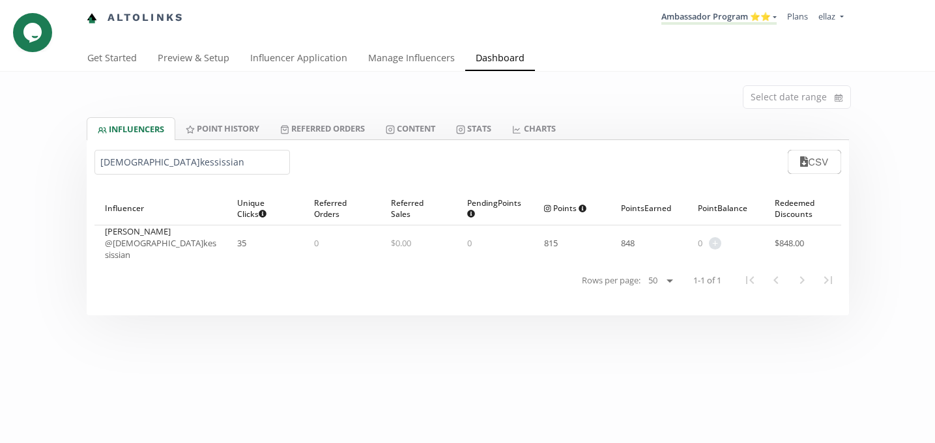
click at [723, 242] on div "0 + Adjust point balance" at bounding box center [714, 243] width 33 height 12
click at [716, 240] on span "+" at bounding box center [715, 243] width 12 height 12
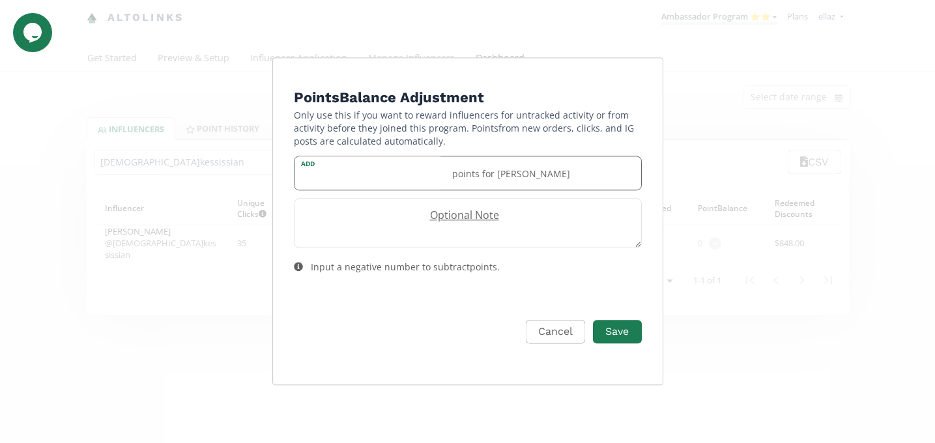
click at [356, 184] on input "Edit Program" at bounding box center [370, 172] width 150 height 33
type input "80"
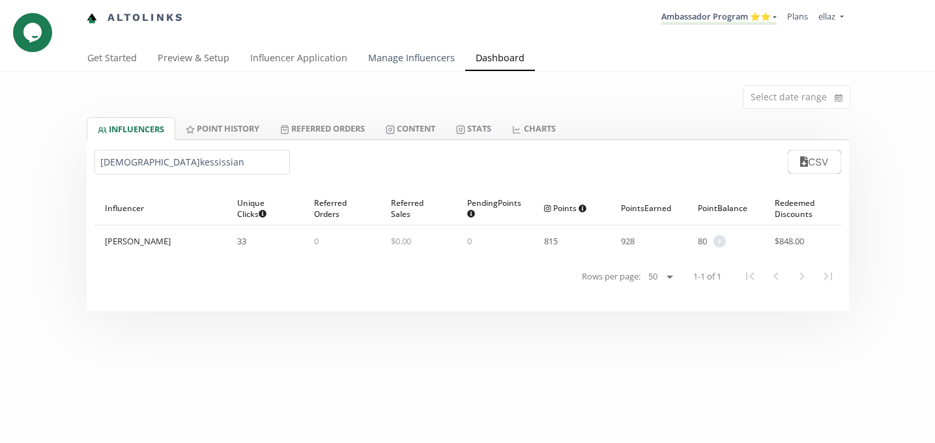
click at [421, 62] on link "Manage Influencers" at bounding box center [412, 59] width 108 height 26
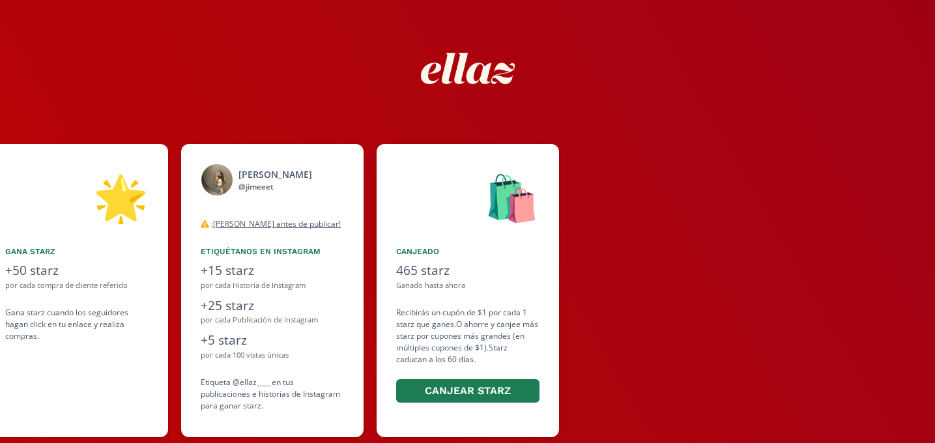
scroll to position [31, 0]
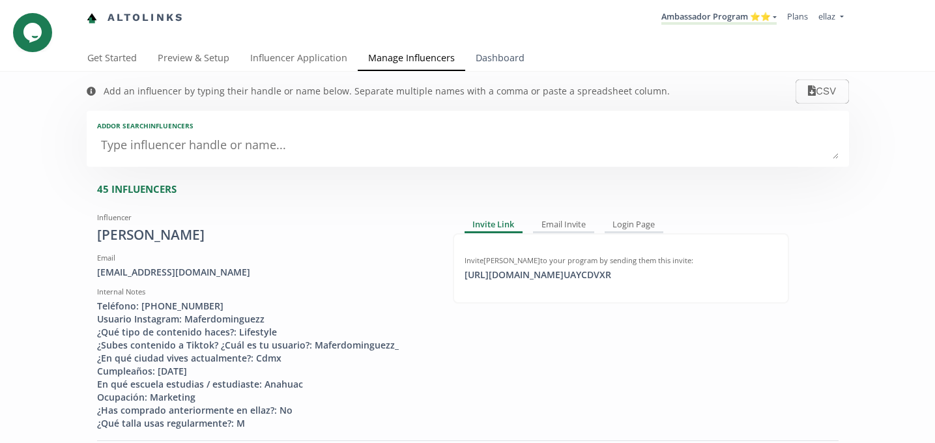
click at [496, 48] on link "Dashboard" at bounding box center [500, 59] width 70 height 26
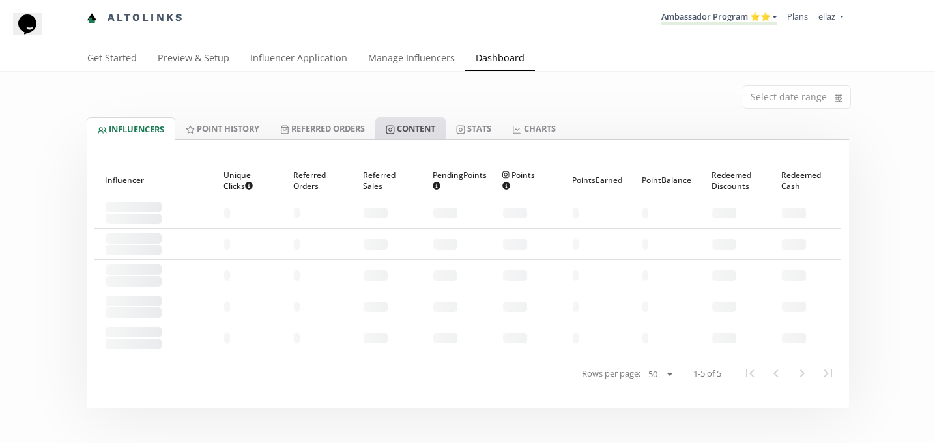
click at [425, 124] on link "Content" at bounding box center [410, 128] width 70 height 22
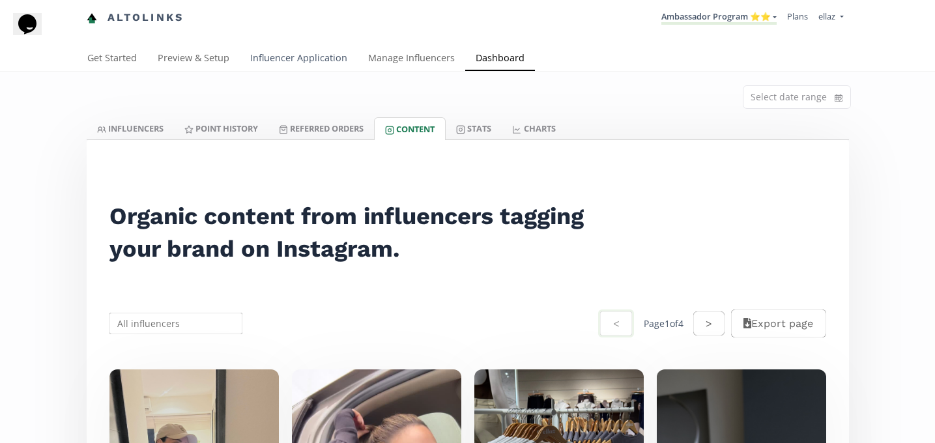
click at [275, 55] on link "Influencer Application" at bounding box center [299, 59] width 118 height 26
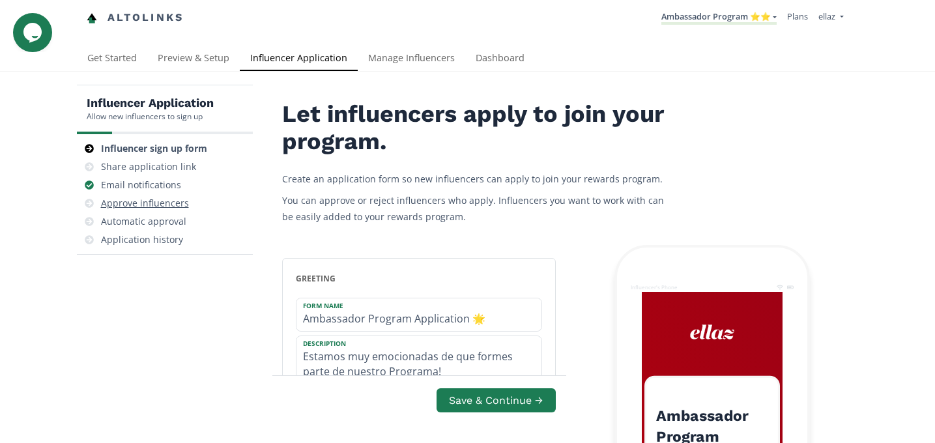
click at [166, 199] on div "Approve influencers" at bounding box center [145, 203] width 88 height 13
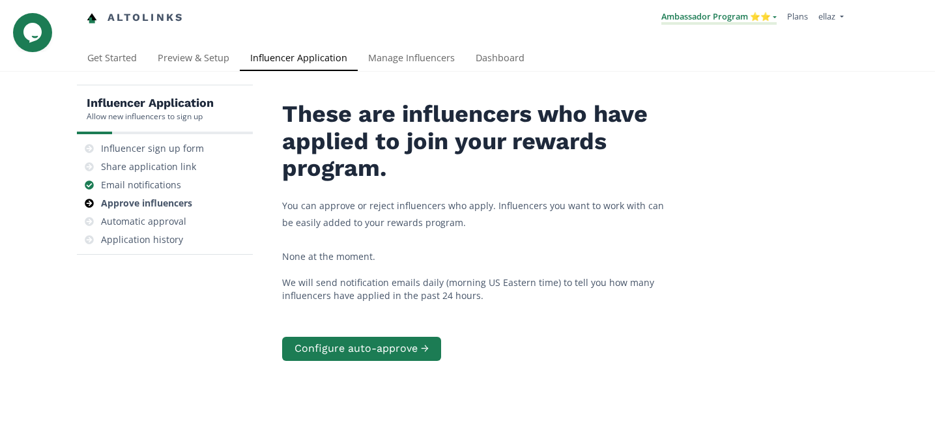
click at [693, 14] on link "Ambassador Program ⭐️⭐️" at bounding box center [718, 17] width 115 height 14
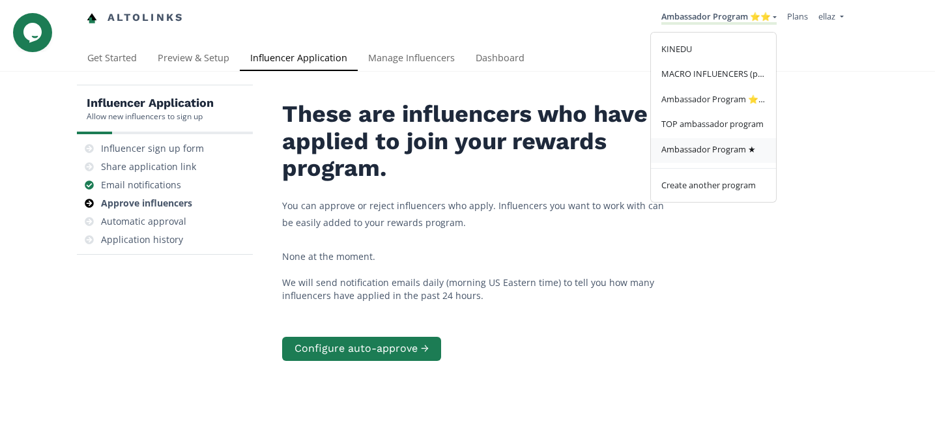
click at [717, 155] on span "Ambassador Program ★" at bounding box center [708, 149] width 94 height 12
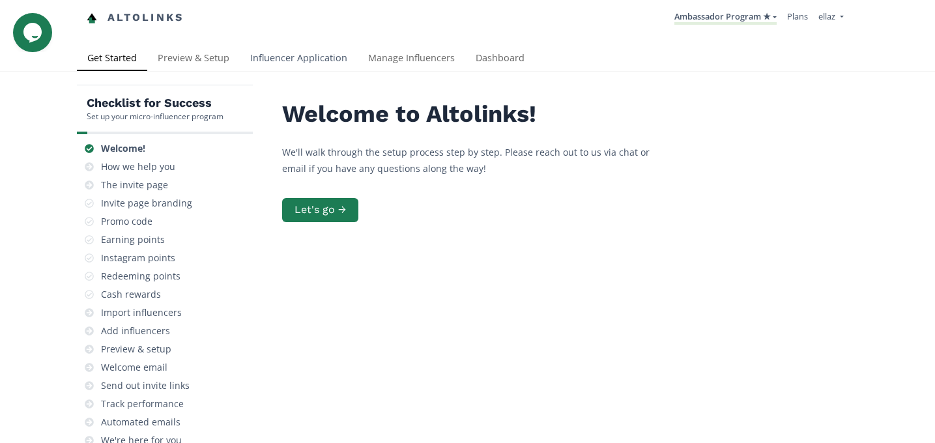
click at [315, 58] on link "Influencer Application" at bounding box center [299, 59] width 118 height 26
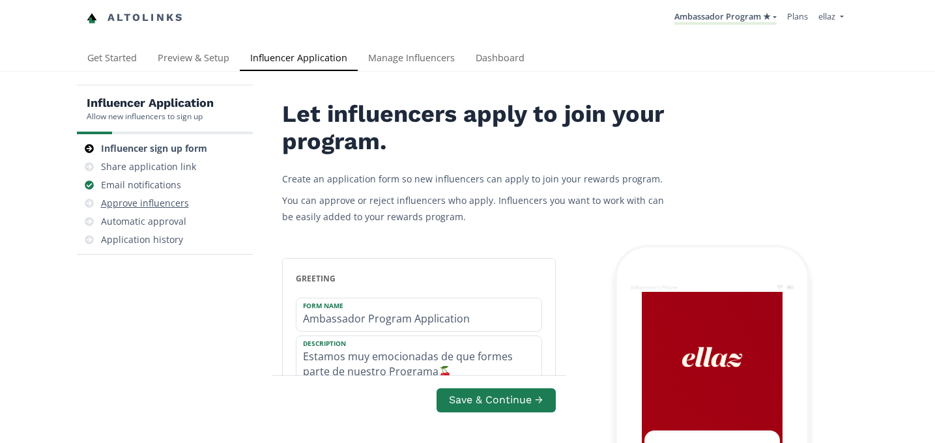
click at [169, 194] on div "Approve influencers" at bounding box center [165, 203] width 166 height 18
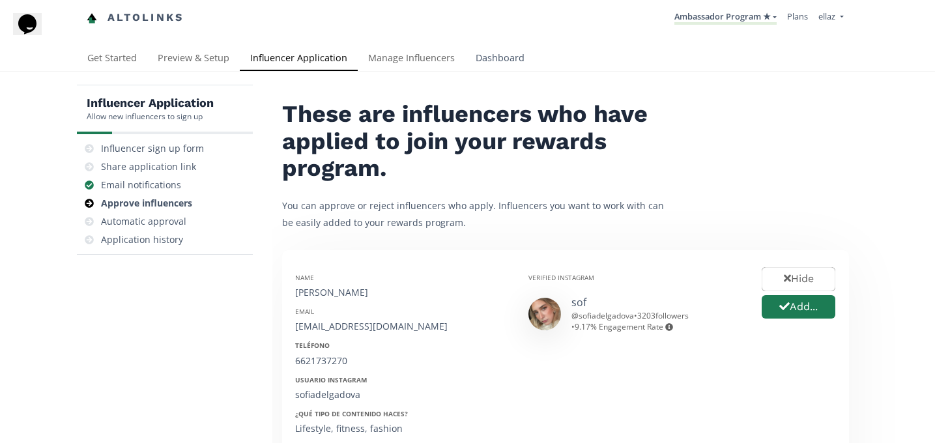
click at [483, 58] on link "Dashboard" at bounding box center [500, 59] width 70 height 26
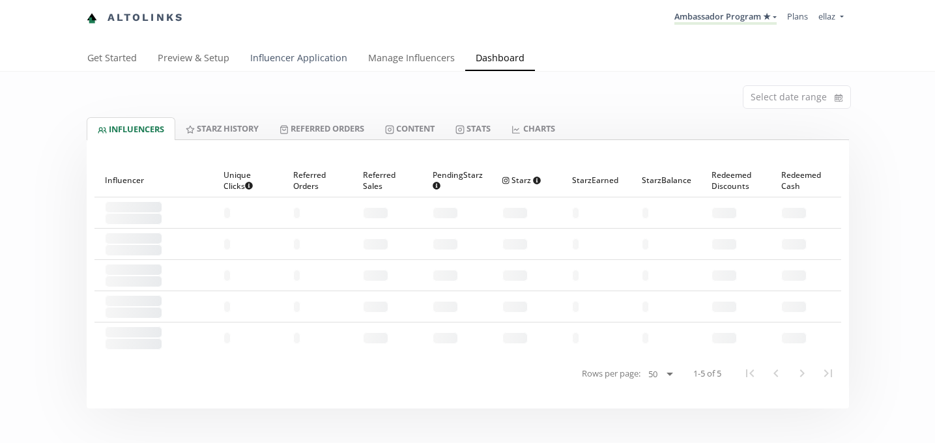
drag, startPoint x: 0, startPoint y: 0, endPoint x: 325, endPoint y: 61, distance: 330.7
click at [325, 61] on link "Influencer Application" at bounding box center [299, 59] width 118 height 26
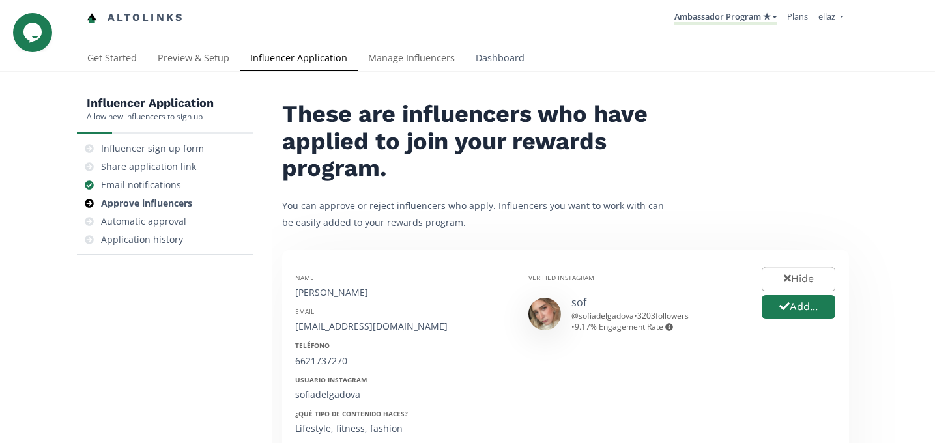
click at [476, 61] on link "Dashboard" at bounding box center [500, 59] width 70 height 26
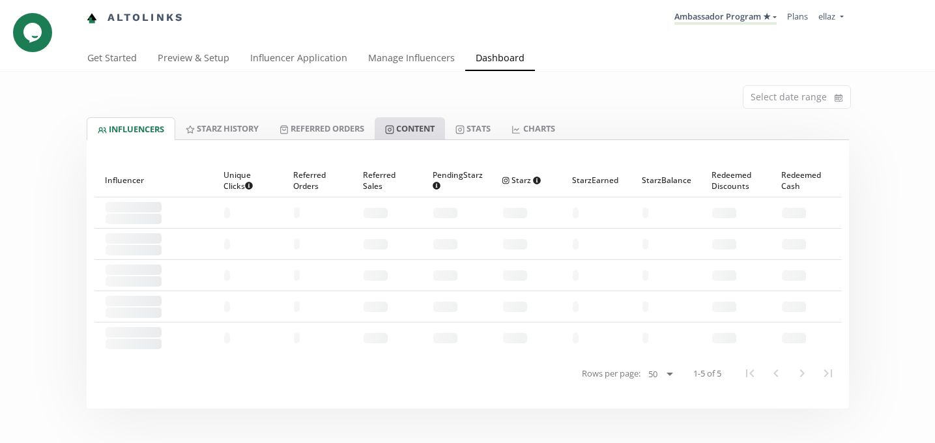
click at [418, 128] on link "Content" at bounding box center [410, 128] width 70 height 22
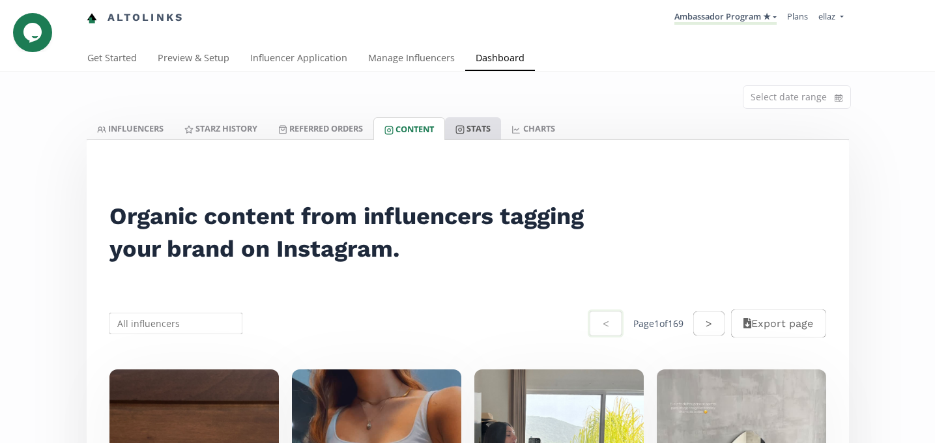
click at [497, 121] on link "Stats" at bounding box center [473, 128] width 56 height 22
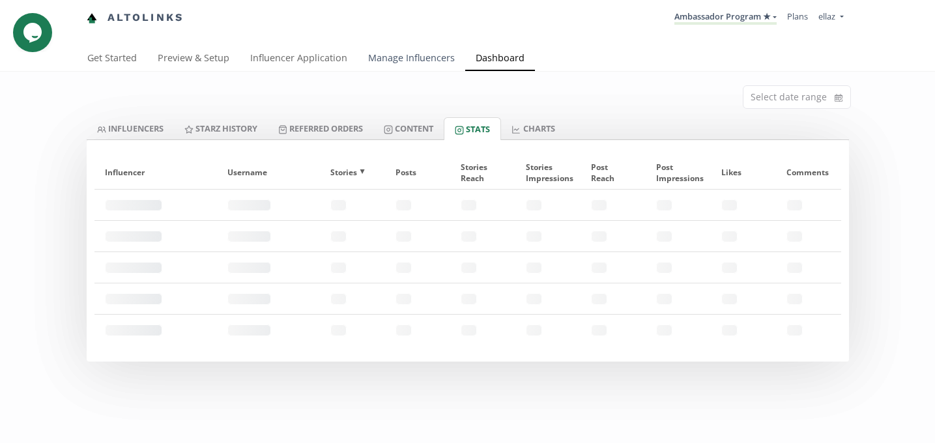
click at [414, 58] on link "Manage Influencers" at bounding box center [412, 59] width 108 height 26
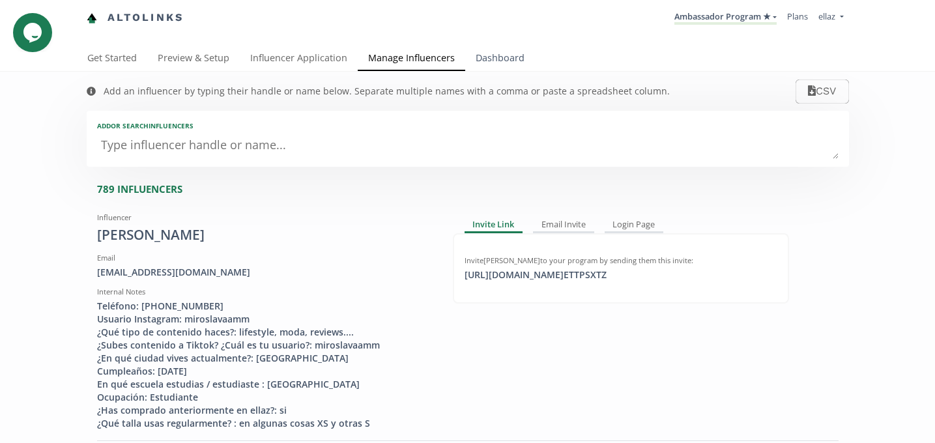
click at [498, 51] on link "Dashboard" at bounding box center [500, 59] width 70 height 26
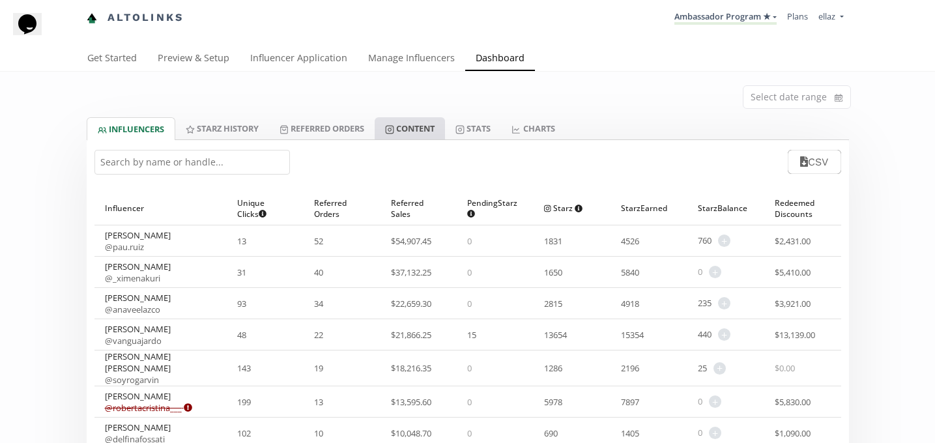
click at [429, 127] on link "Content" at bounding box center [410, 128] width 70 height 22
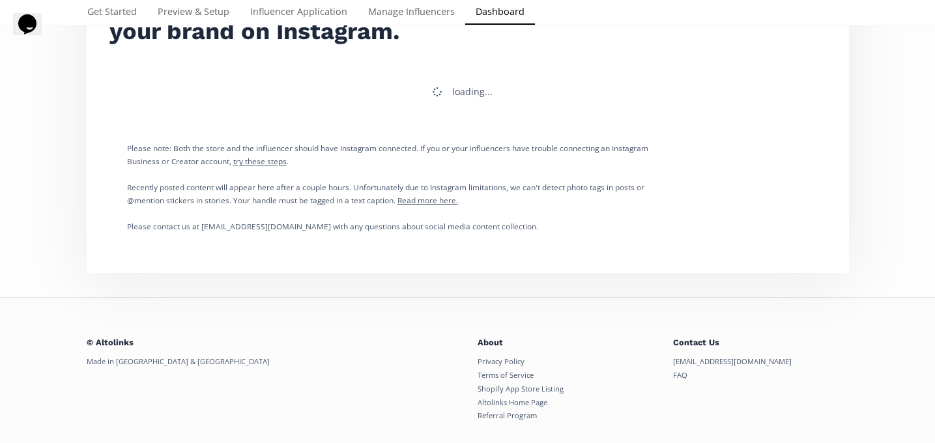
scroll to position [221, 0]
